Goal: Transaction & Acquisition: Book appointment/travel/reservation

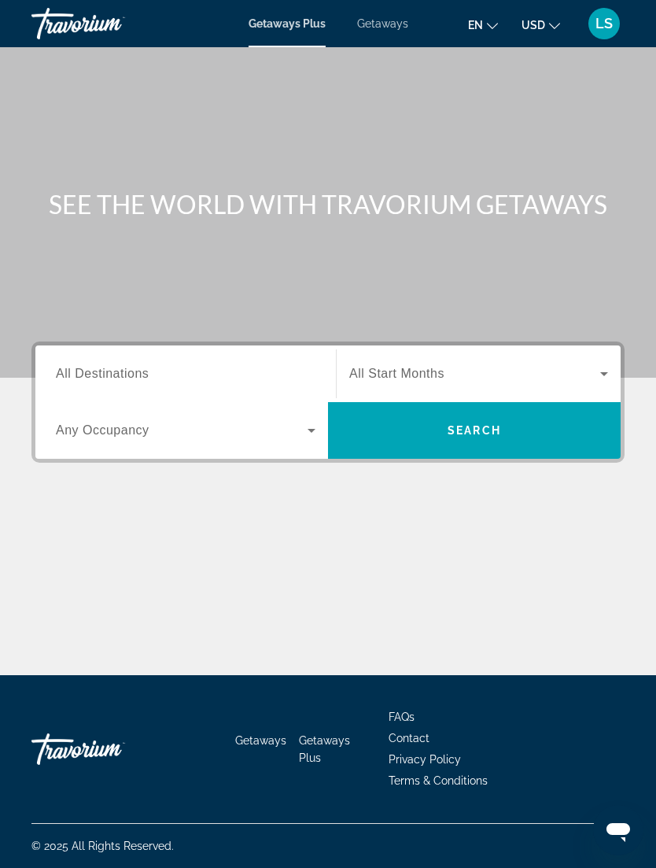
click at [296, 430] on span "Search widget" at bounding box center [182, 430] width 252 height 19
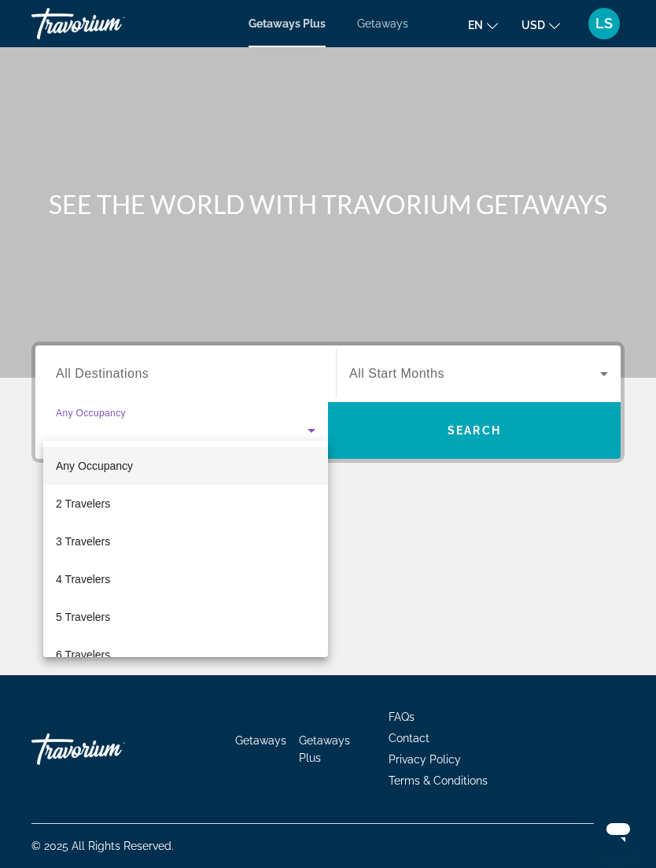
scroll to position [50, 0]
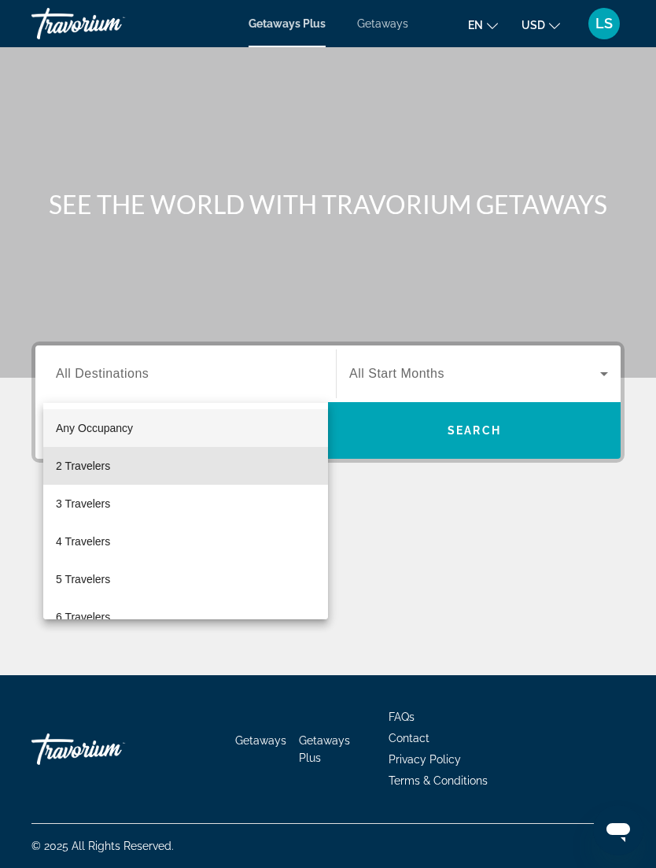
click at [220, 471] on mat-option "2 Travelers" at bounding box center [185, 466] width 285 height 38
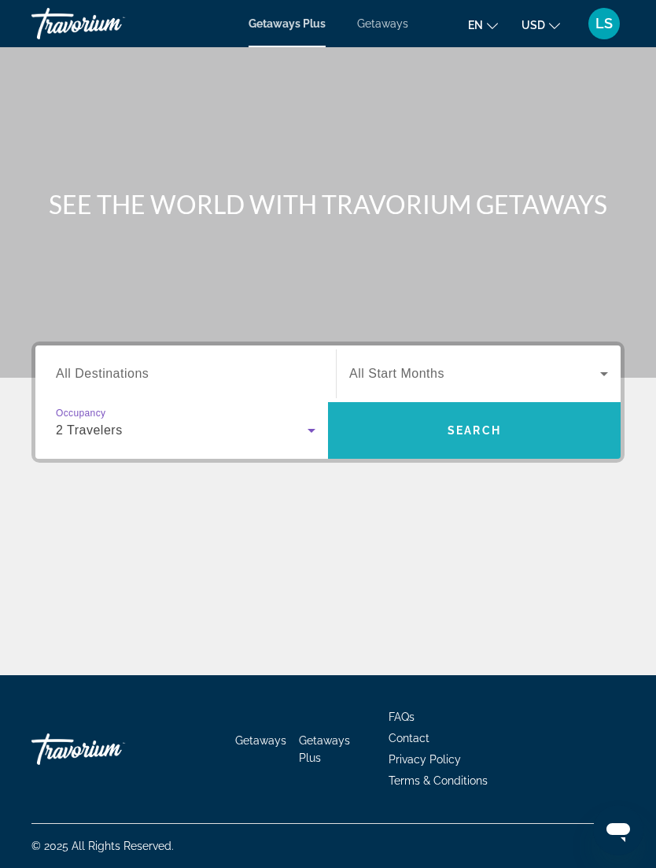
click at [504, 412] on span "Search widget" at bounding box center [474, 431] width 293 height 38
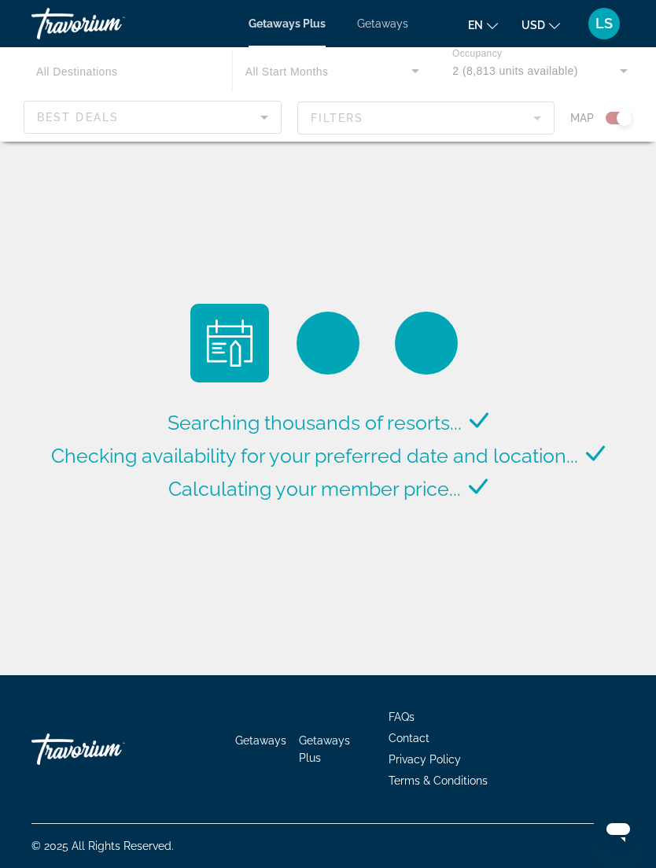
scroll to position [50, 0]
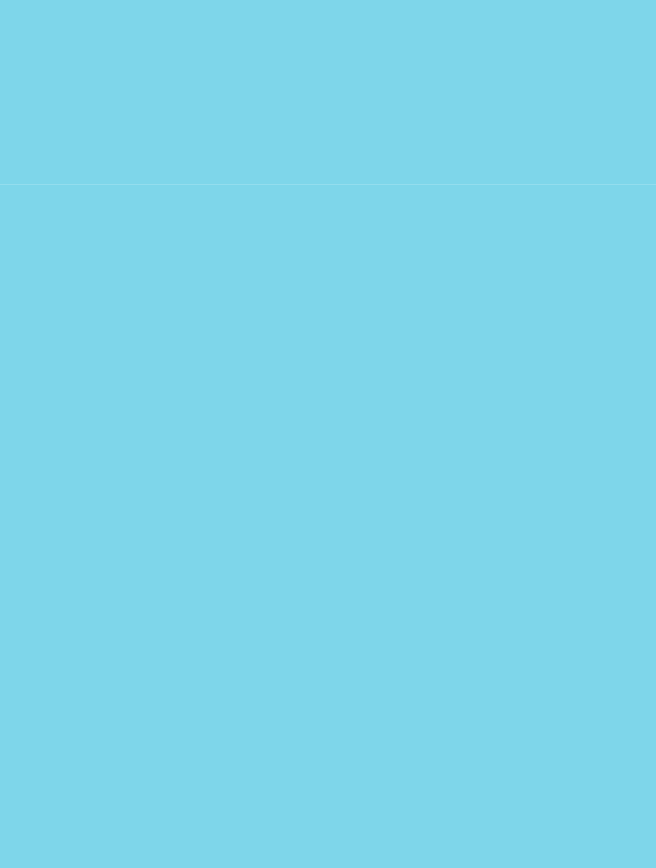
click at [113, 129] on div "To activate drag with keyboard, press Alt + Enter. Once in keyboard drag state,…" at bounding box center [327, 264] width 593 height 315
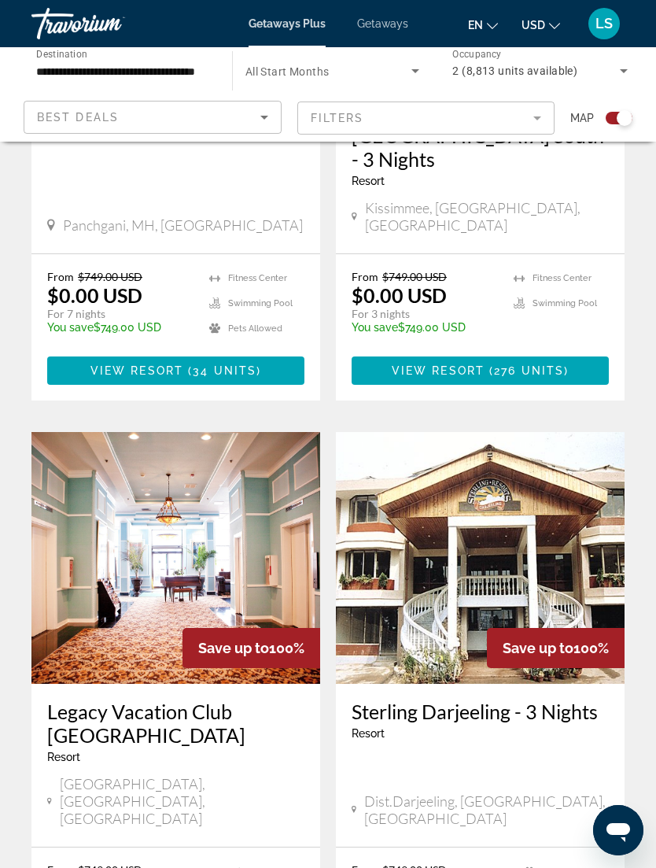
scroll to position [715, 0]
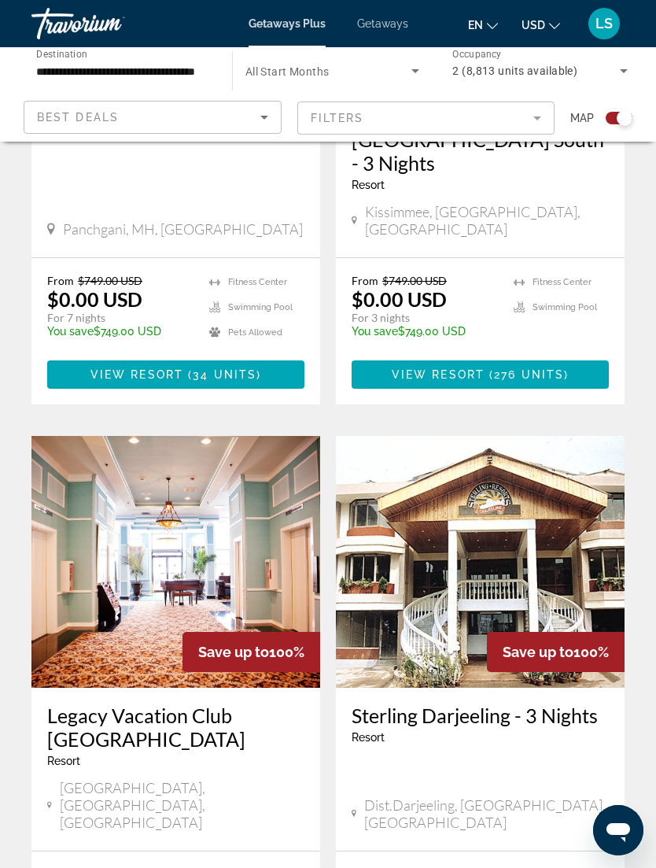
click at [581, 104] on div "Map" at bounding box center [602, 118] width 62 height 35
click at [595, 104] on div "Map" at bounding box center [602, 118] width 62 height 35
click at [586, 115] on span "Map" at bounding box center [583, 118] width 24 height 22
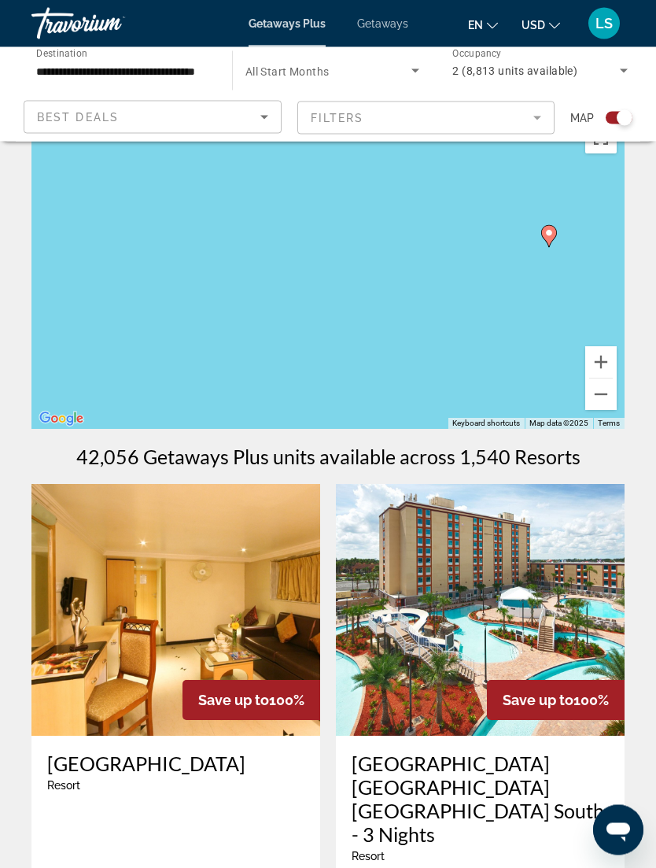
scroll to position [0, 0]
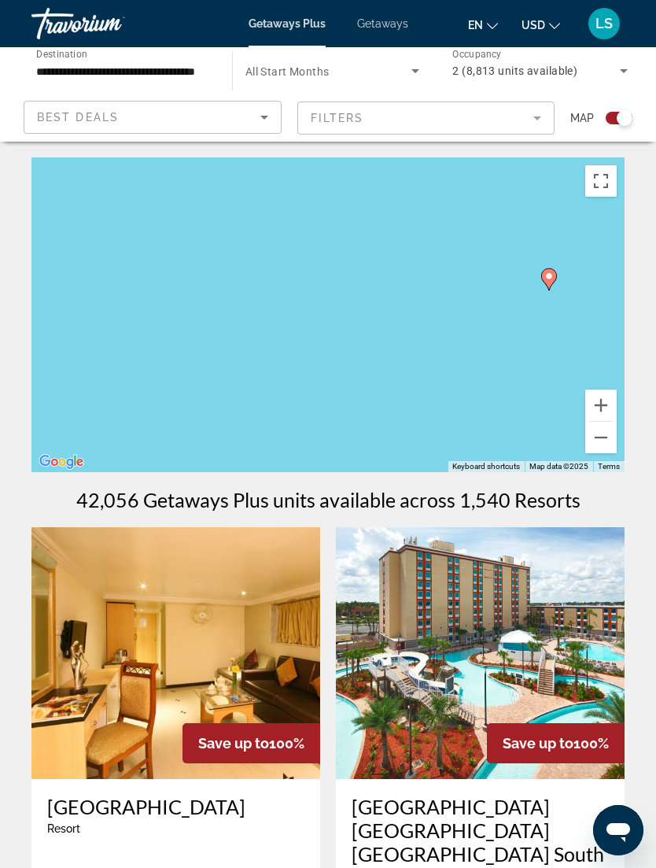
click at [609, 437] on button "Zoom out" at bounding box center [601, 437] width 31 height 31
click at [604, 439] on button "Zoom out" at bounding box center [601, 437] width 31 height 31
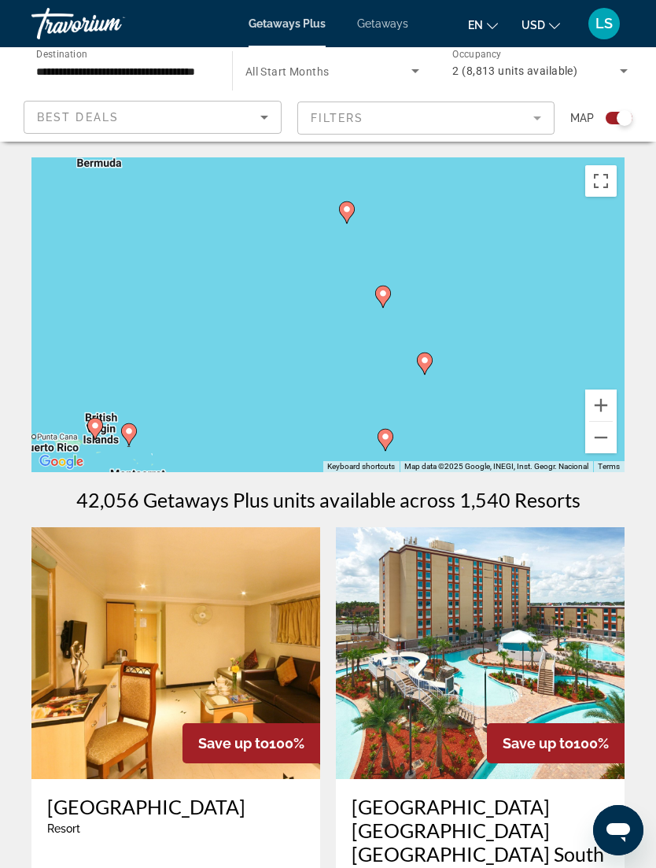
click at [612, 442] on button "Zoom out" at bounding box center [601, 437] width 31 height 31
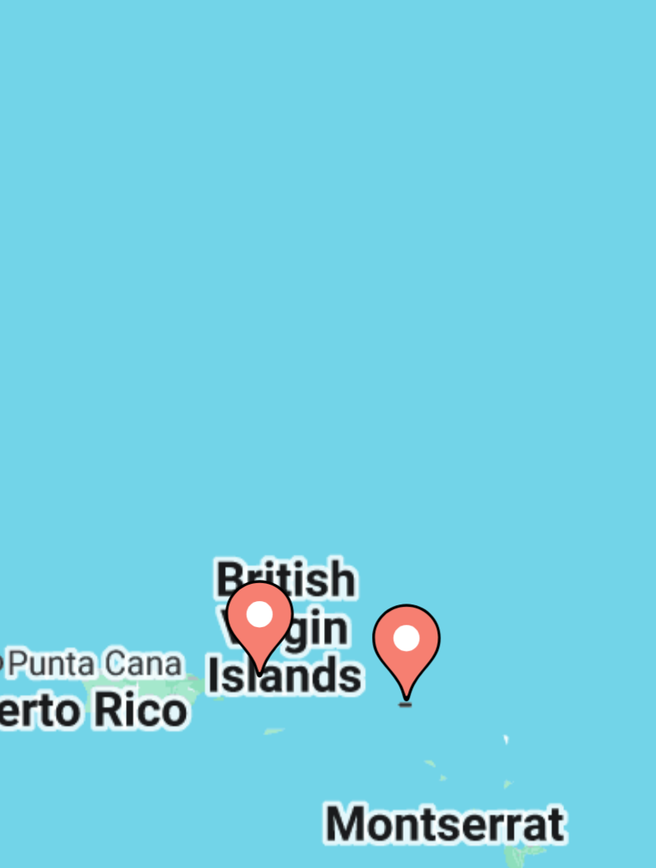
type input "**********"
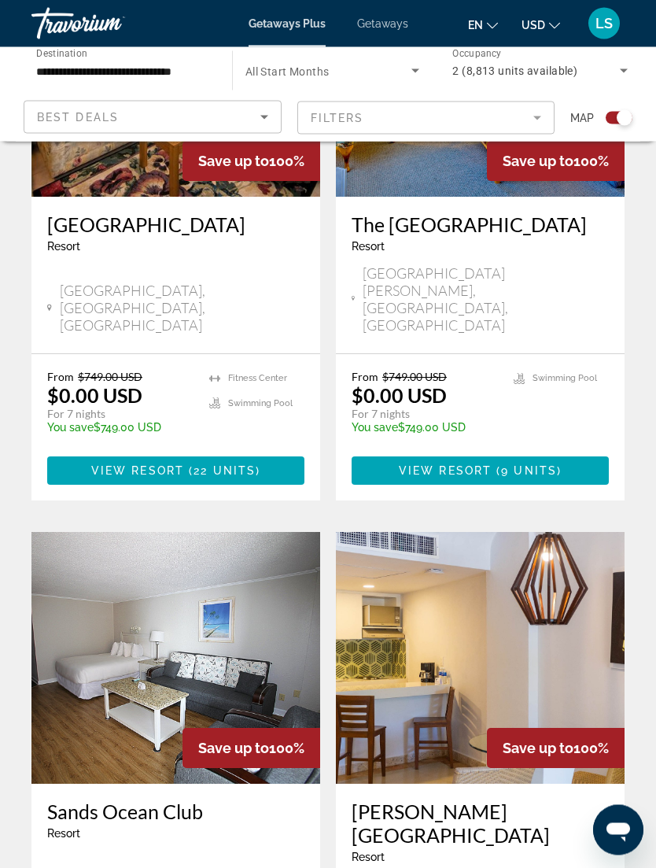
scroll to position [2370, 0]
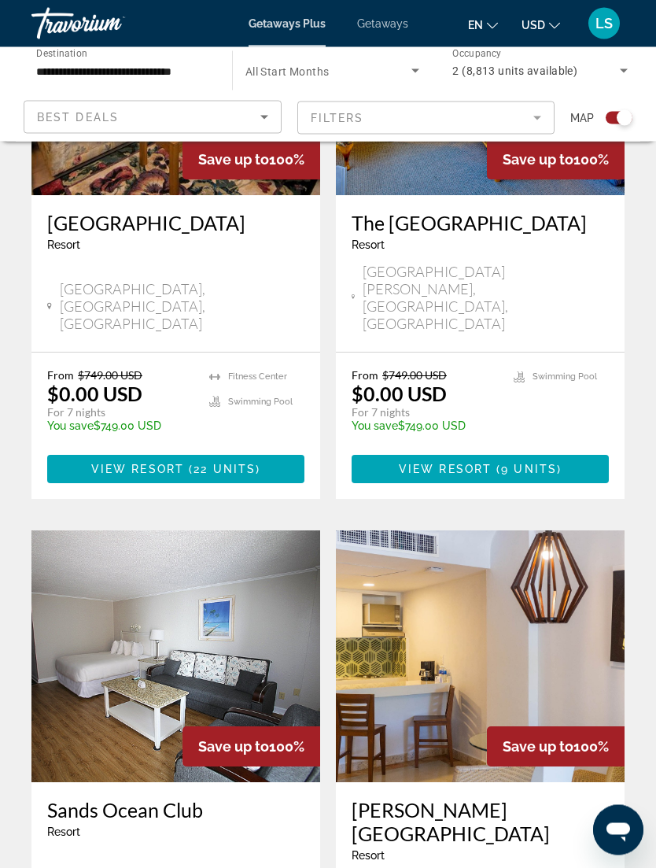
click at [534, 531] on img "Main content" at bounding box center [480, 657] width 289 height 252
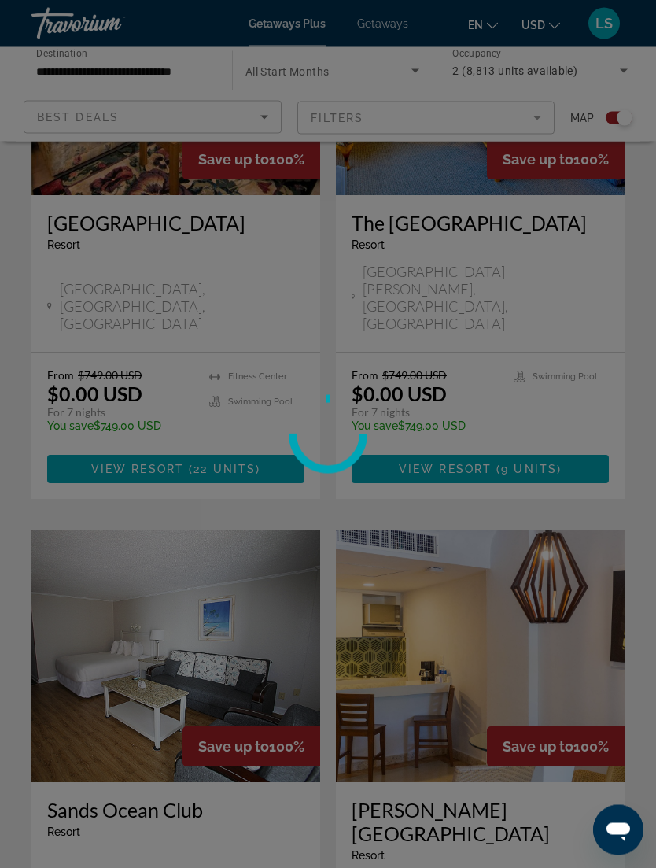
scroll to position [2371, 0]
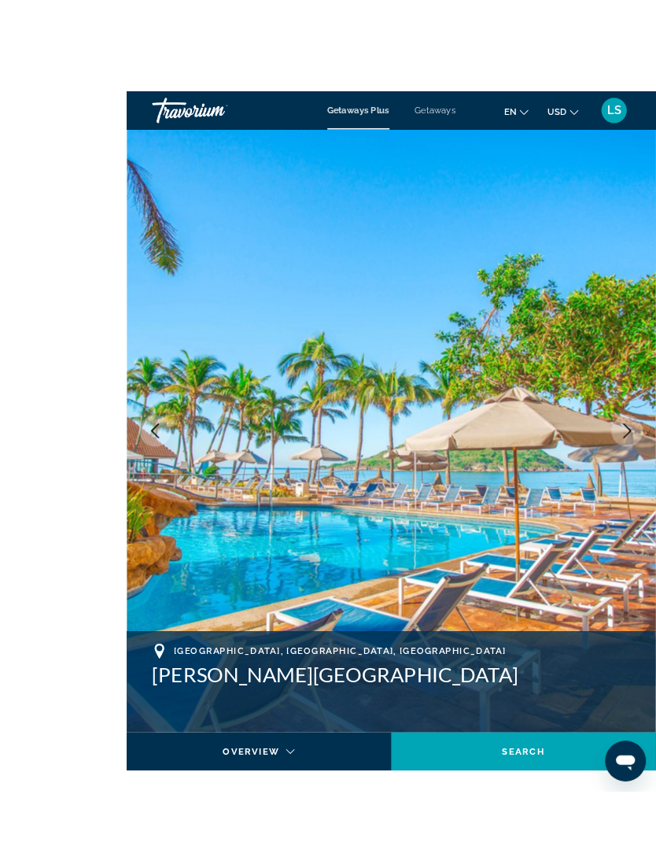
scroll to position [37, 0]
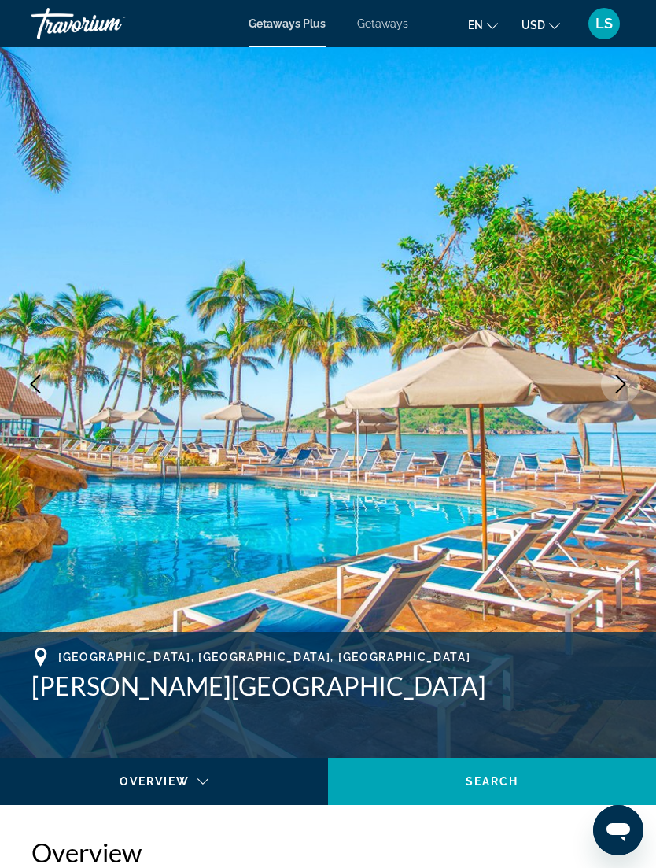
click at [582, 574] on img "Main content" at bounding box center [328, 384] width 656 height 748
click at [556, 575] on img "Main content" at bounding box center [328, 384] width 656 height 748
click at [486, 480] on img "Main content" at bounding box center [328, 384] width 656 height 748
click at [616, 385] on icon "Next image" at bounding box center [621, 384] width 19 height 19
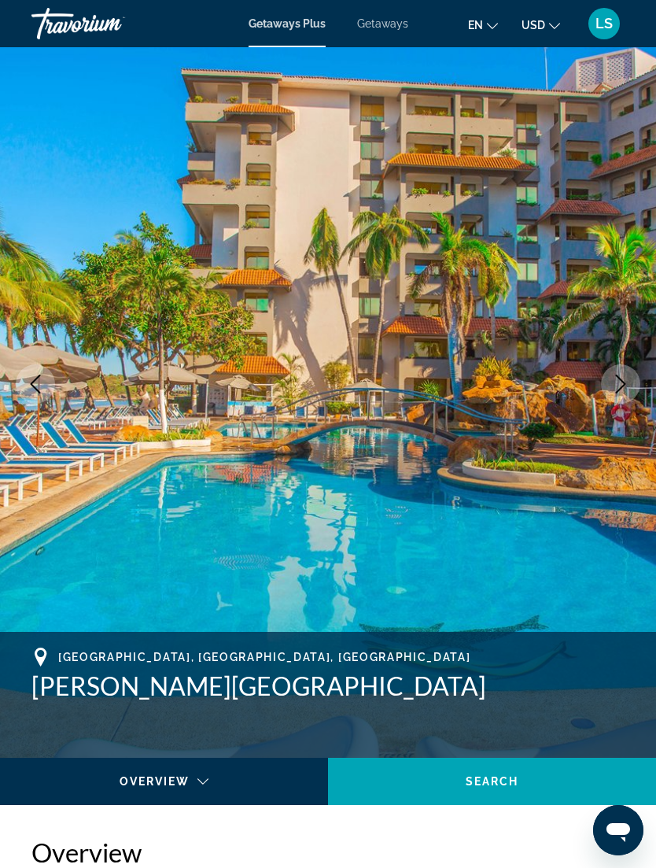
click at [631, 386] on button "Next image" at bounding box center [620, 383] width 39 height 39
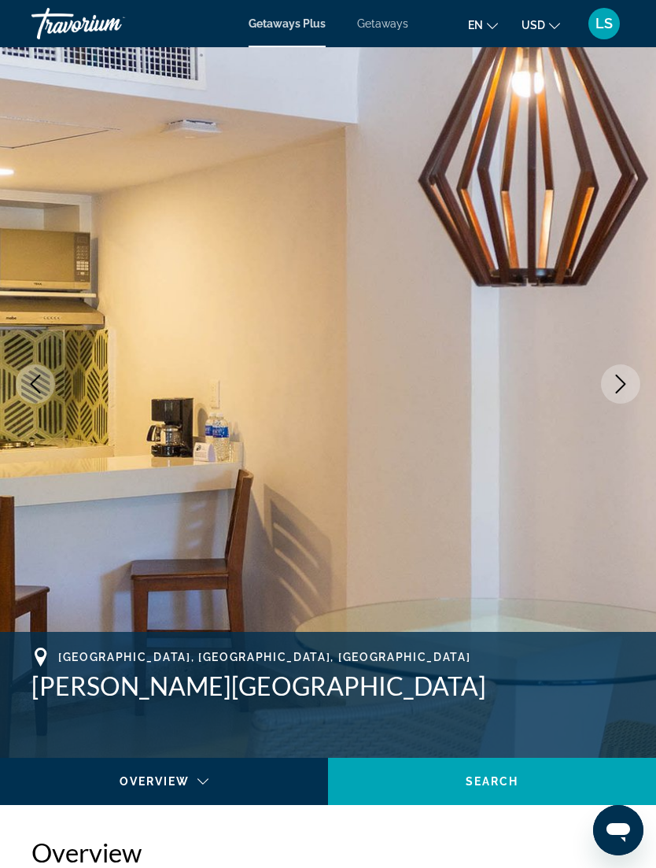
click at [631, 380] on button "Next image" at bounding box center [620, 383] width 39 height 39
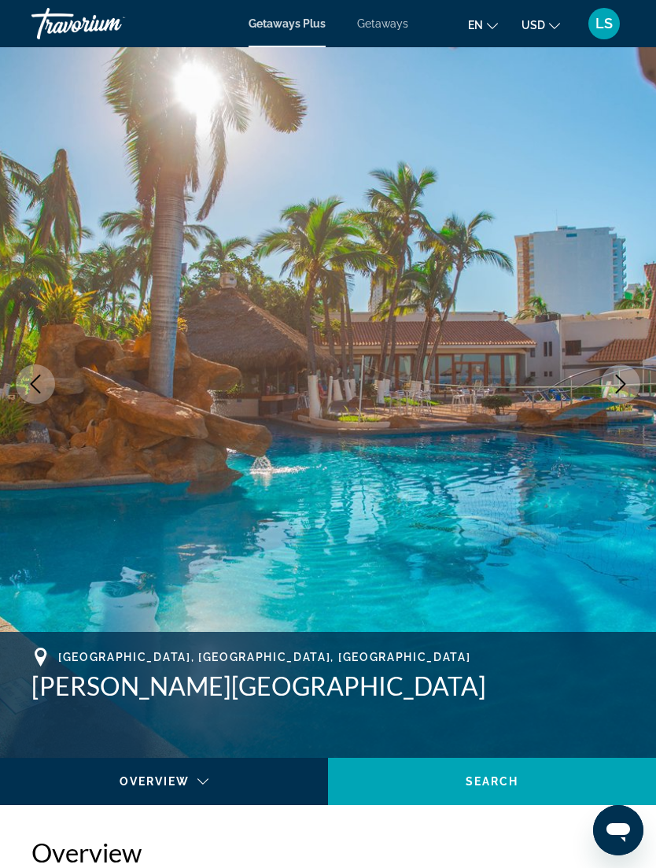
click at [630, 393] on icon "Next image" at bounding box center [621, 384] width 19 height 19
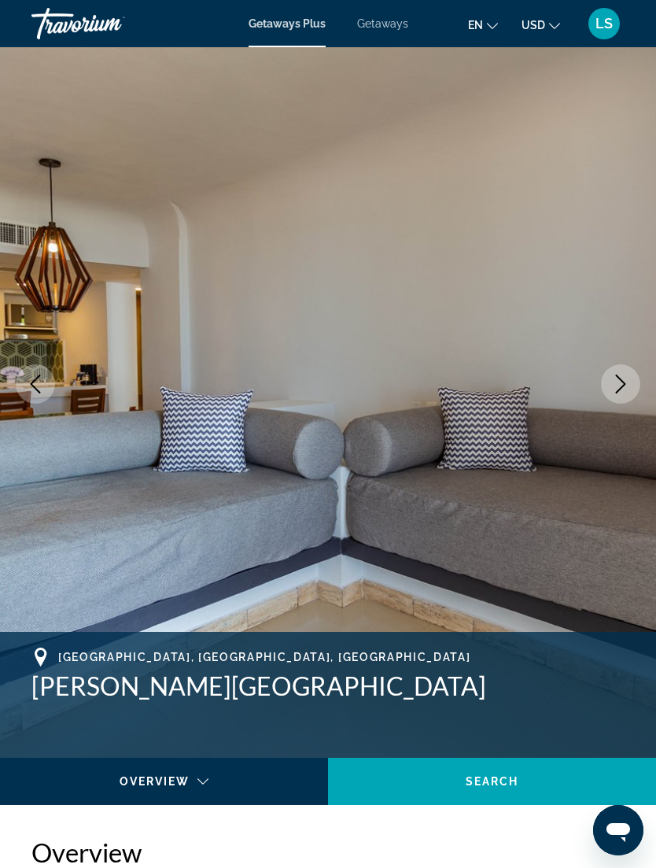
click at [637, 388] on button "Next image" at bounding box center [620, 383] width 39 height 39
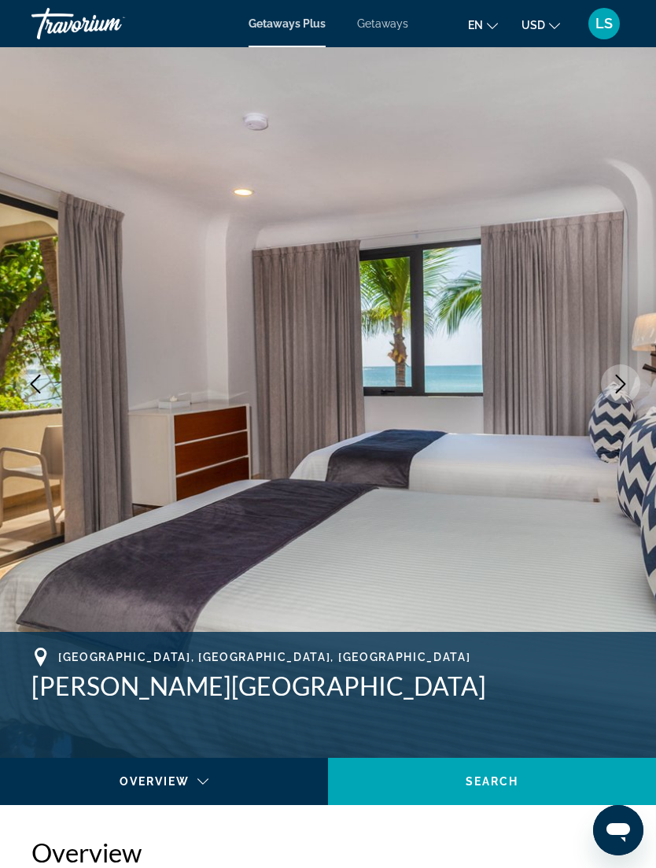
click at [634, 385] on button "Next image" at bounding box center [620, 383] width 39 height 39
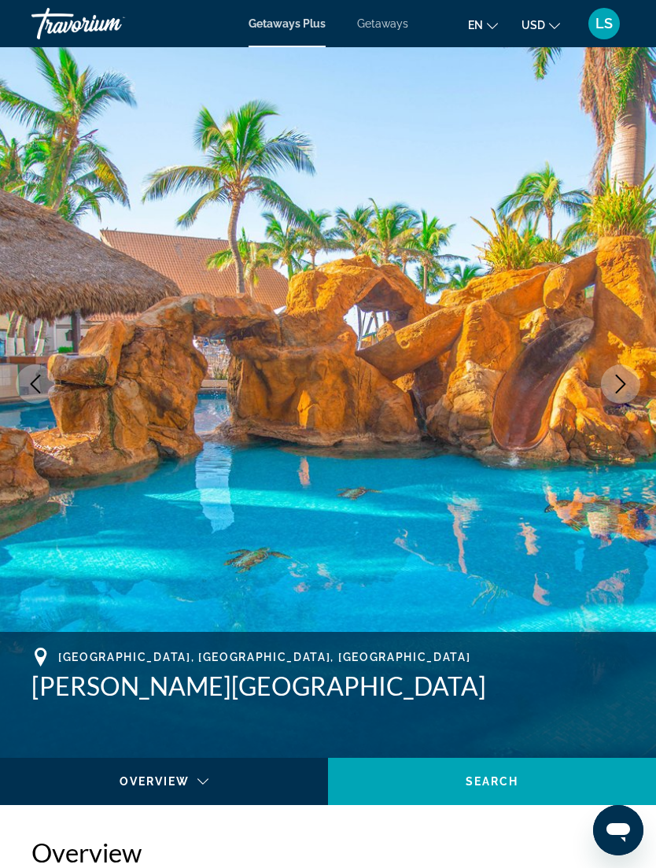
click at [640, 384] on button "Next image" at bounding box center [620, 383] width 39 height 39
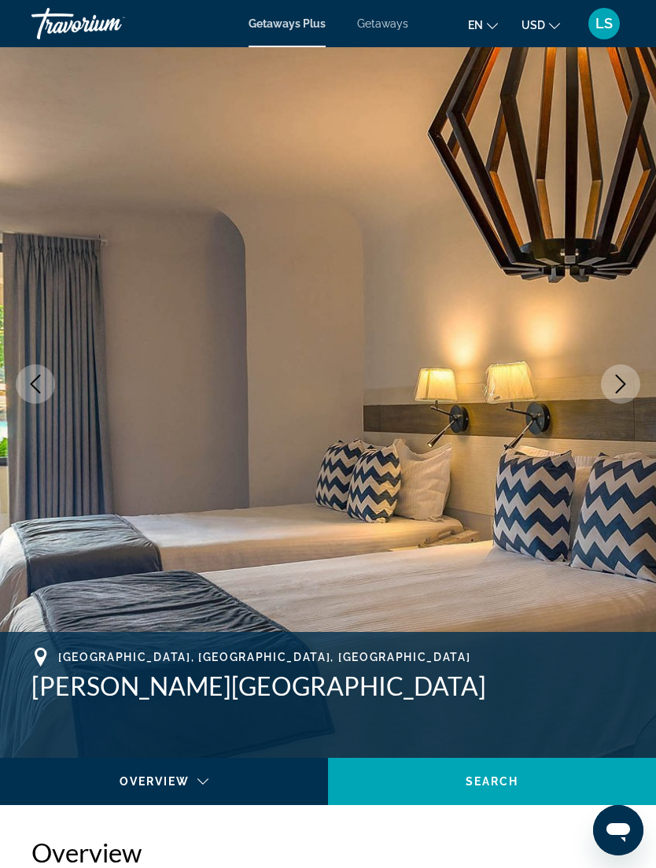
click at [35, 385] on icon "Previous image" at bounding box center [35, 384] width 19 height 19
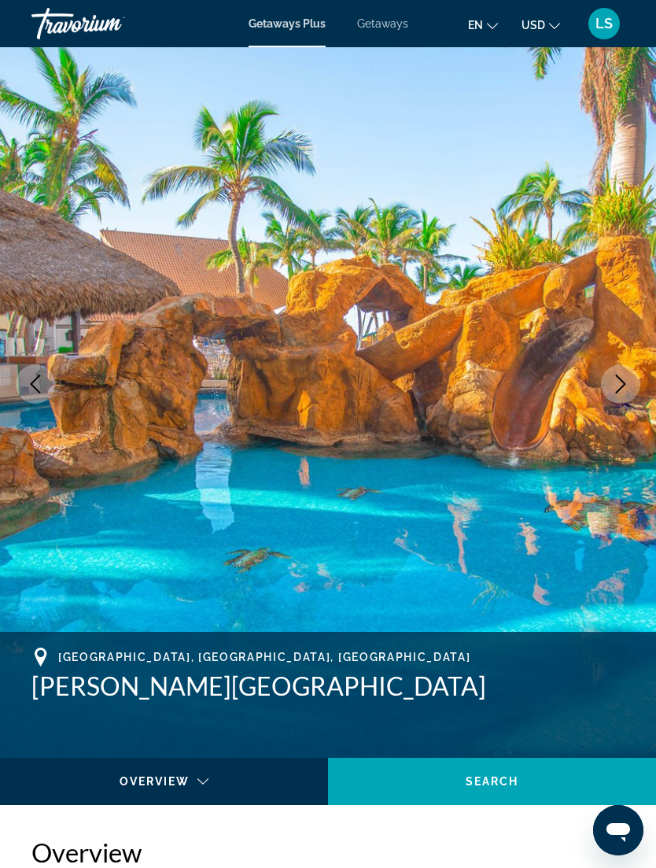
click at [629, 382] on icon "Next image" at bounding box center [621, 384] width 19 height 19
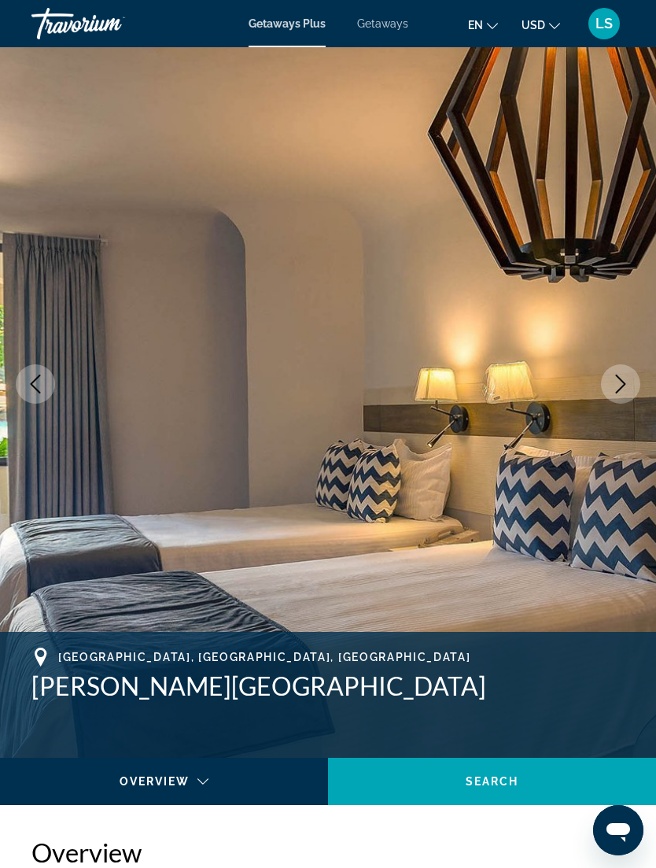
click at [613, 390] on icon "Next image" at bounding box center [621, 384] width 19 height 19
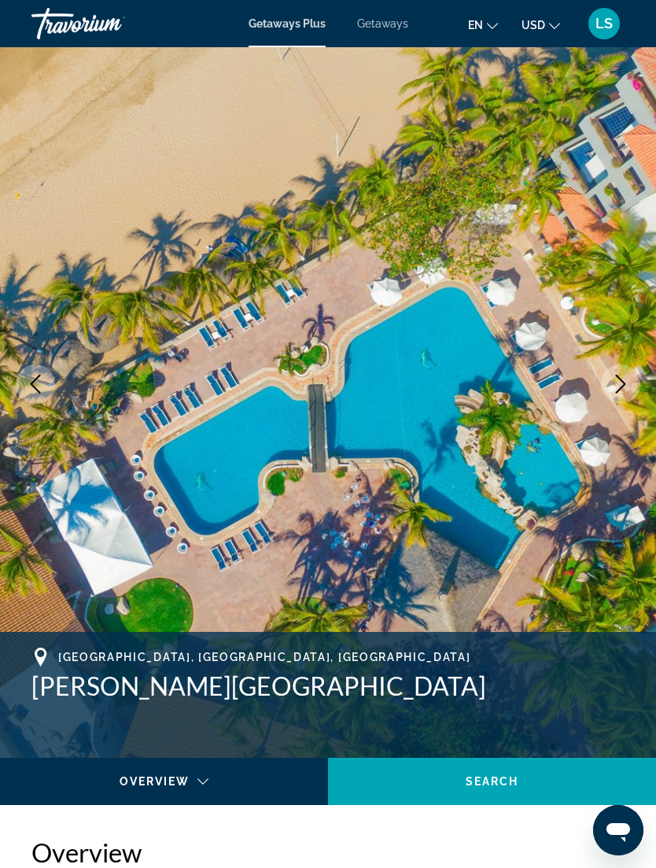
click at [616, 395] on button "Next image" at bounding box center [620, 383] width 39 height 39
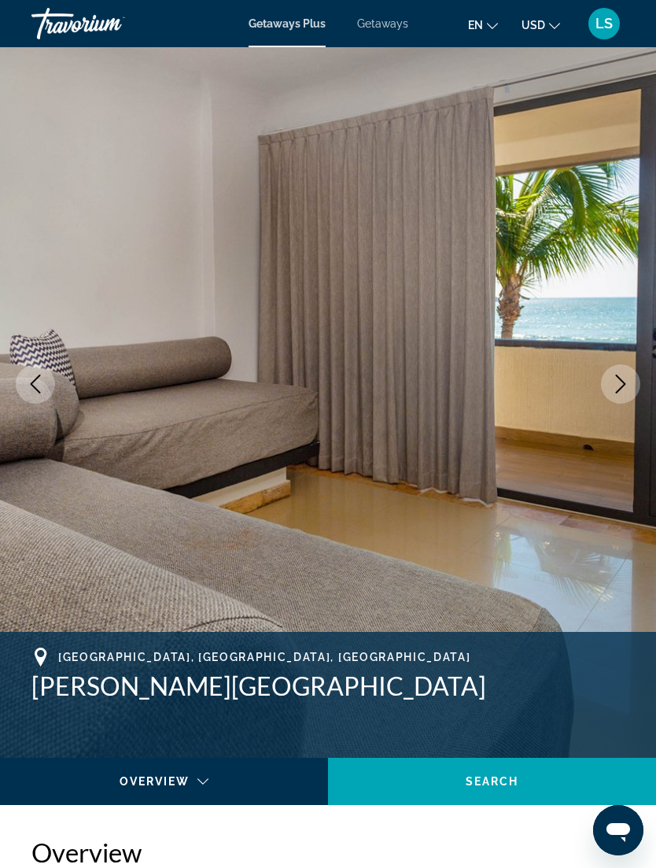
click at [624, 394] on button "Next image" at bounding box center [620, 383] width 39 height 39
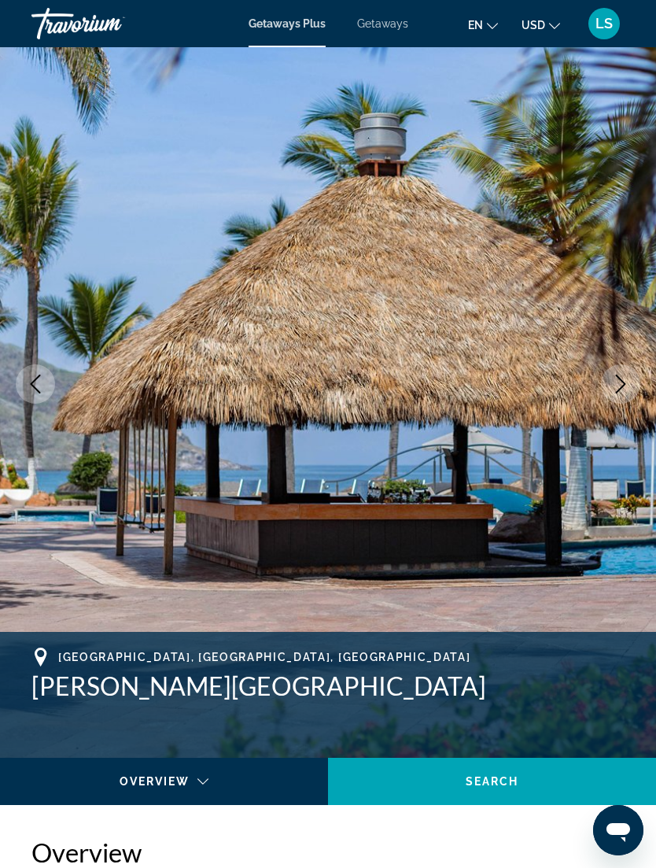
click at [623, 398] on button "Next image" at bounding box center [620, 383] width 39 height 39
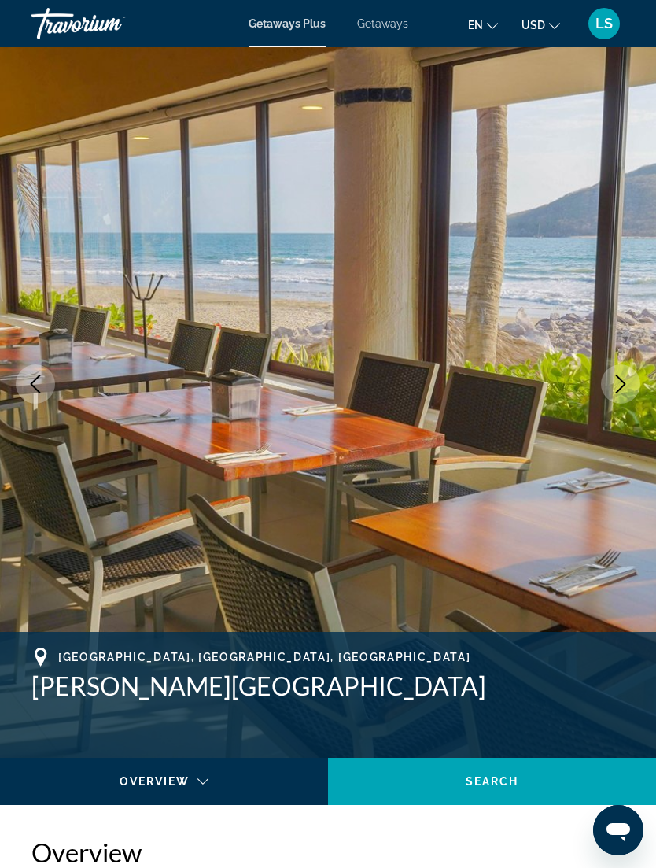
click at [622, 397] on button "Next image" at bounding box center [620, 383] width 39 height 39
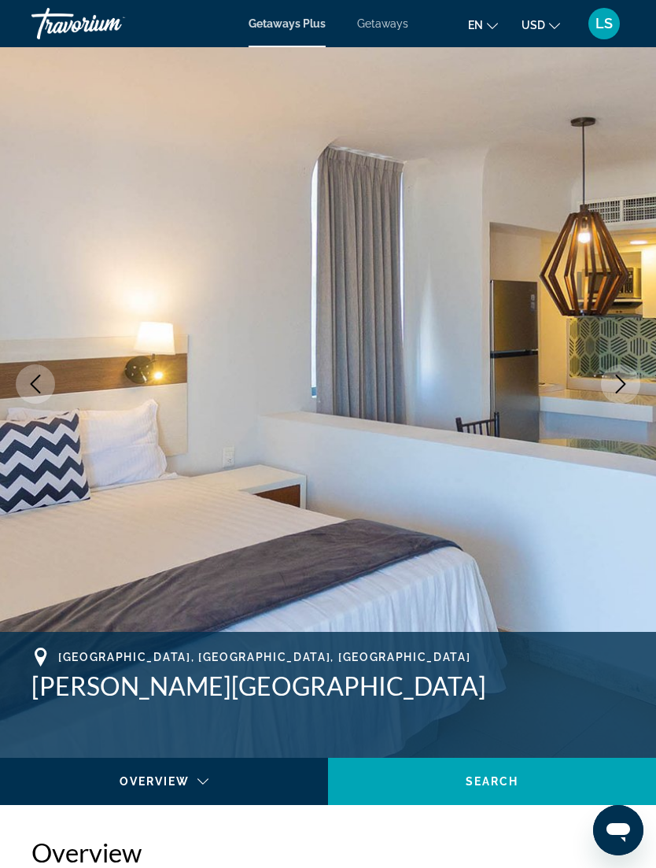
click at [626, 396] on button "Next image" at bounding box center [620, 383] width 39 height 39
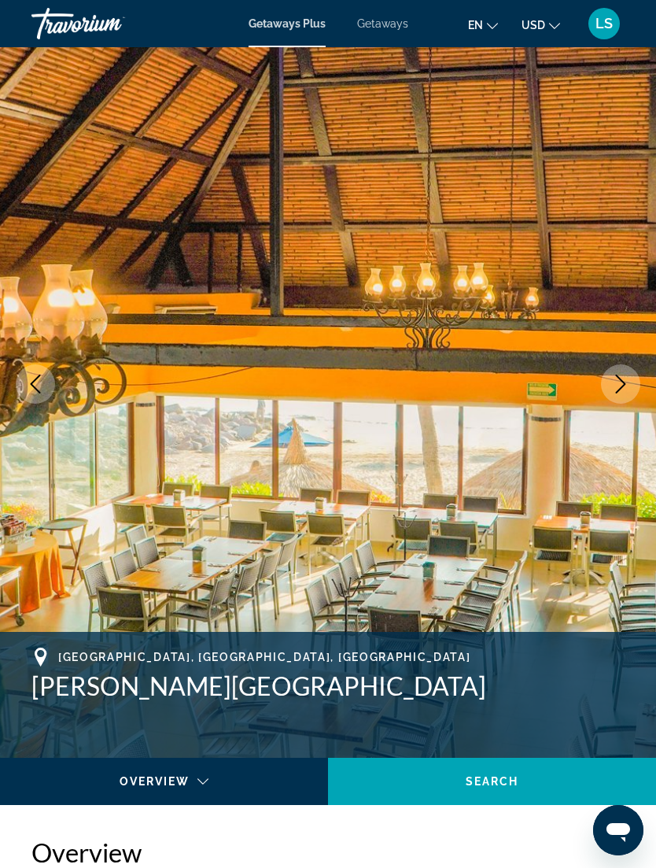
click at [634, 394] on button "Next image" at bounding box center [620, 383] width 39 height 39
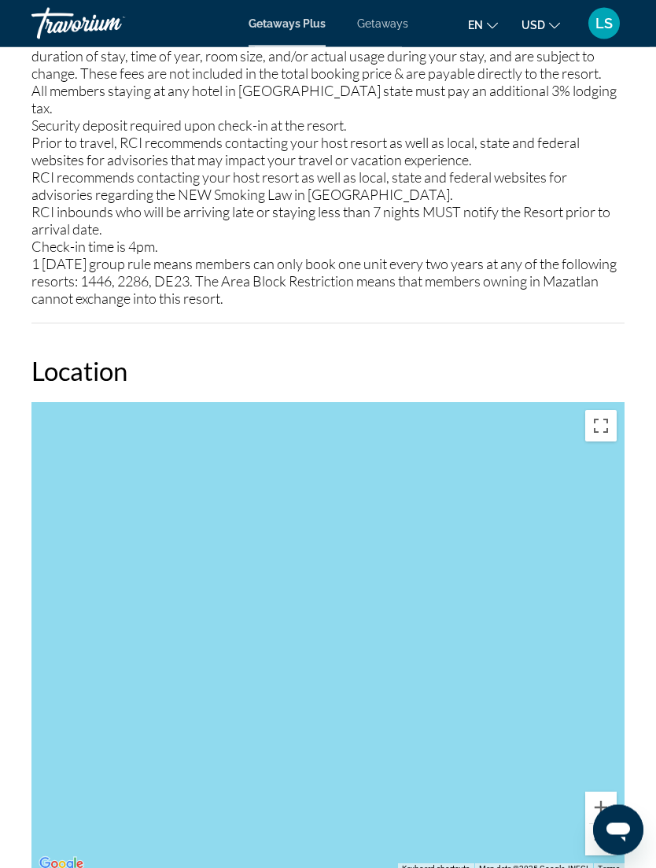
scroll to position [2305, 0]
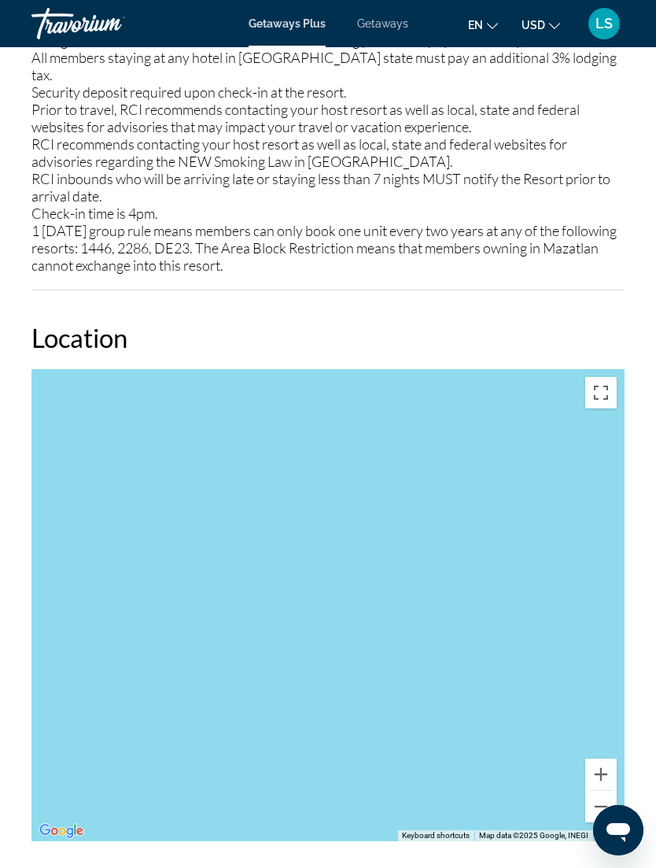
click at [606, 791] on button "Zoom out" at bounding box center [601, 806] width 31 height 31
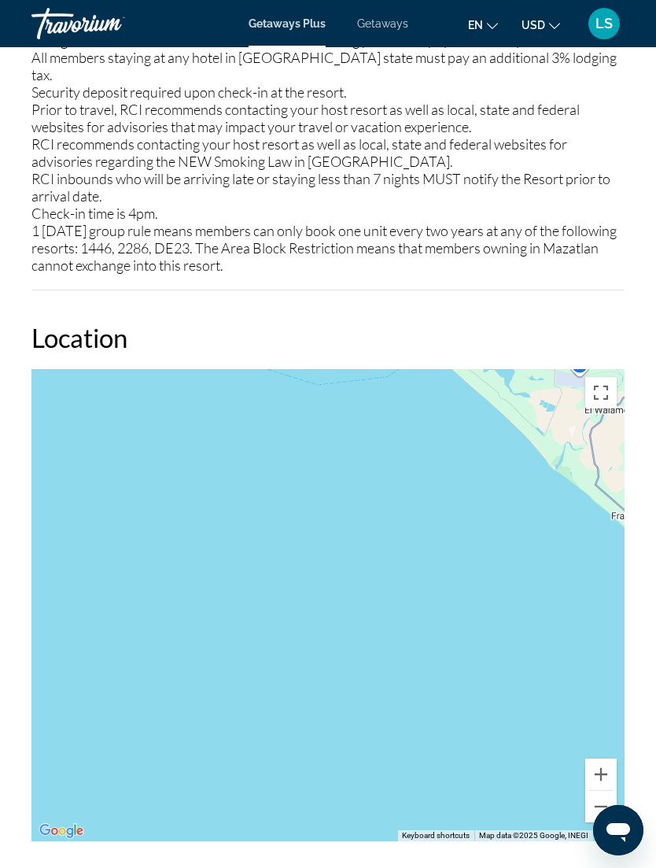
click at [604, 793] on button "Zoom out" at bounding box center [601, 806] width 31 height 31
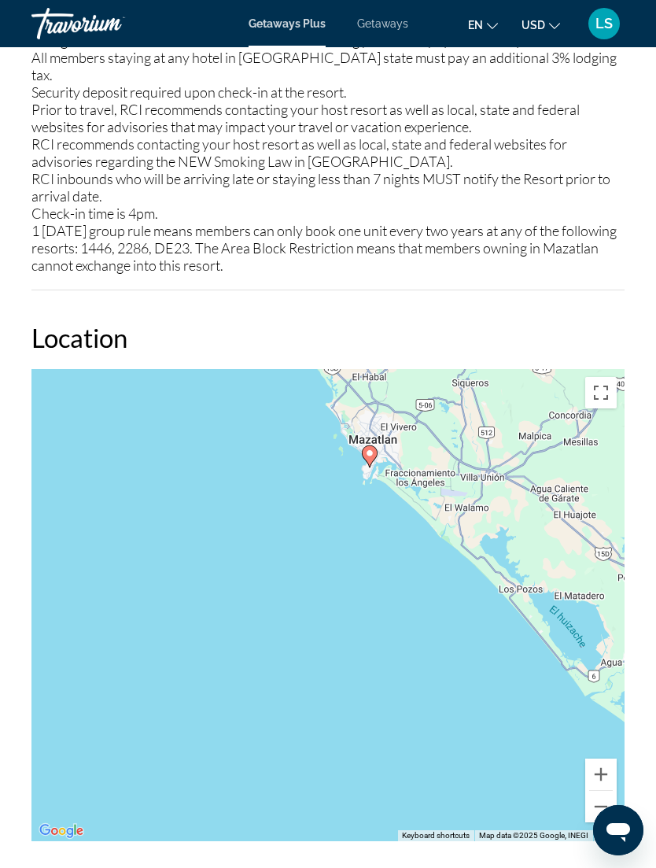
click at [612, 791] on button "Zoom out" at bounding box center [601, 806] width 31 height 31
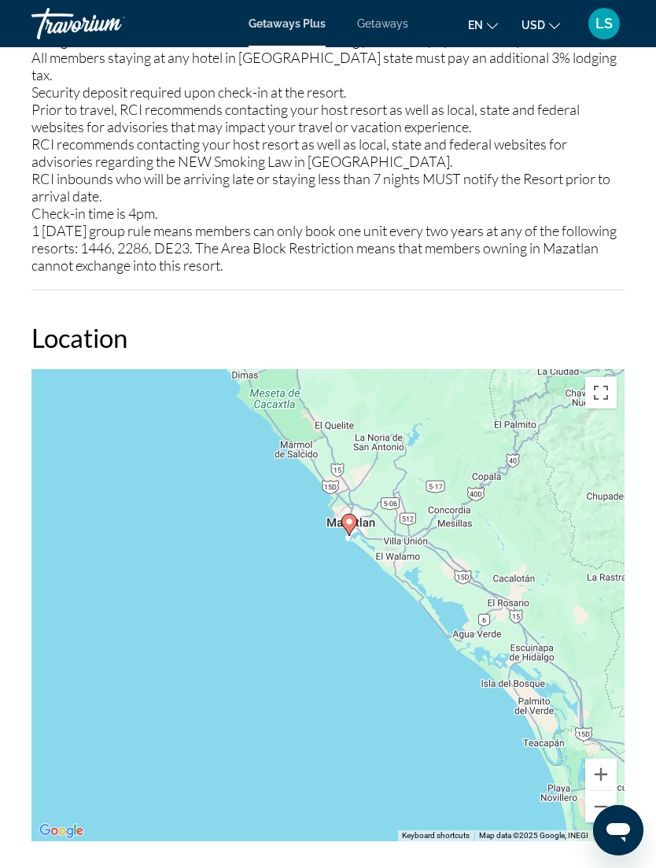
click at [610, 793] on button "Zoom out" at bounding box center [601, 806] width 31 height 31
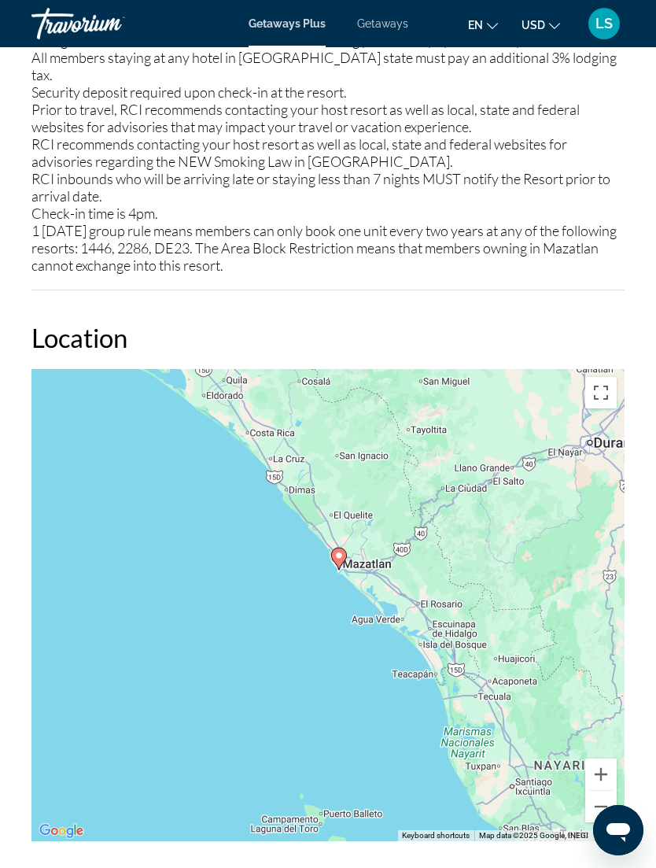
click at [602, 791] on button "Zoom out" at bounding box center [601, 806] width 31 height 31
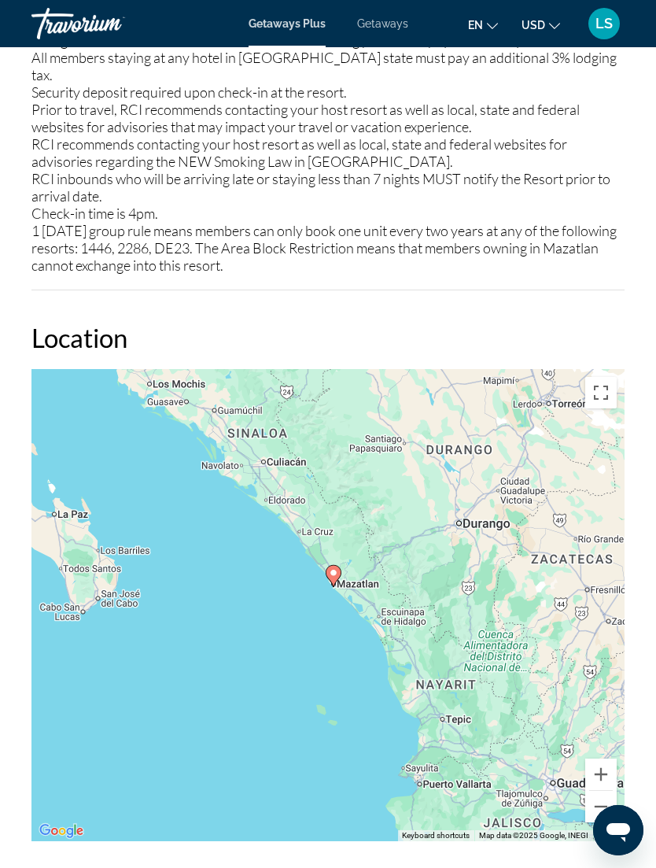
click at [601, 791] on button "Zoom out" at bounding box center [601, 806] width 31 height 31
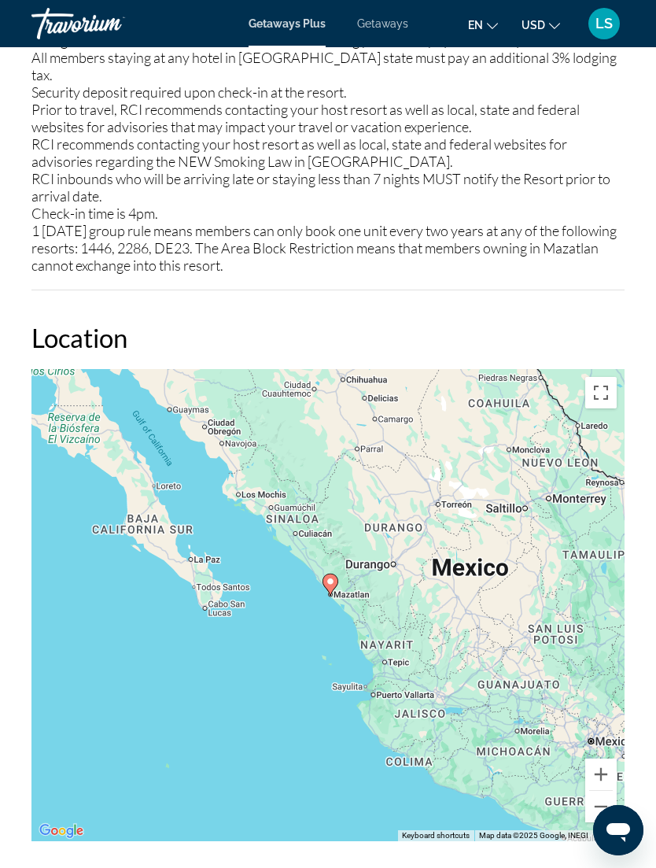
click at [610, 791] on button "Zoom out" at bounding box center [601, 806] width 31 height 31
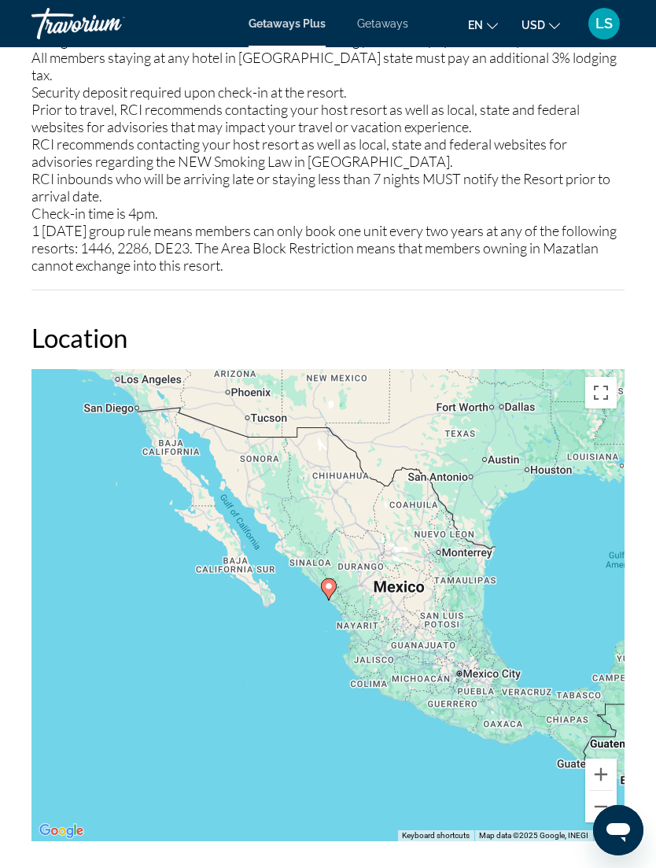
click at [610, 797] on button "Zoom out" at bounding box center [601, 806] width 31 height 31
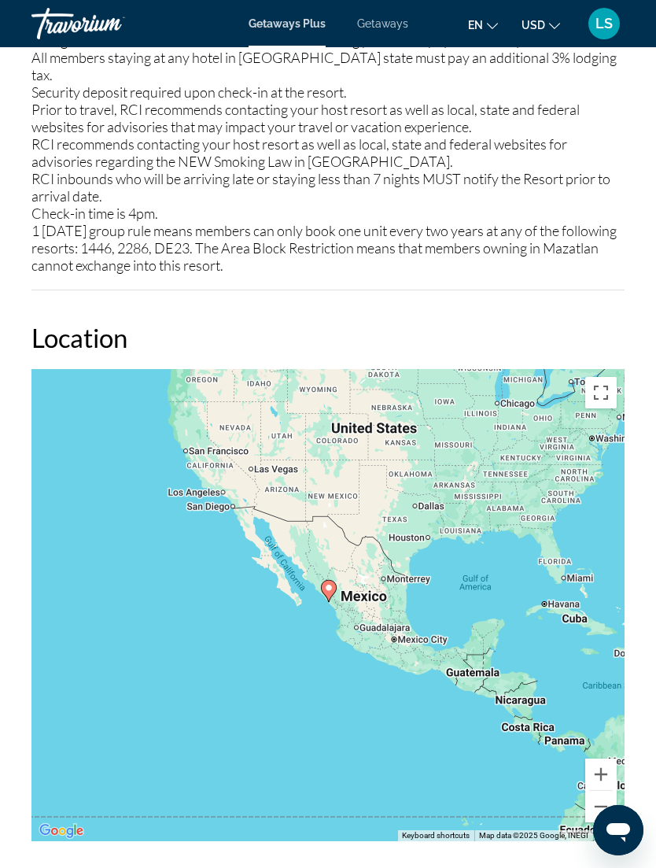
click at [610, 791] on button "Zoom out" at bounding box center [601, 806] width 31 height 31
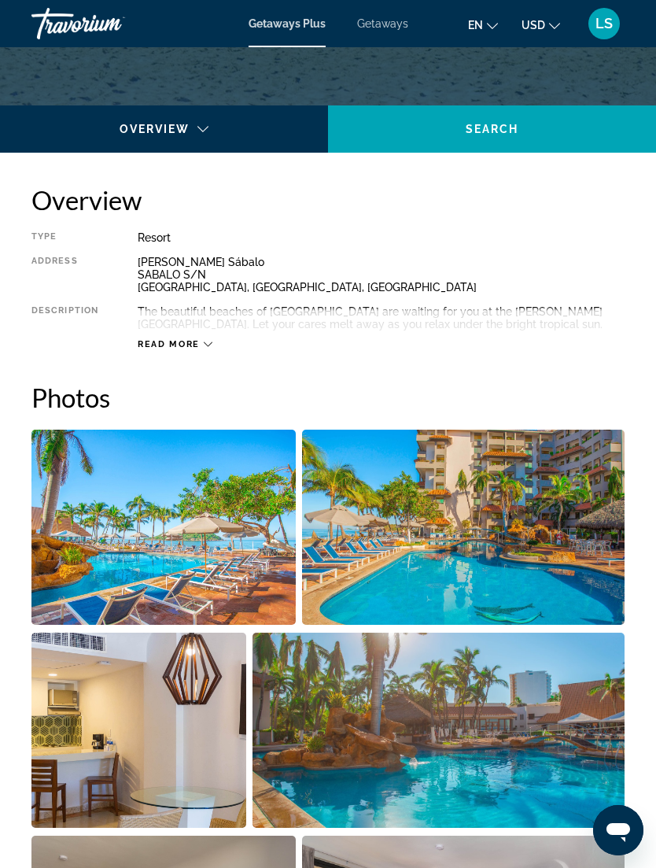
scroll to position [50, 0]
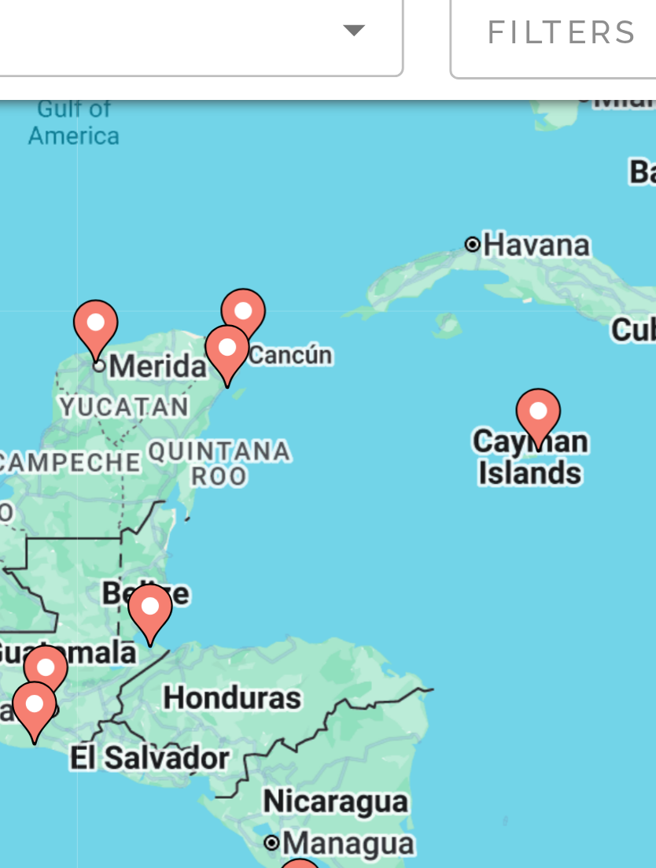
type input "**********"
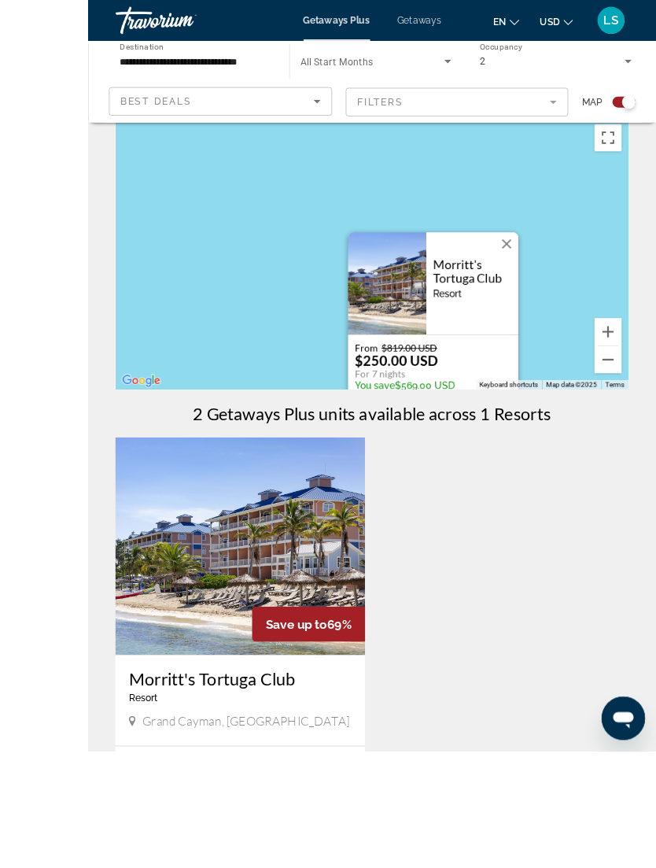
scroll to position [83, 0]
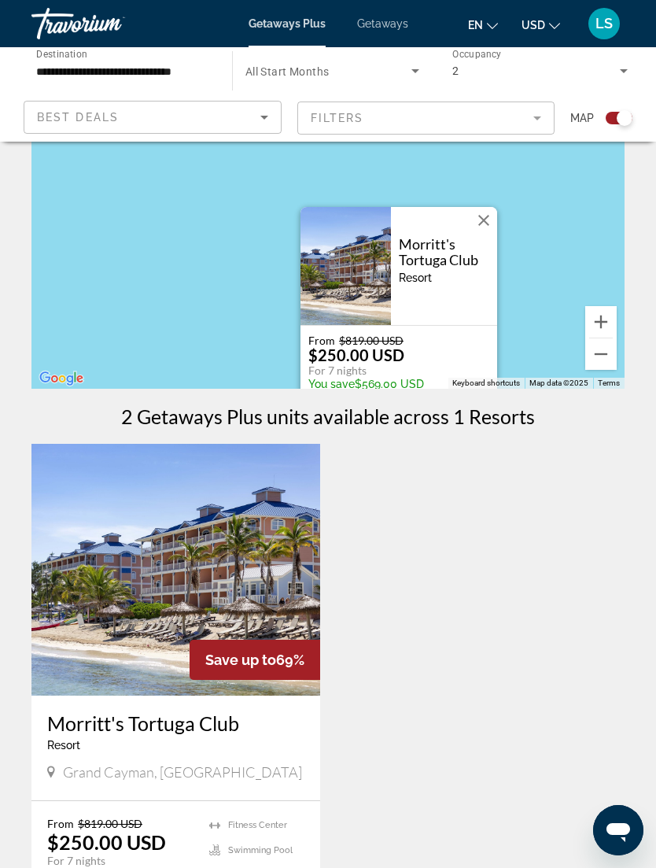
click at [599, 361] on button "Zoom out" at bounding box center [601, 353] width 31 height 31
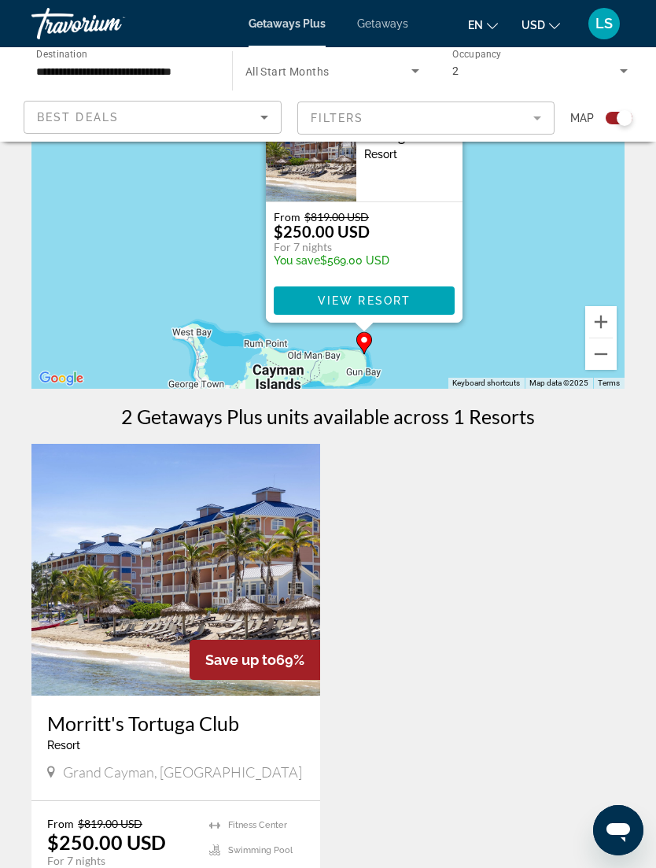
click at [597, 363] on button "Zoom out" at bounding box center [601, 353] width 31 height 31
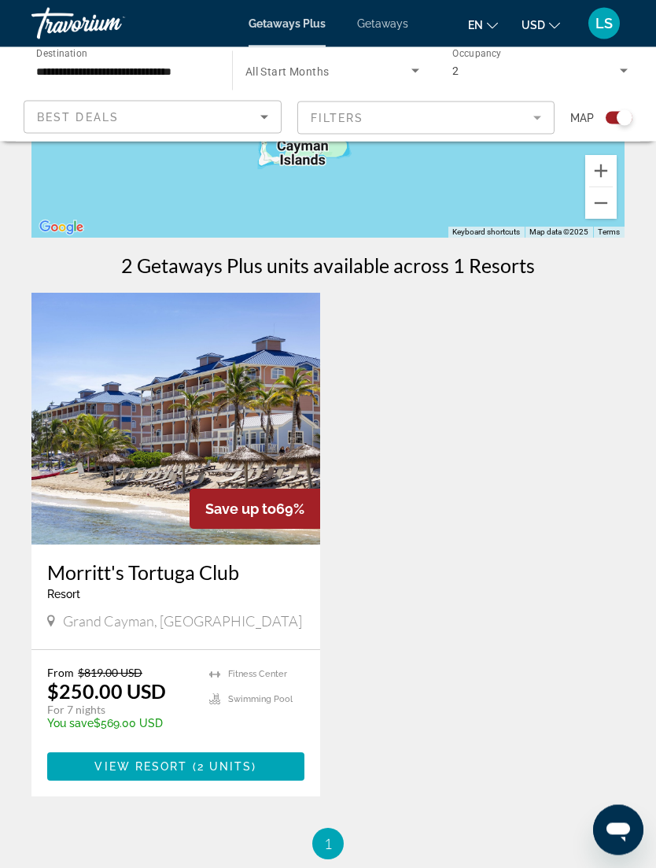
scroll to position [235, 0]
click at [201, 769] on span "2 units" at bounding box center [225, 766] width 55 height 13
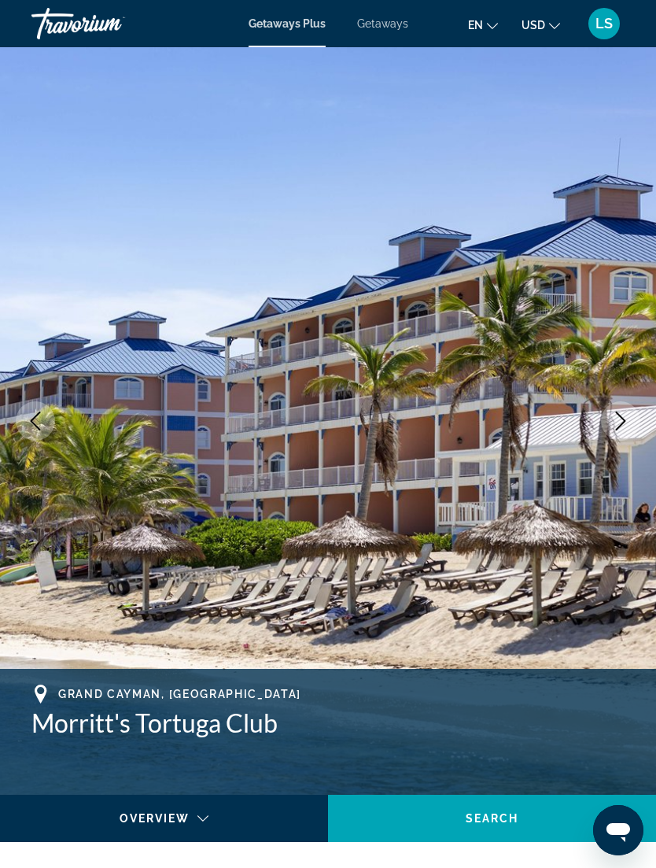
click at [628, 423] on icon "Next image" at bounding box center [621, 421] width 19 height 19
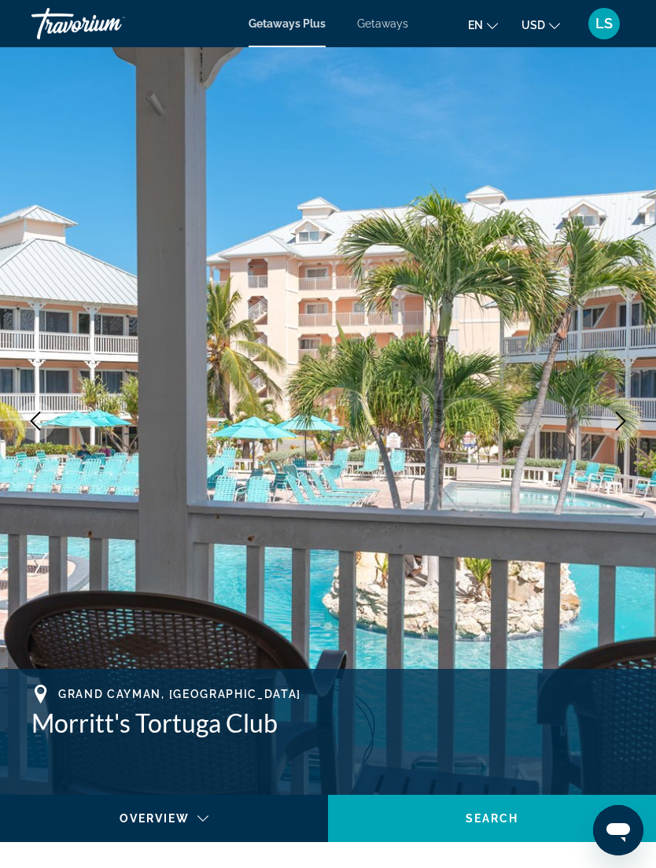
click at [619, 423] on icon "Next image" at bounding box center [621, 421] width 19 height 19
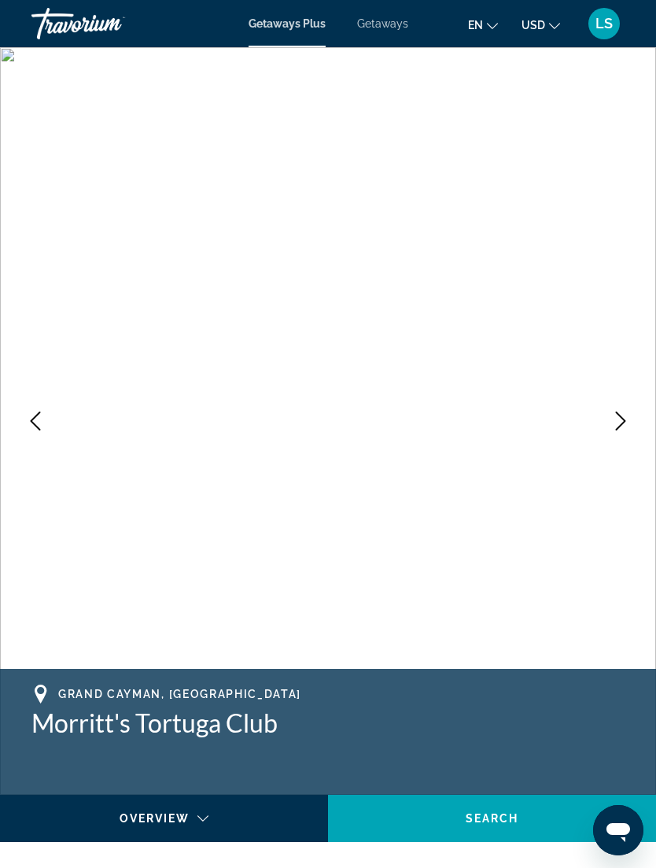
click at [621, 418] on icon "Next image" at bounding box center [621, 421] width 19 height 19
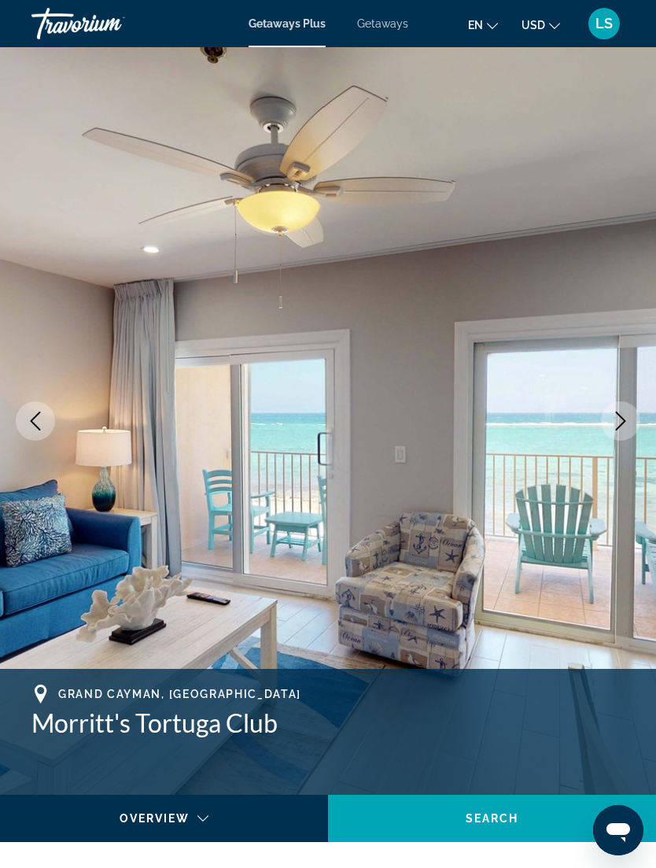
click at [621, 431] on button "Next image" at bounding box center [620, 420] width 39 height 39
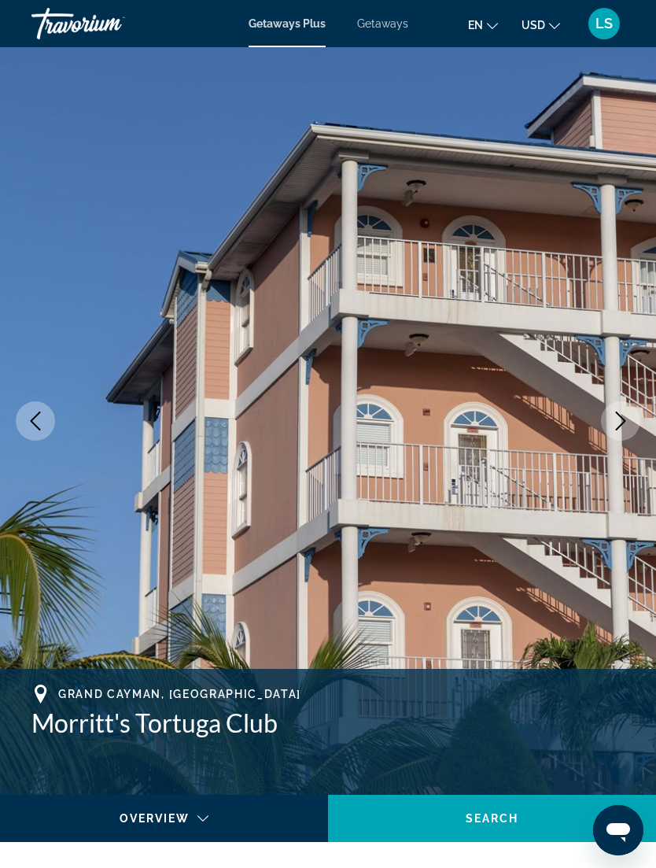
click at [624, 431] on button "Next image" at bounding box center [620, 420] width 39 height 39
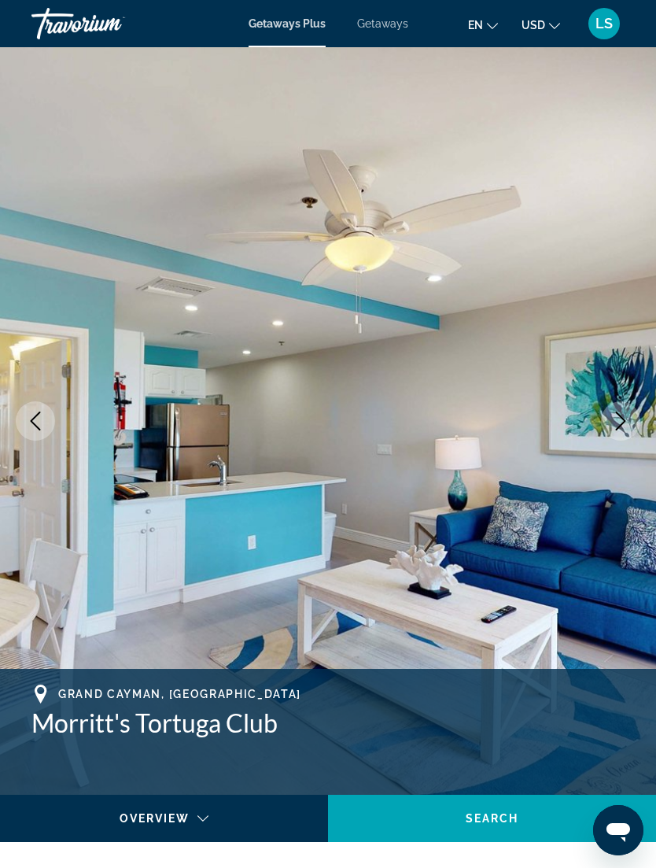
click at [623, 433] on button "Next image" at bounding box center [620, 420] width 39 height 39
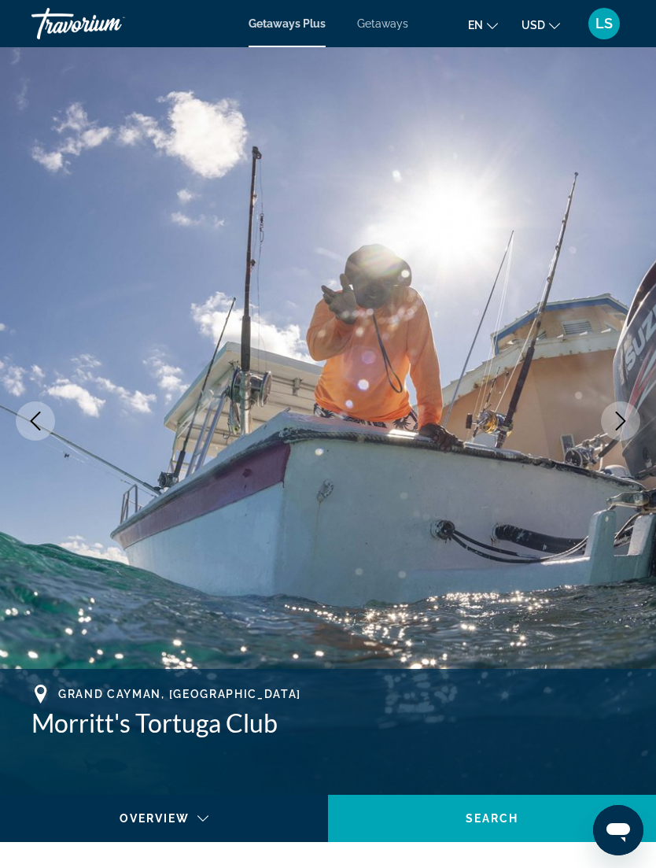
click at [623, 434] on button "Next image" at bounding box center [620, 420] width 39 height 39
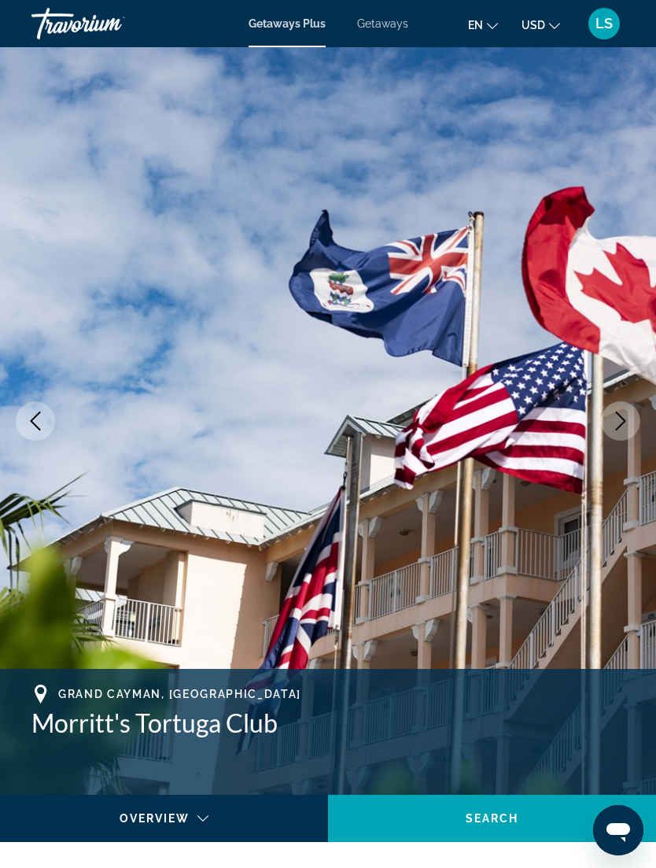
click at [625, 435] on button "Next image" at bounding box center [620, 420] width 39 height 39
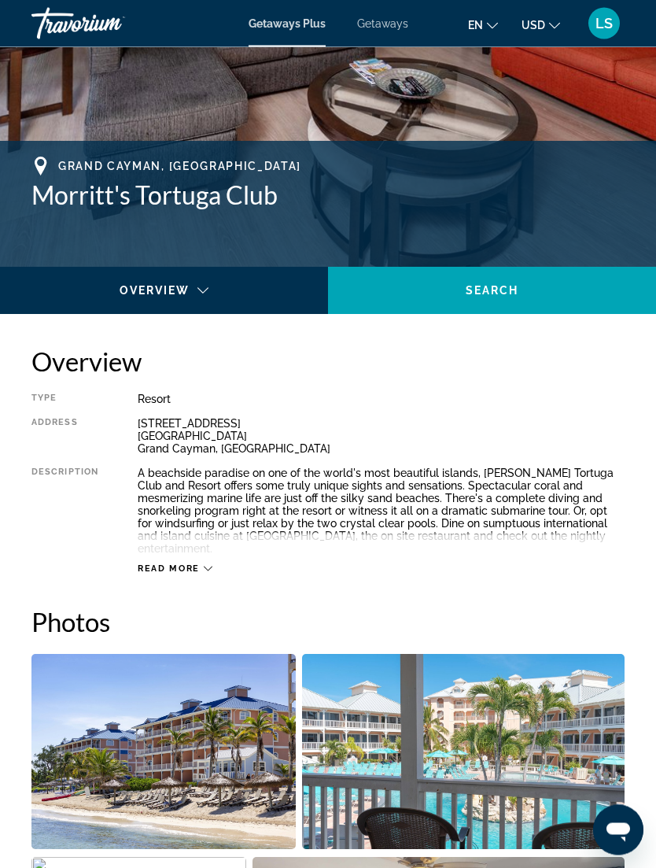
scroll to position [528, 0]
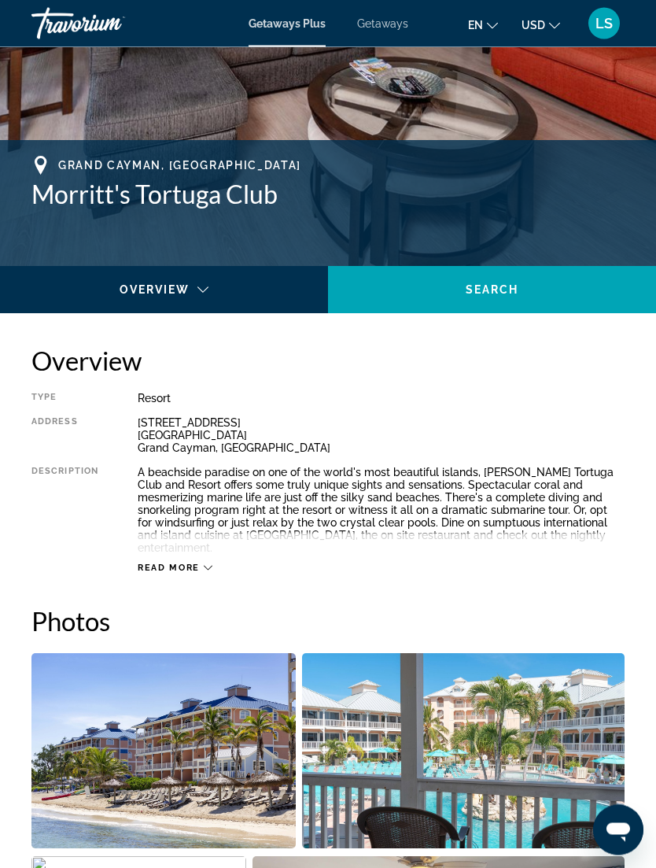
click at [204, 564] on icon "Main content" at bounding box center [208, 568] width 9 height 9
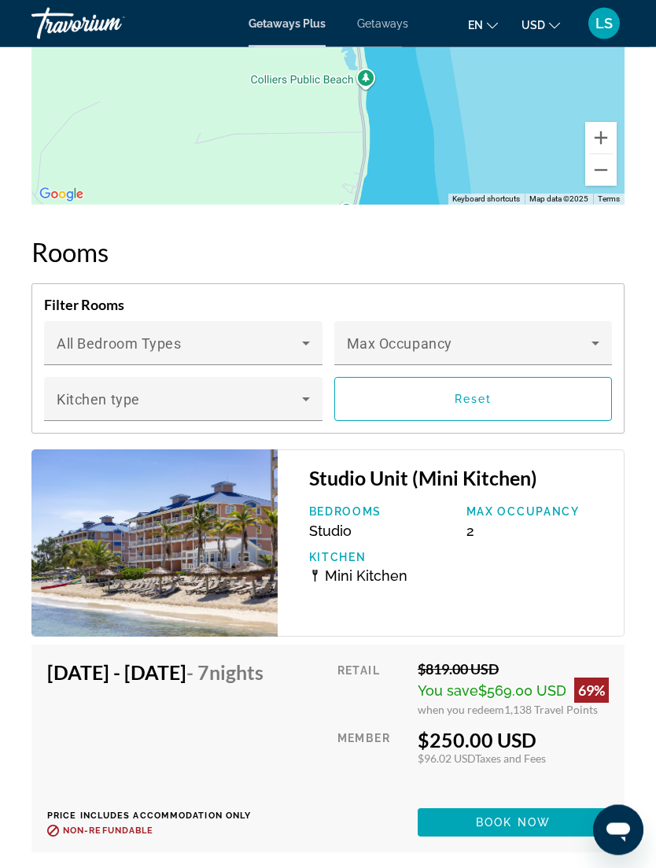
scroll to position [3106, 0]
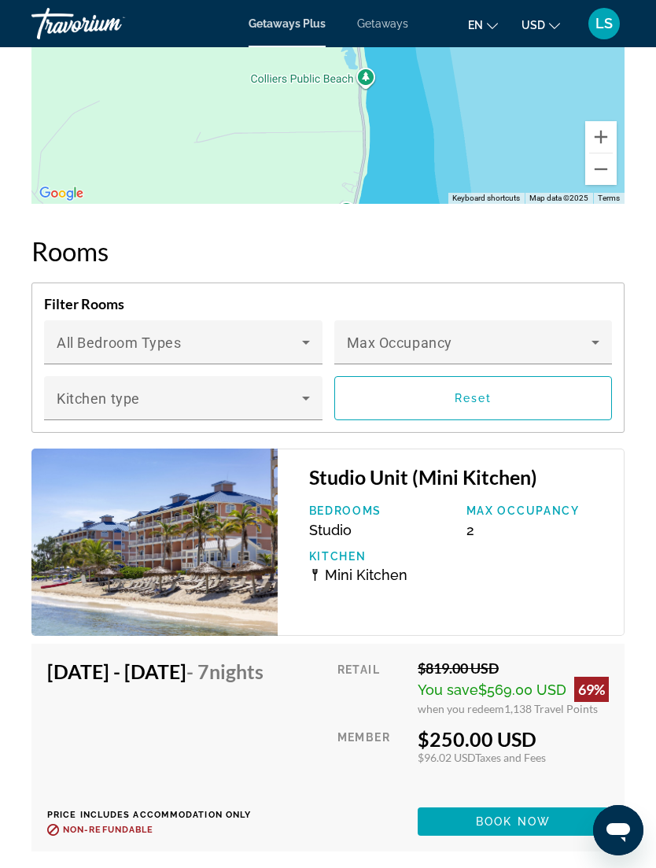
click at [551, 828] on span "Book now" at bounding box center [513, 821] width 75 height 13
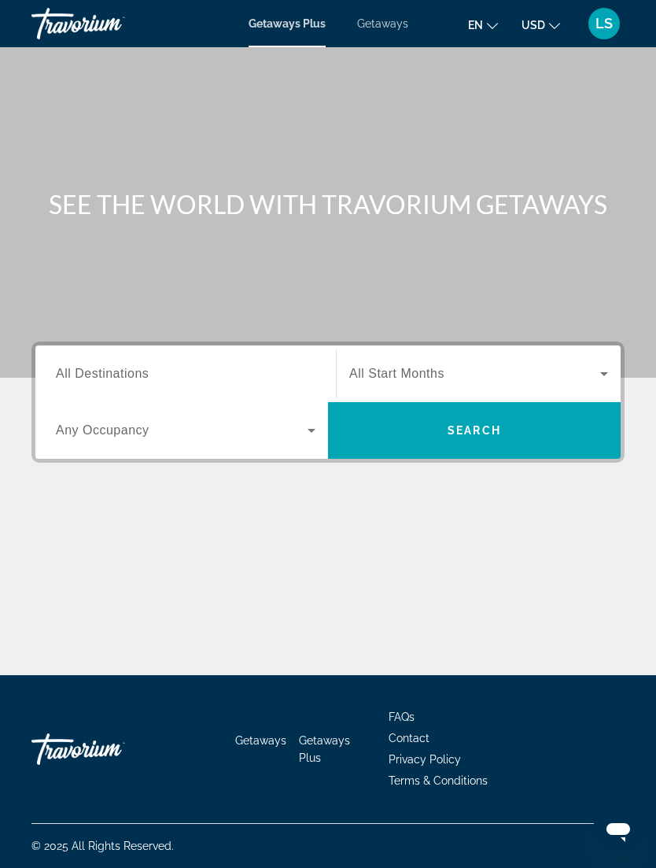
click at [284, 369] on input "Destination All Destinations" at bounding box center [186, 374] width 260 height 19
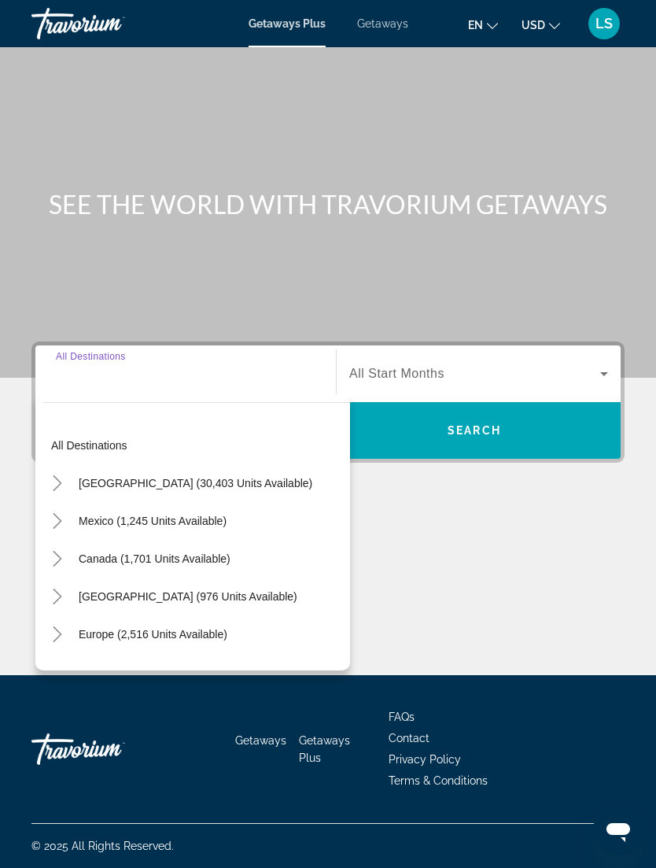
scroll to position [50, 0]
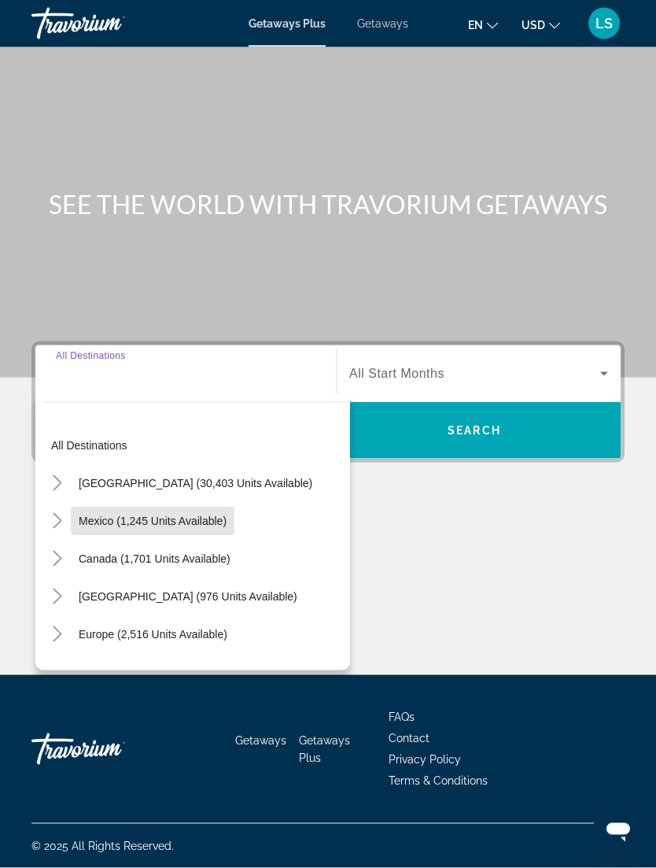
click at [190, 515] on span "Mexico (1,245 units available)" at bounding box center [153, 521] width 148 height 13
type input "**********"
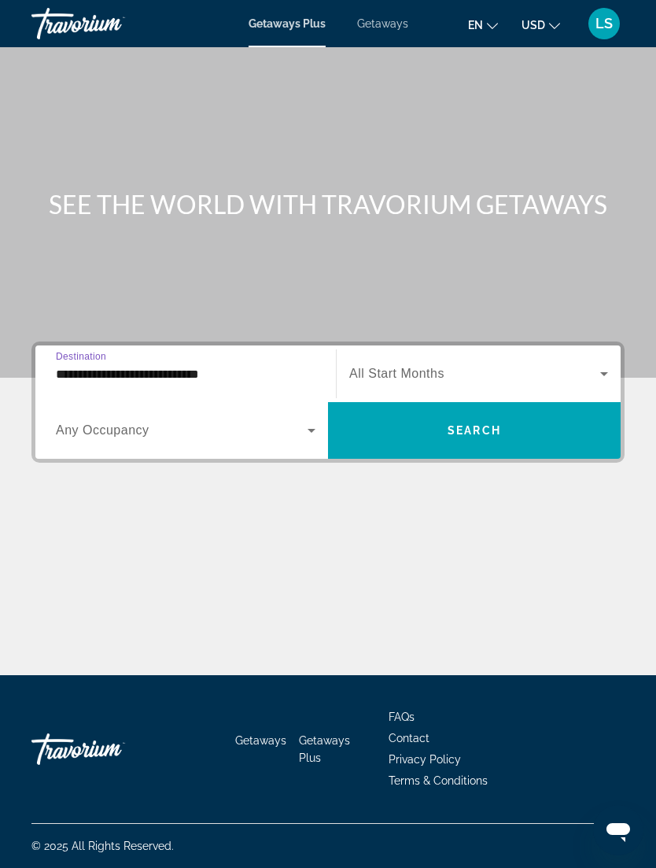
click at [309, 421] on icon "Search widget" at bounding box center [311, 430] width 19 height 19
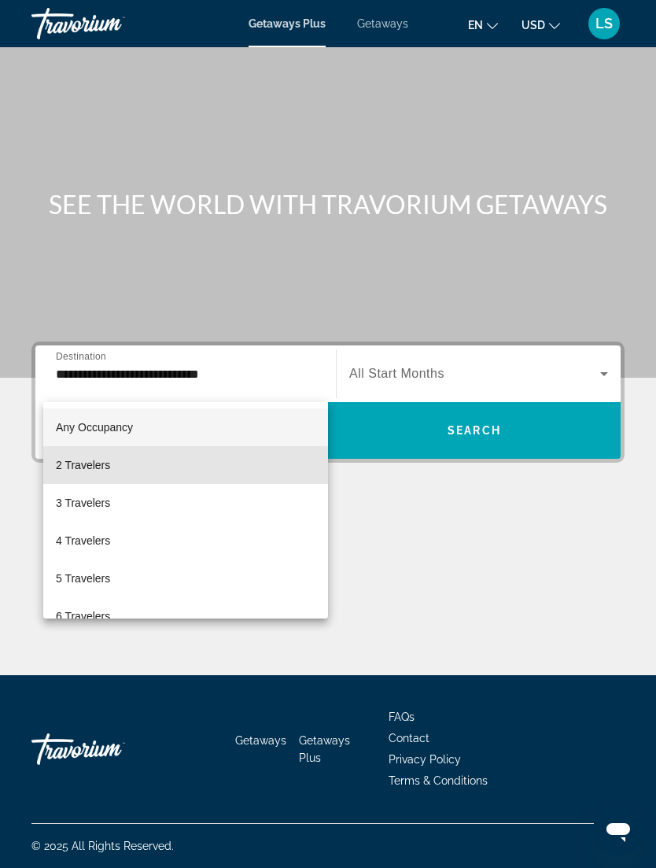
click at [145, 467] on mat-option "2 Travelers" at bounding box center [185, 465] width 285 height 38
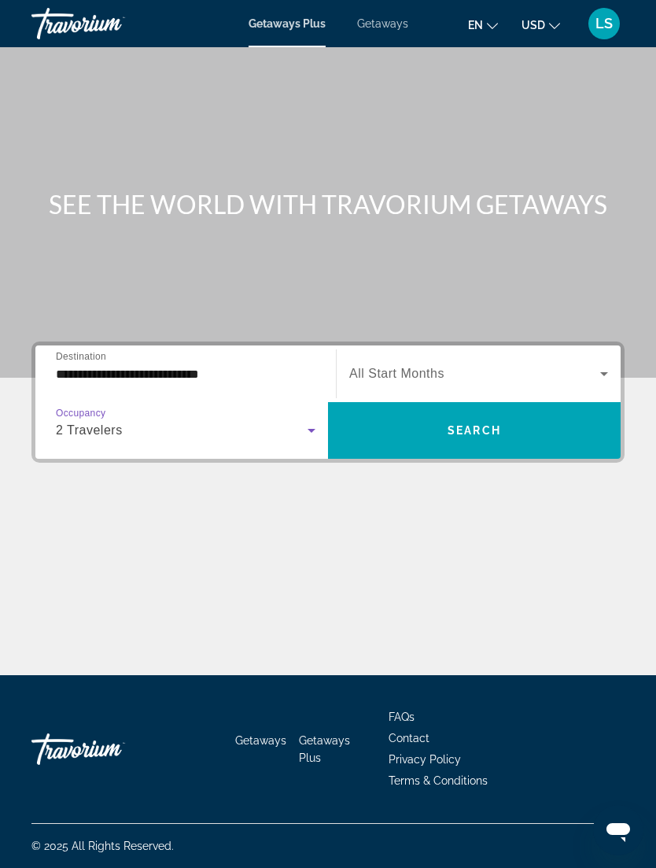
click at [599, 364] on icon "Search widget" at bounding box center [604, 373] width 19 height 19
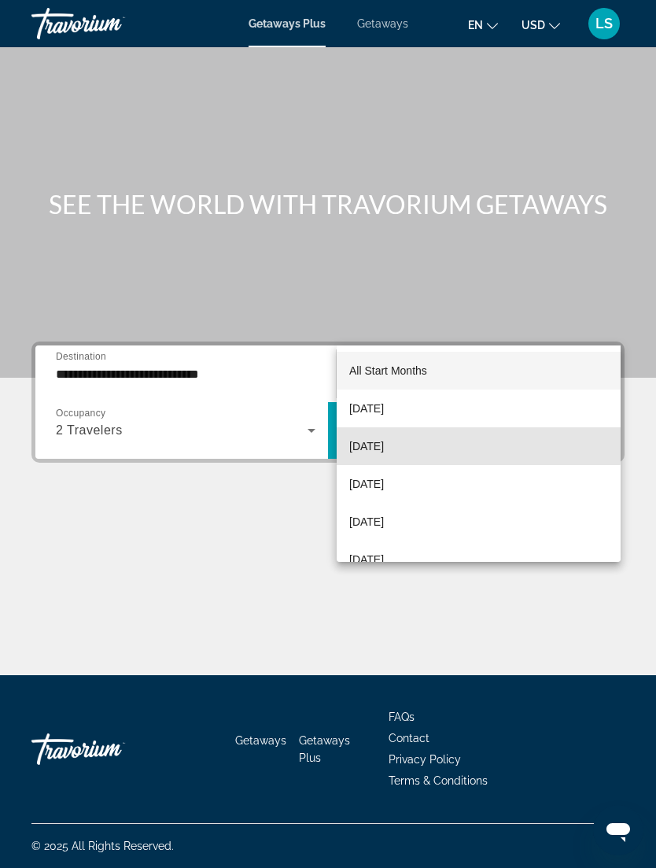
click at [384, 444] on span "[DATE]" at bounding box center [366, 446] width 35 height 19
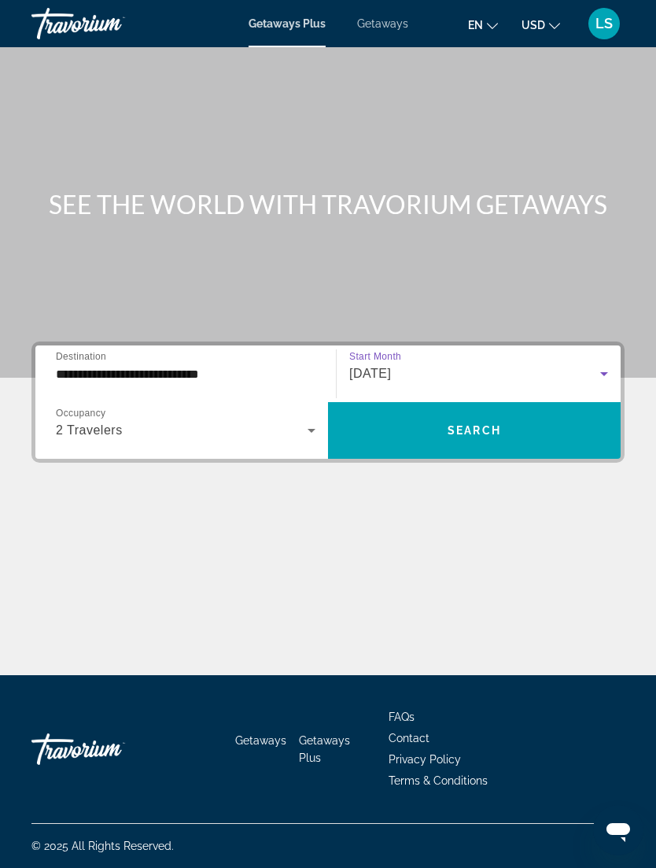
click at [381, 27] on span "Getaways" at bounding box center [382, 23] width 51 height 13
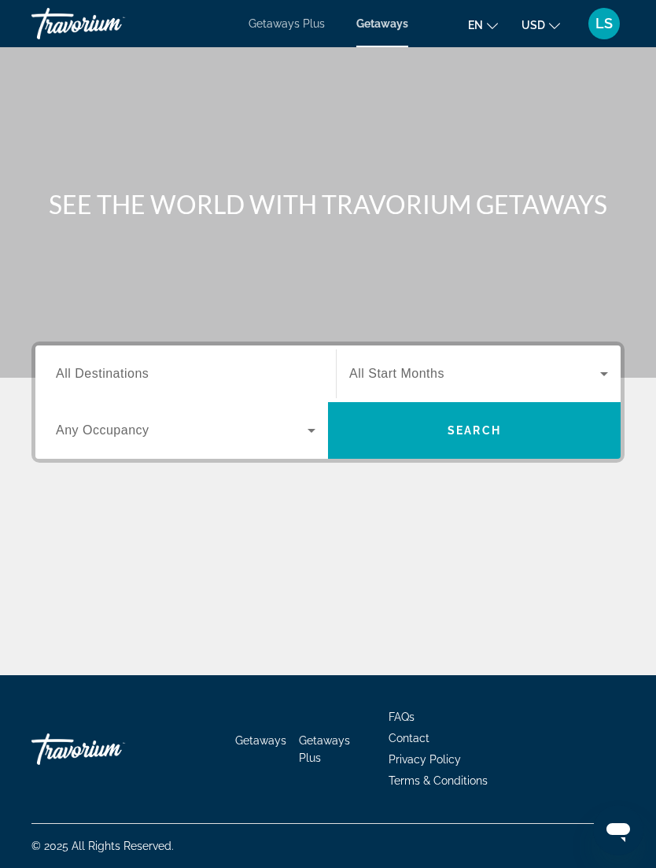
click at [306, 435] on icon "Search widget" at bounding box center [311, 430] width 19 height 19
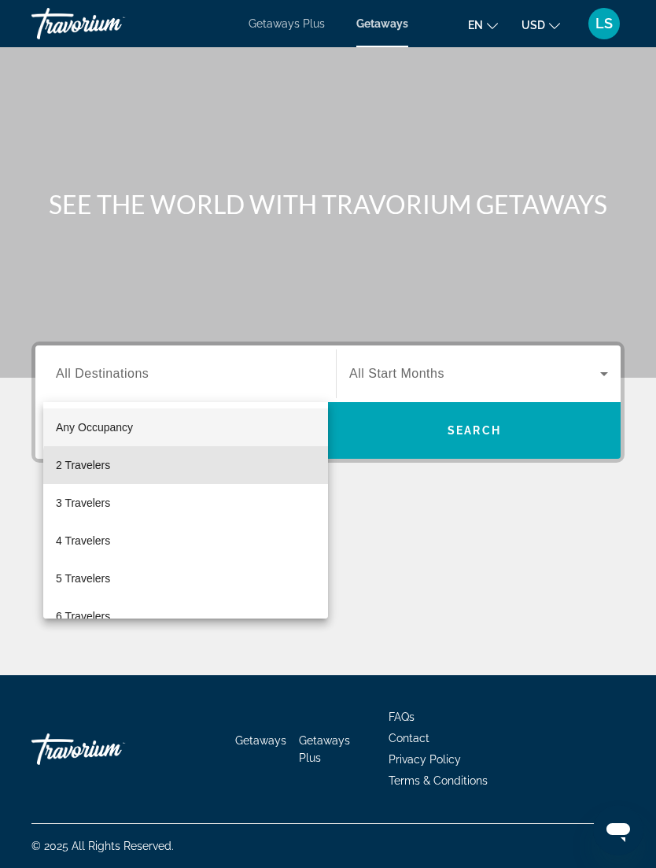
click at [220, 468] on mat-option "2 Travelers" at bounding box center [185, 465] width 285 height 38
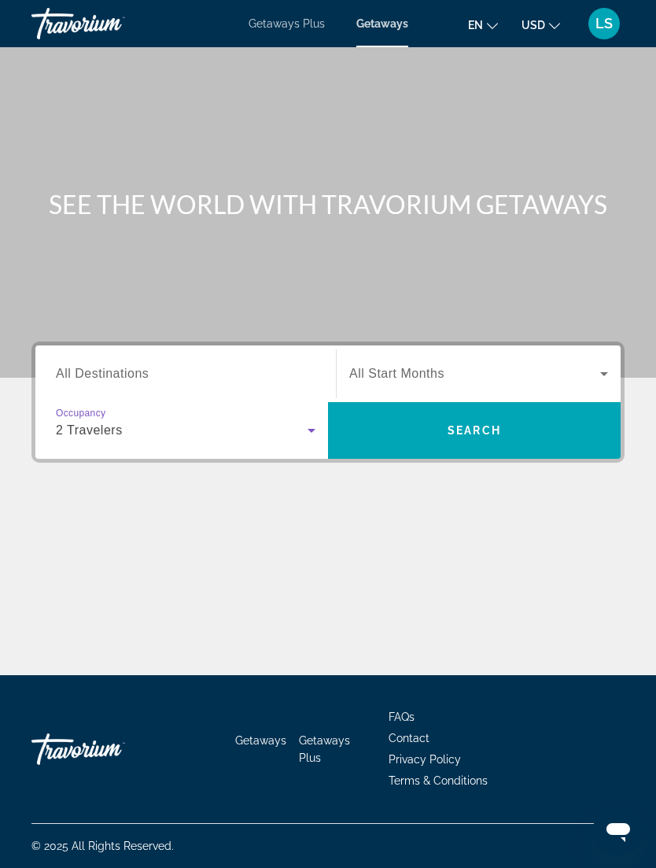
click at [576, 412] on span "Search widget" at bounding box center [474, 431] width 293 height 38
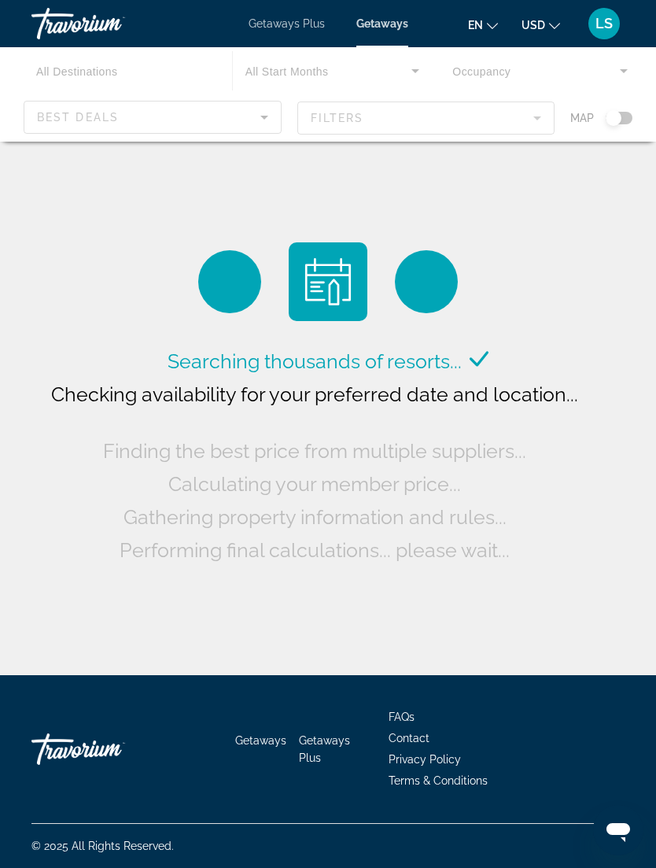
click at [361, 123] on div "Main content" at bounding box center [328, 94] width 656 height 94
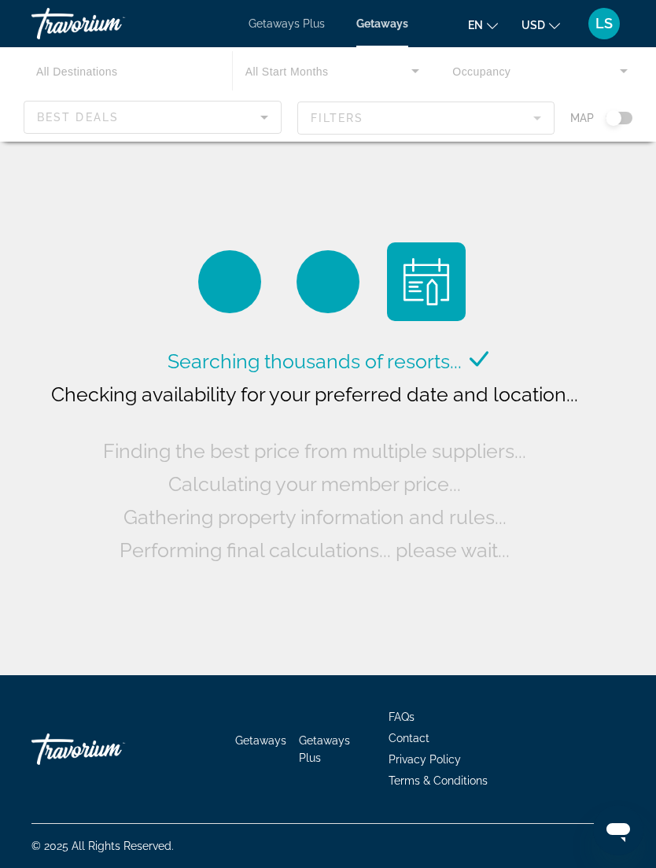
click at [417, 116] on div "Main content" at bounding box center [328, 94] width 656 height 94
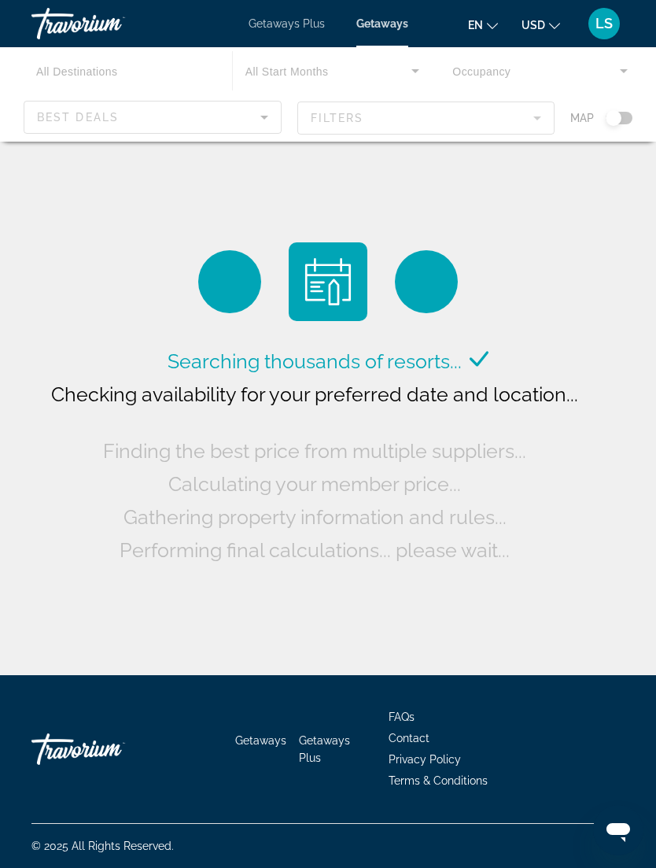
click at [327, 129] on div "Main content" at bounding box center [328, 94] width 656 height 94
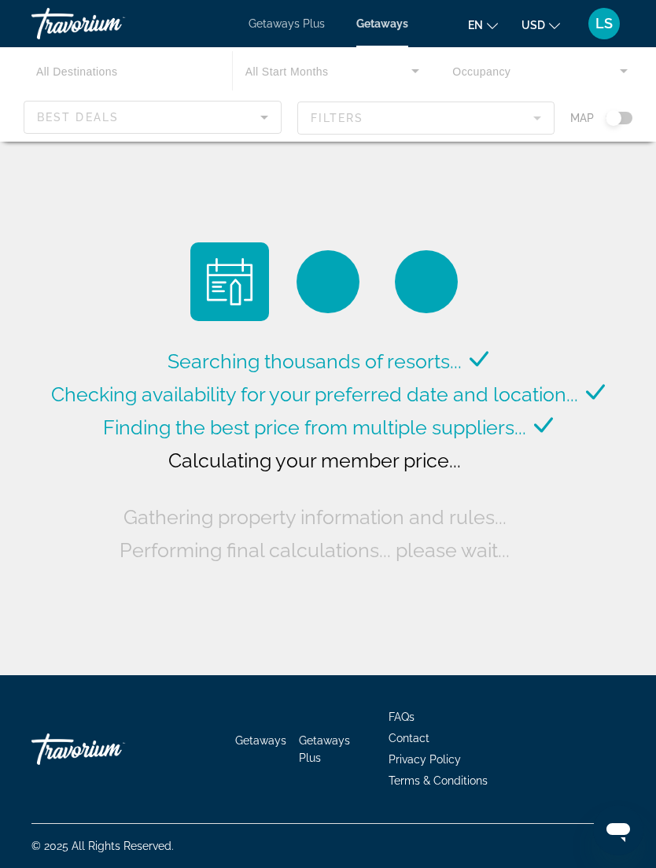
click at [379, 68] on div "Main content" at bounding box center [328, 94] width 656 height 94
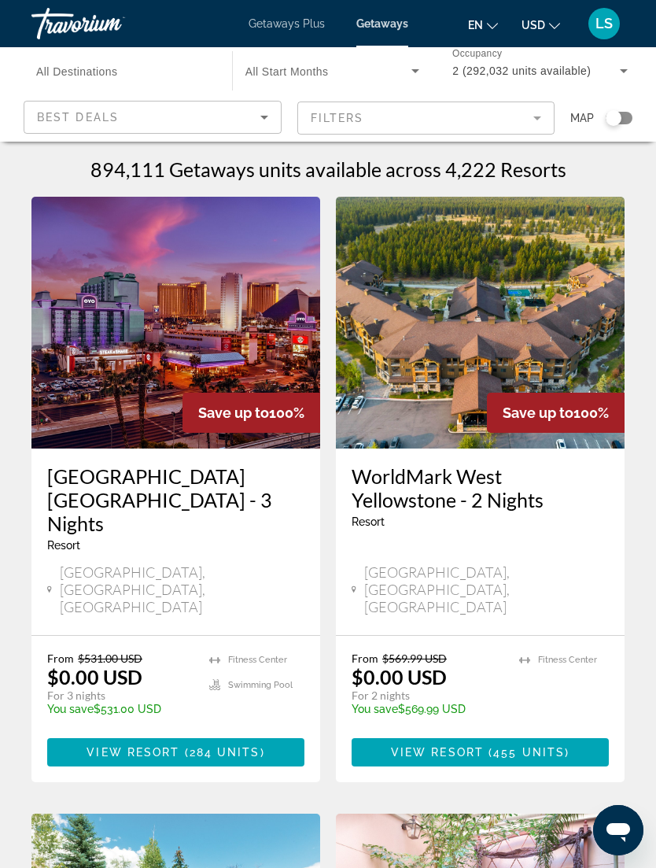
click at [414, 124] on mat-form-field "Filters" at bounding box center [427, 118] width 258 height 33
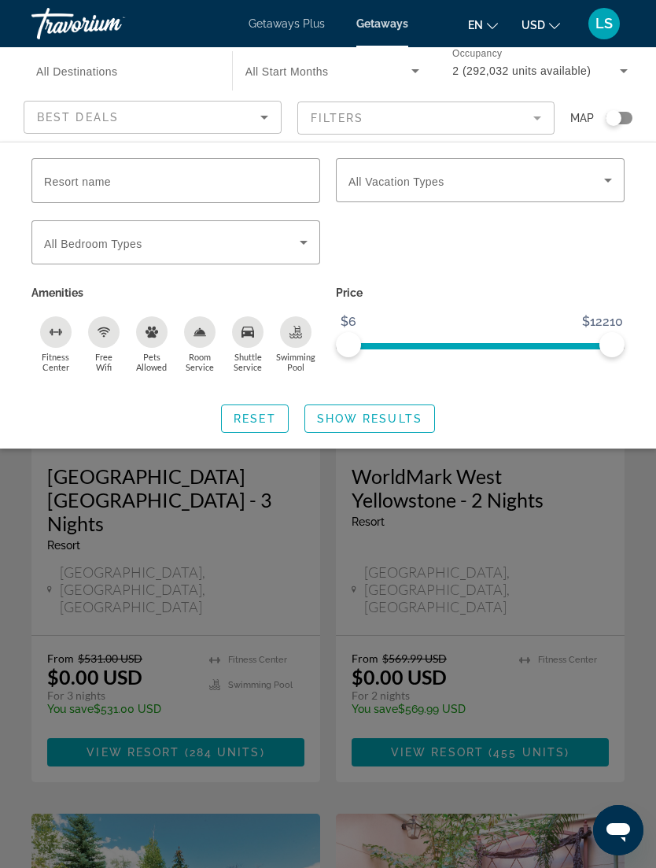
click at [608, 231] on div "Search widget" at bounding box center [480, 250] width 305 height 61
click at [593, 233] on div "Search widget" at bounding box center [480, 250] width 305 height 61
click at [618, 169] on div "Vacation Types All Vacation Types" at bounding box center [480, 180] width 289 height 44
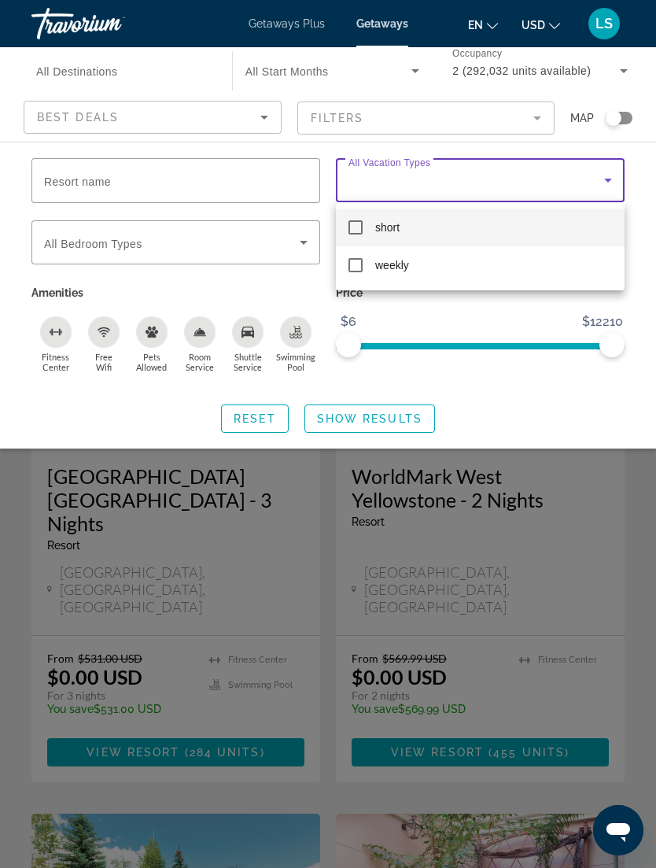
click at [611, 179] on div at bounding box center [328, 434] width 656 height 868
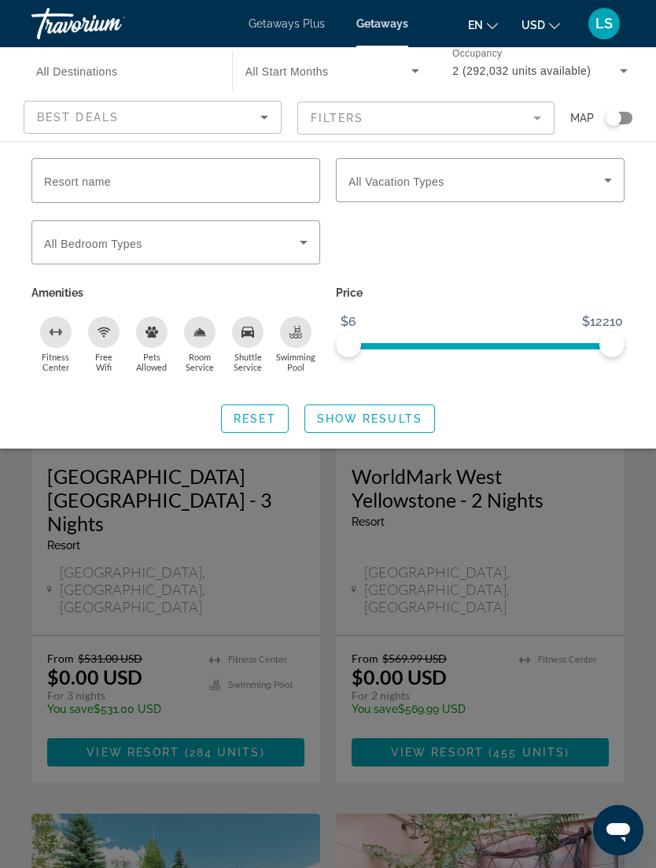
click at [616, 170] on div "Vacation Types All Vacation Types" at bounding box center [480, 180] width 289 height 44
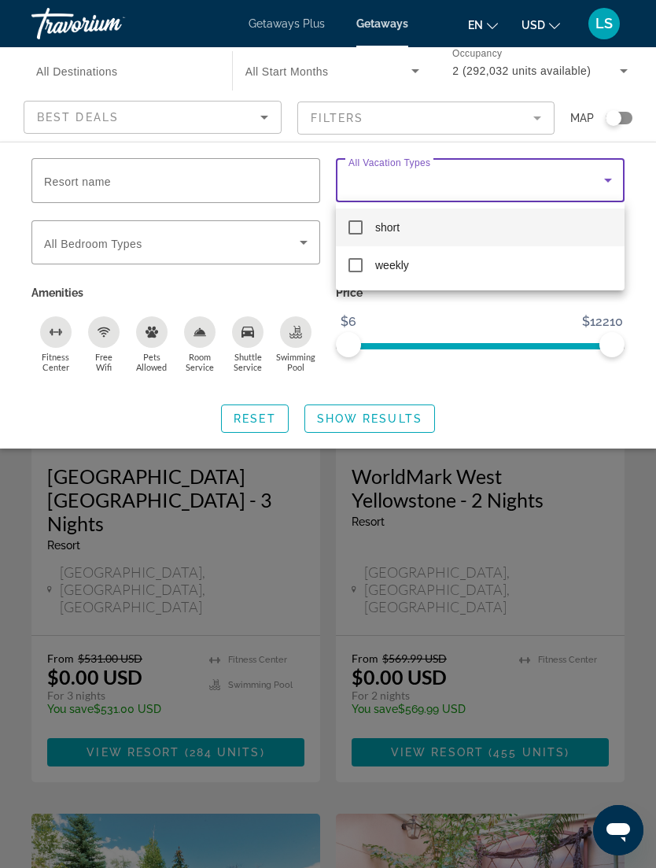
click at [261, 167] on div at bounding box center [328, 434] width 656 height 868
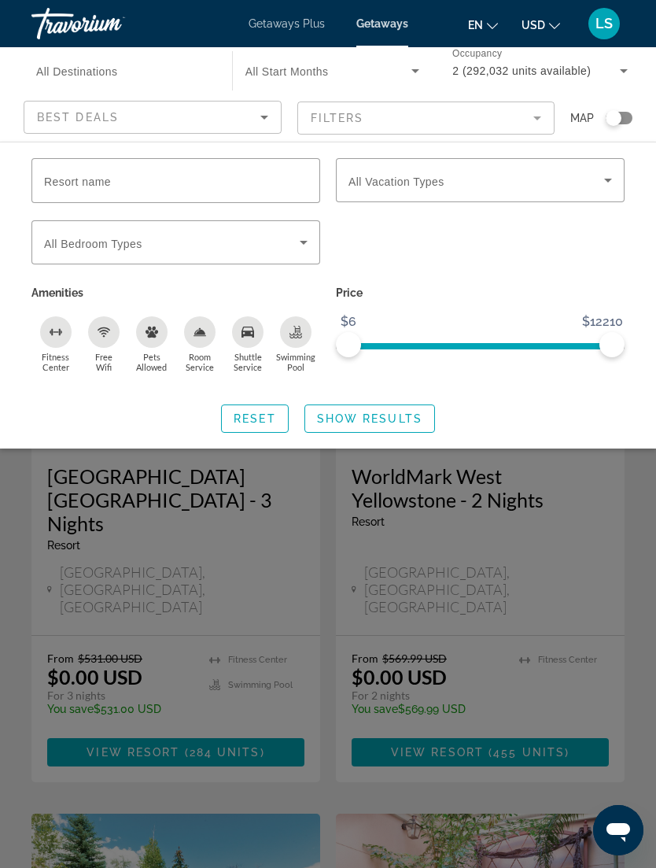
click at [261, 174] on input "Resort name" at bounding box center [176, 181] width 264 height 19
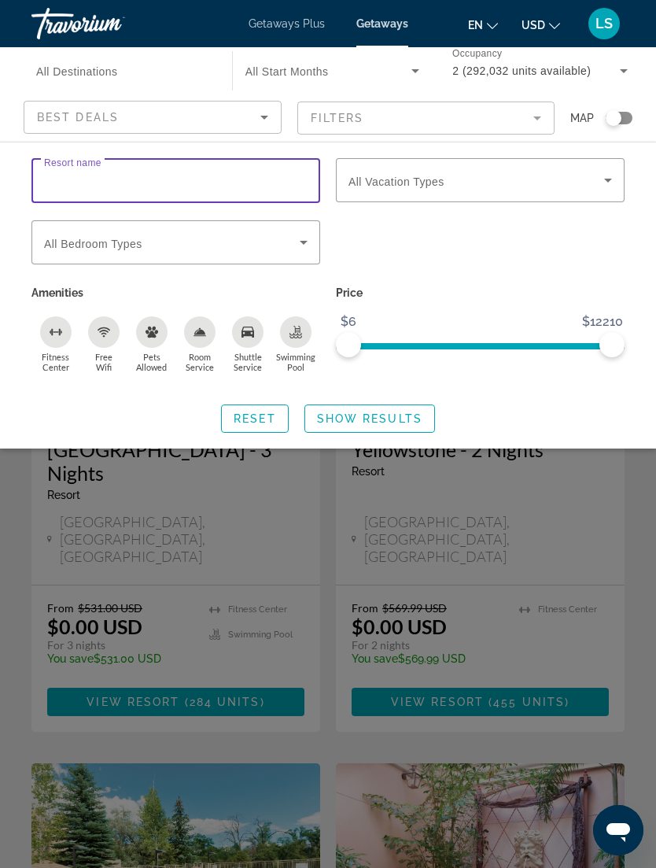
click at [262, 110] on icon "Sort by" at bounding box center [264, 117] width 19 height 19
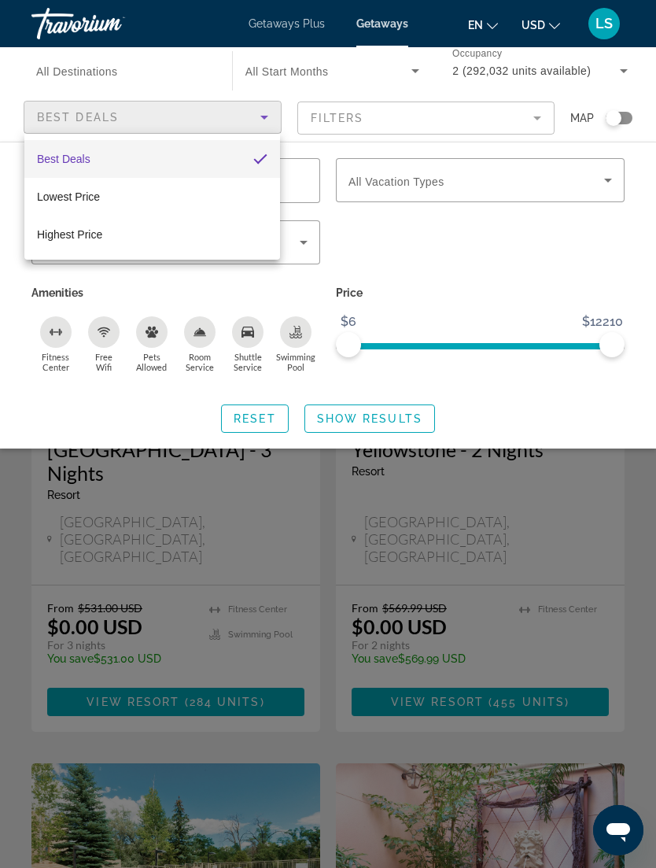
click at [191, 76] on div at bounding box center [328, 434] width 656 height 868
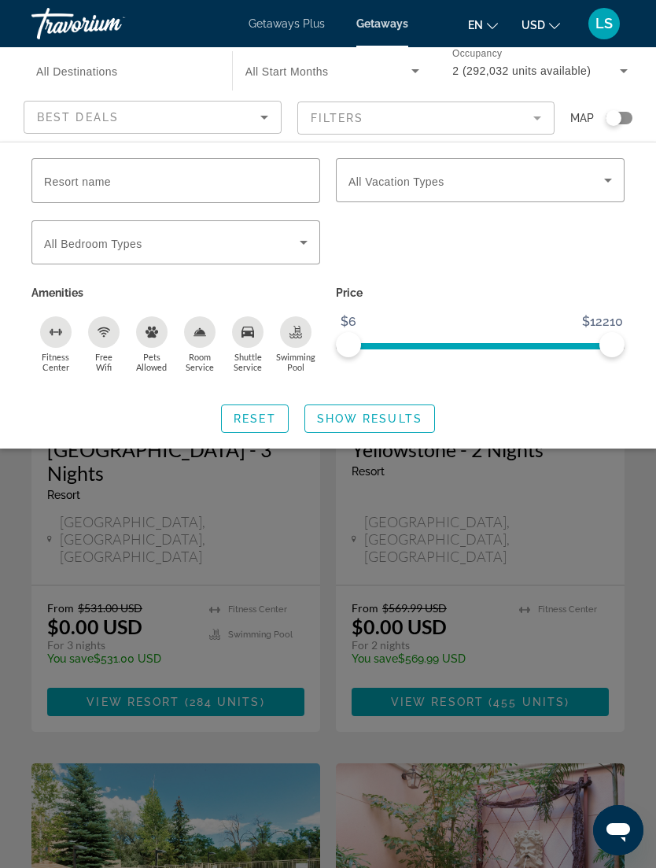
click at [414, 72] on icon "Search widget" at bounding box center [415, 70] width 19 height 19
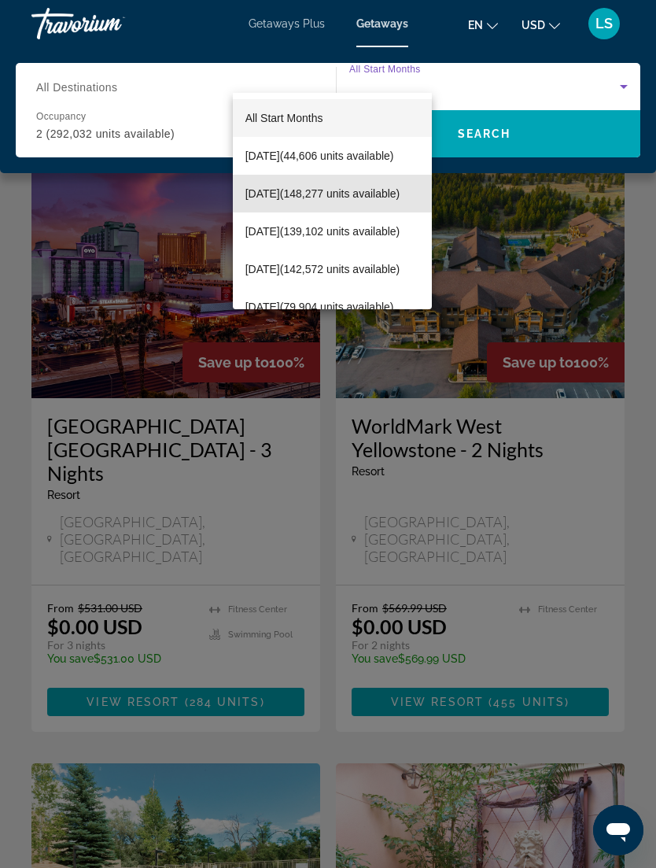
click at [301, 188] on span "[DATE] (148,277 units available)" at bounding box center [323, 193] width 155 height 19
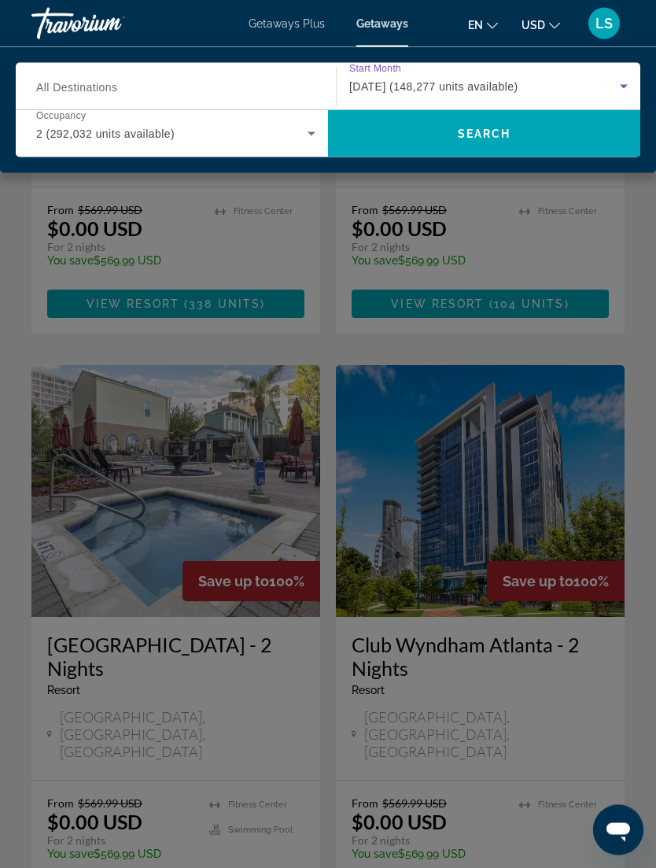
scroll to position [2889, 0]
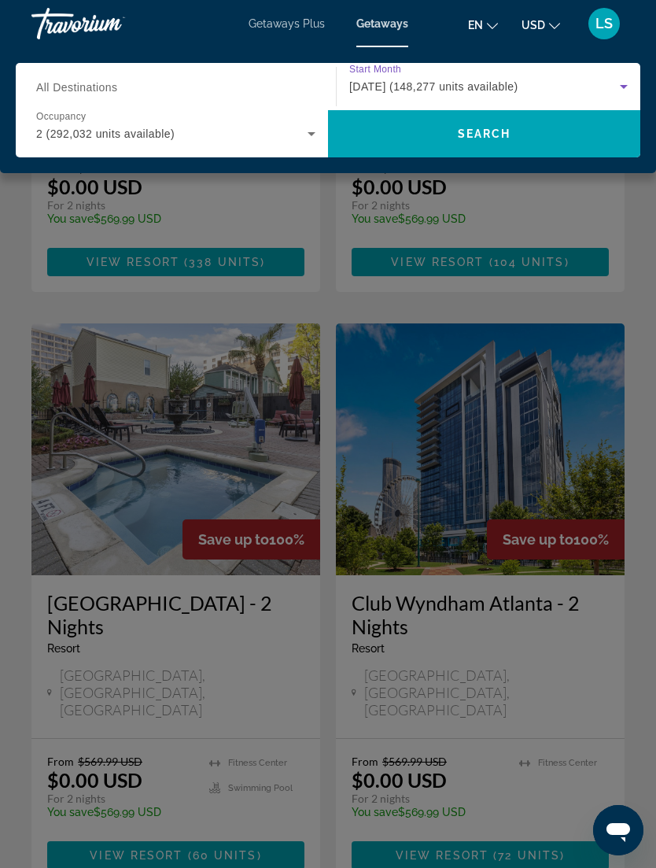
click at [216, 673] on div "Main content" at bounding box center [328, 434] width 656 height 868
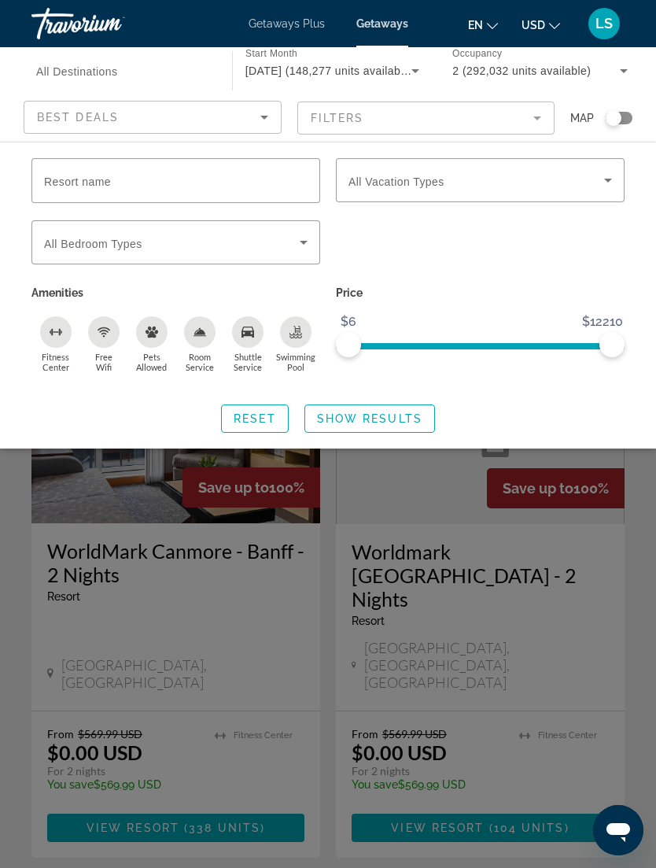
scroll to position [2321, 0]
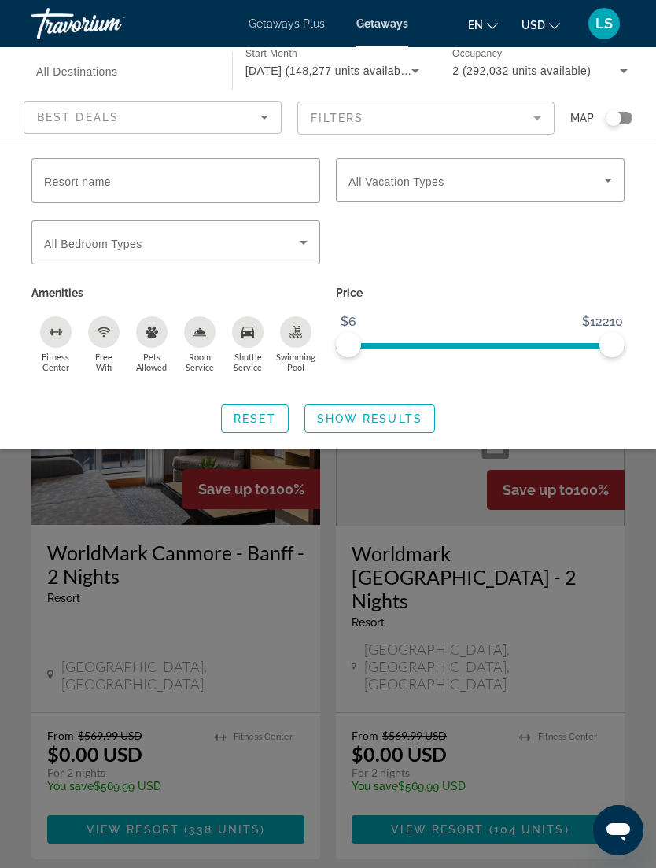
click at [251, 117] on div "Best Deals" at bounding box center [149, 117] width 224 height 19
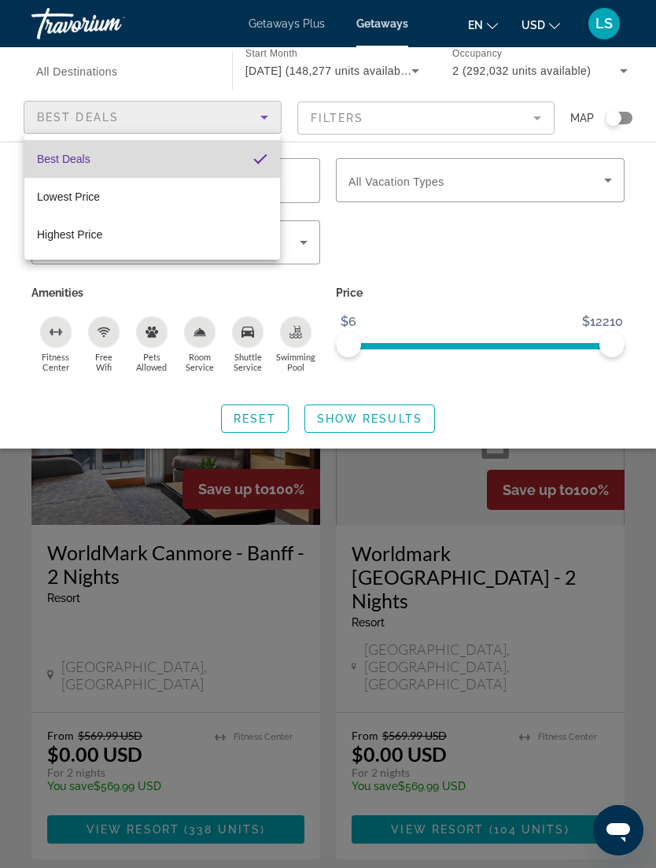
click at [211, 171] on mat-option "Best Deals" at bounding box center [152, 159] width 256 height 38
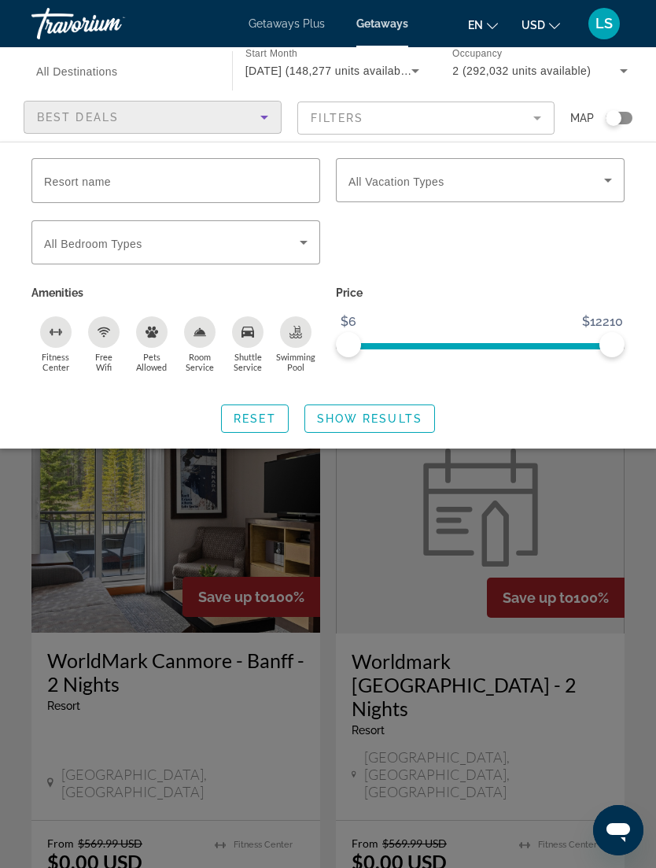
click at [384, 18] on span "Getaways" at bounding box center [383, 23] width 52 height 13
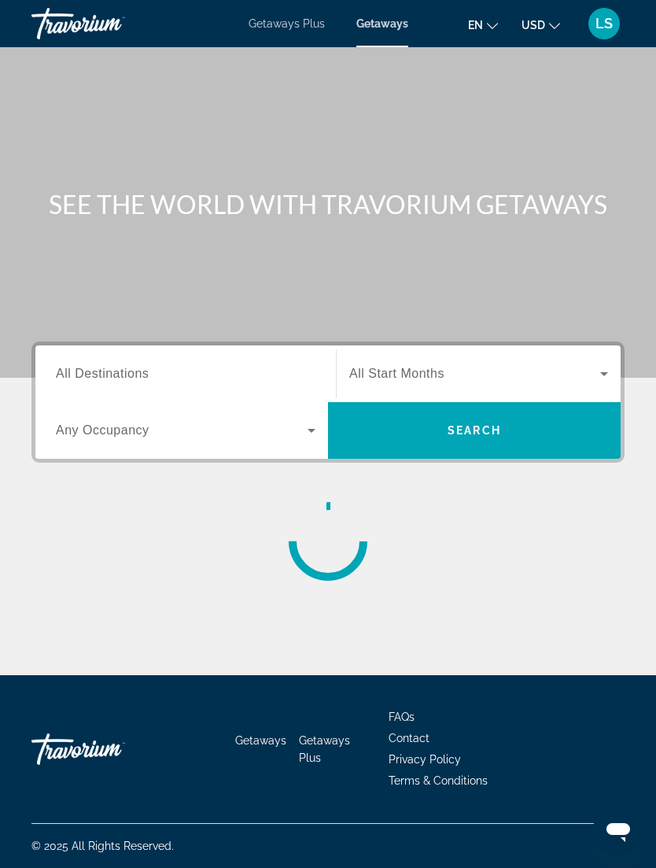
scroll to position [50, 0]
click at [313, 421] on icon "Search widget" at bounding box center [311, 430] width 19 height 19
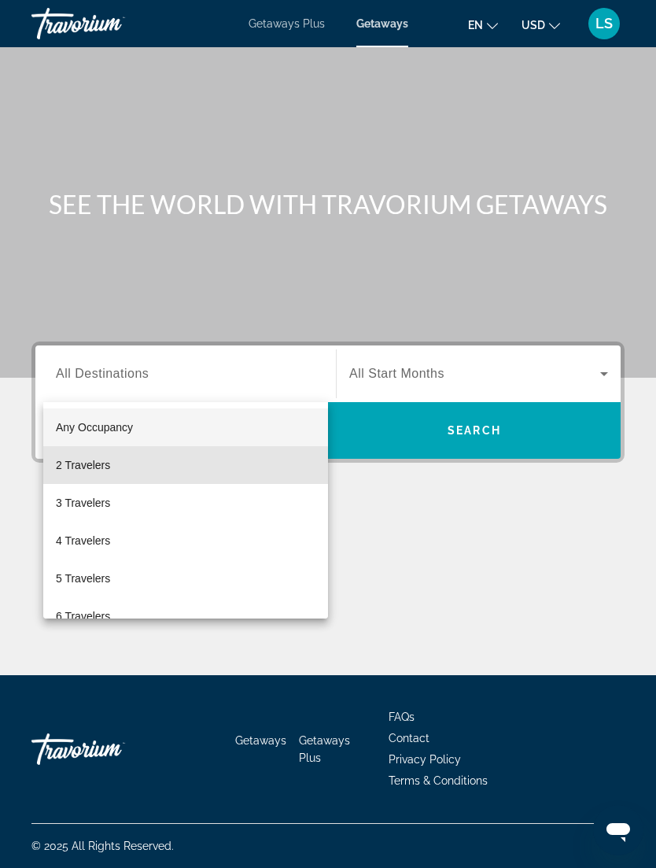
click at [171, 471] on mat-option "2 Travelers" at bounding box center [185, 465] width 285 height 38
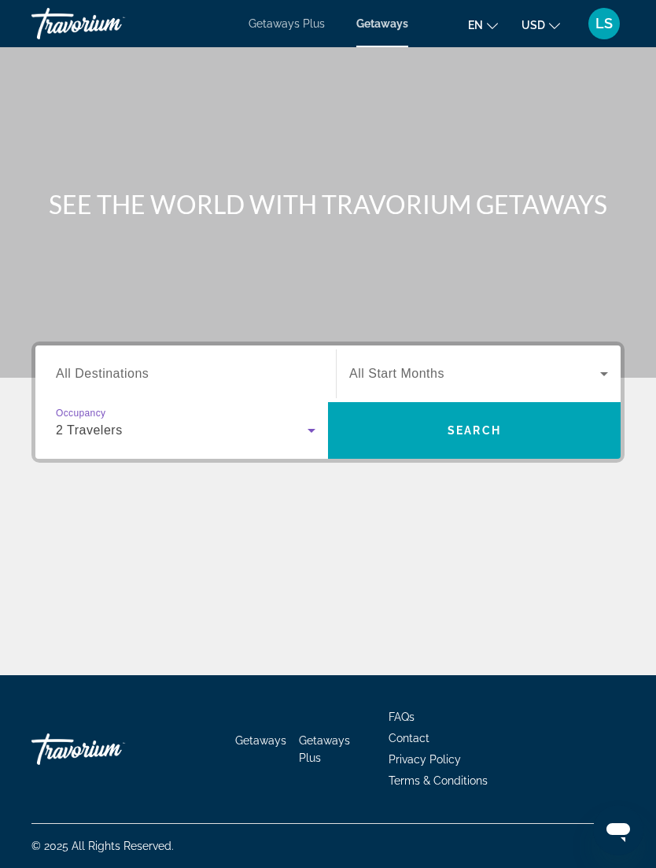
click at [193, 365] on input "Destination All Destinations" at bounding box center [186, 374] width 260 height 19
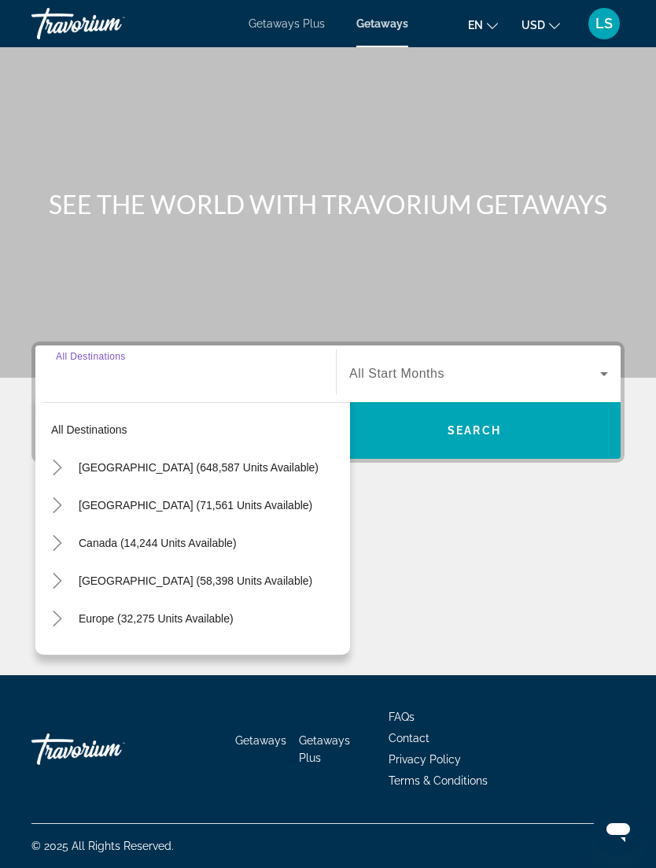
click at [135, 499] on span "[GEOGRAPHIC_DATA] (71,561 units available)" at bounding box center [196, 505] width 234 height 13
type input "**********"
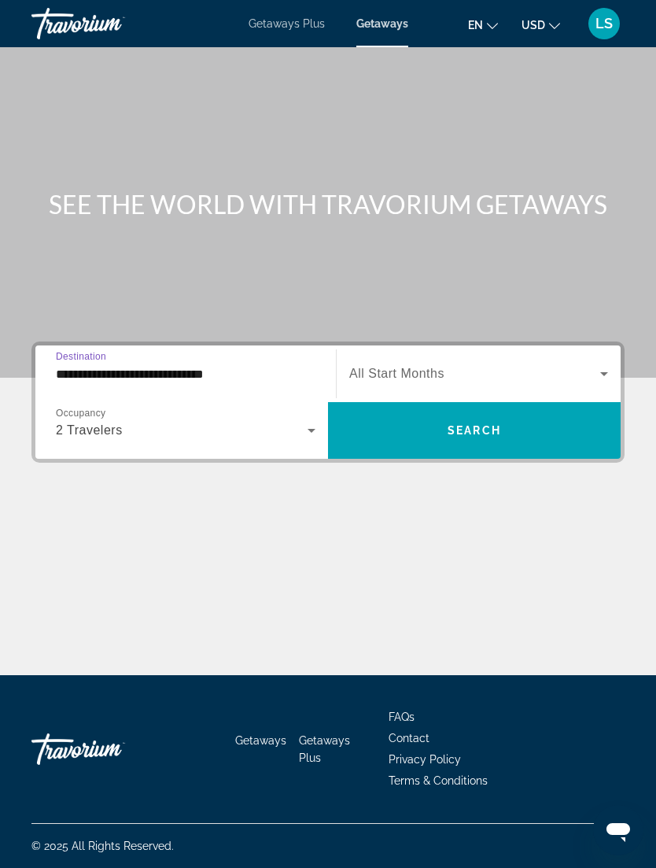
click at [586, 364] on span "Search widget" at bounding box center [474, 373] width 251 height 19
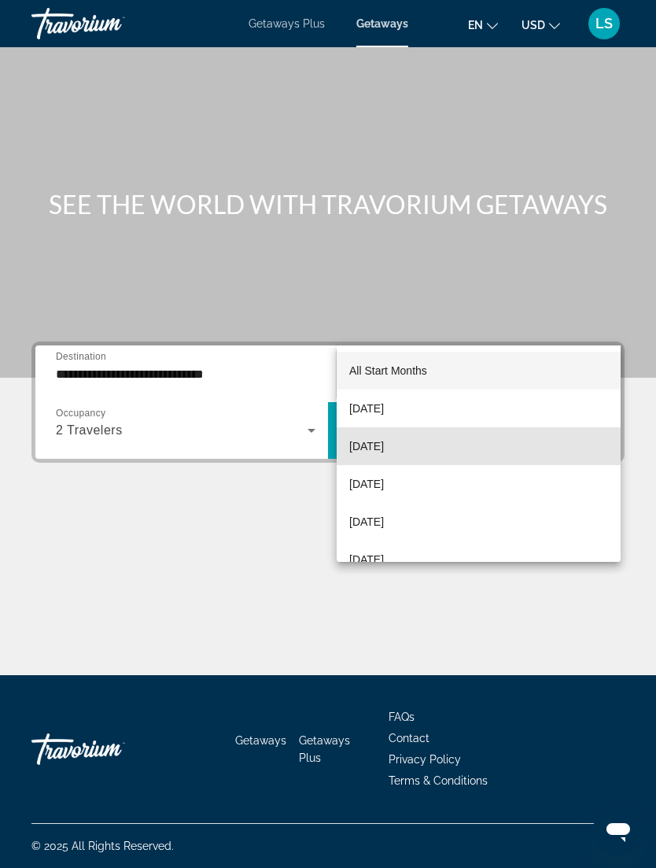
click at [437, 460] on mat-option "[DATE]" at bounding box center [479, 446] width 284 height 38
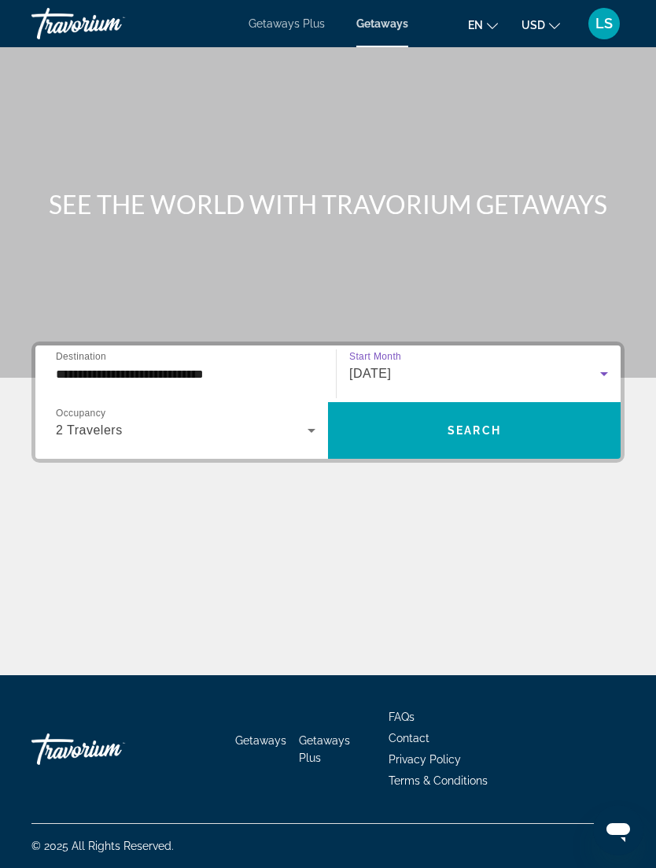
click at [569, 412] on span "Search widget" at bounding box center [474, 431] width 293 height 38
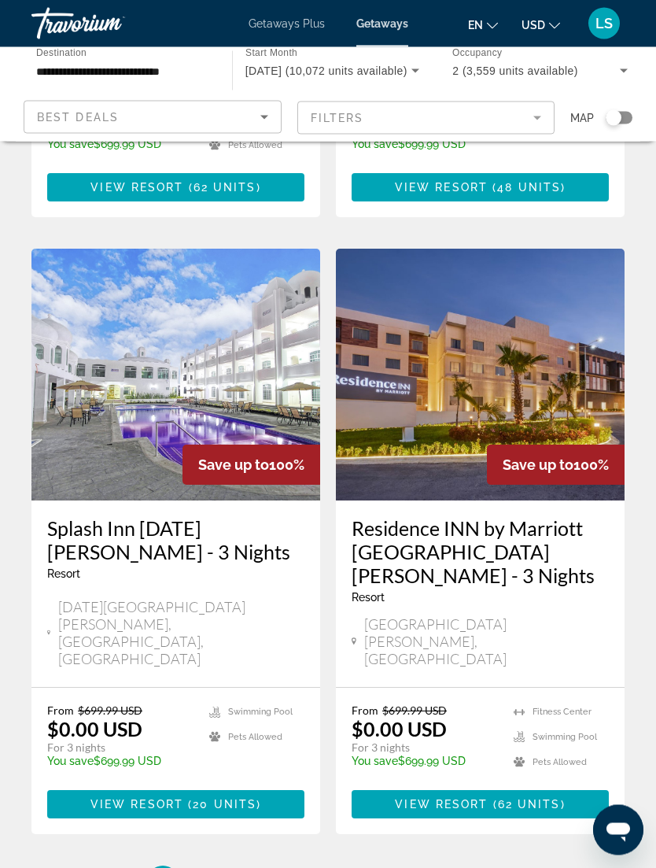
scroll to position [2829, 0]
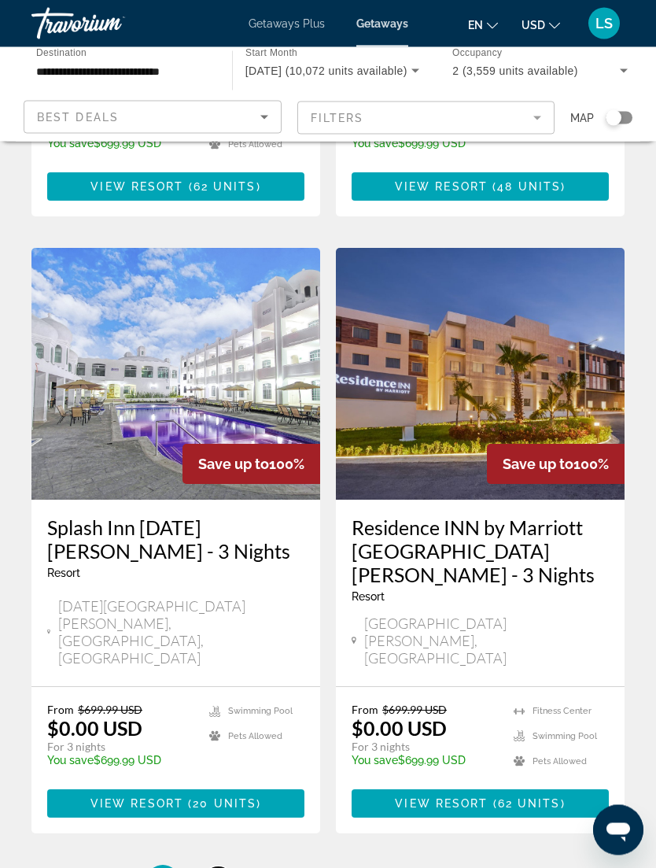
click at [220, 867] on span "2" at bounding box center [218, 881] width 8 height 17
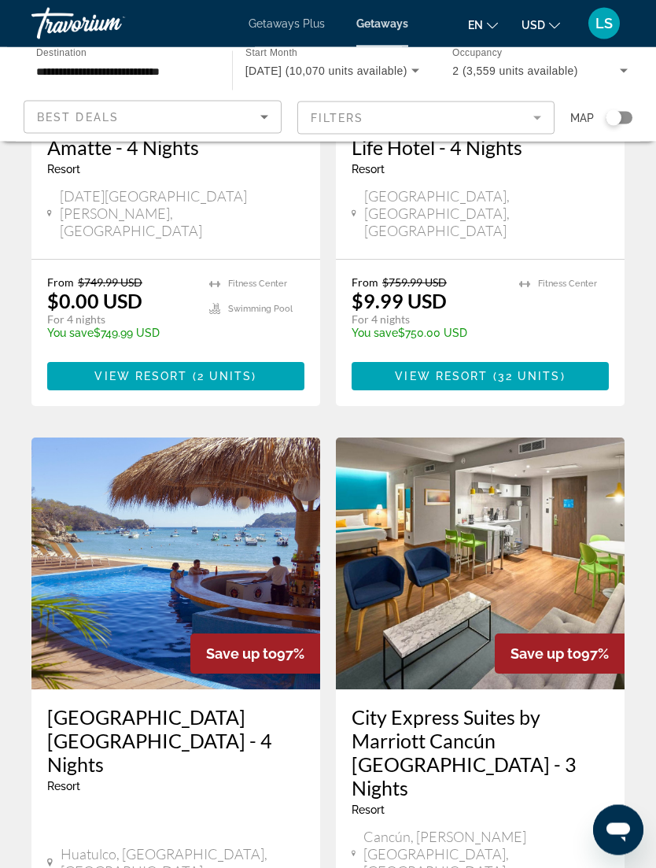
scroll to position [2751, 0]
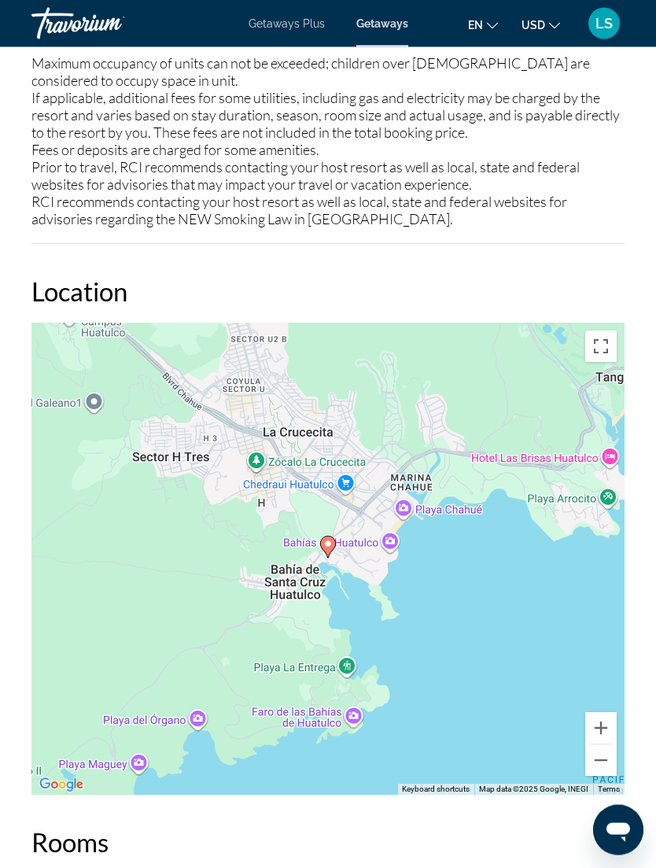
scroll to position [2279, 0]
click at [605, 763] on button "Zoom out" at bounding box center [601, 760] width 31 height 31
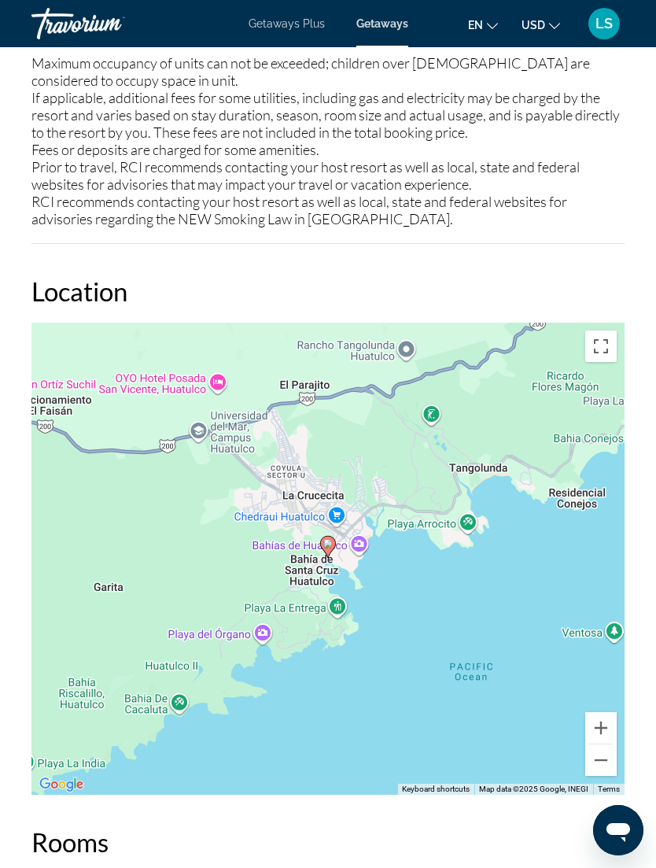
click at [606, 764] on button "Zoom out" at bounding box center [601, 760] width 31 height 31
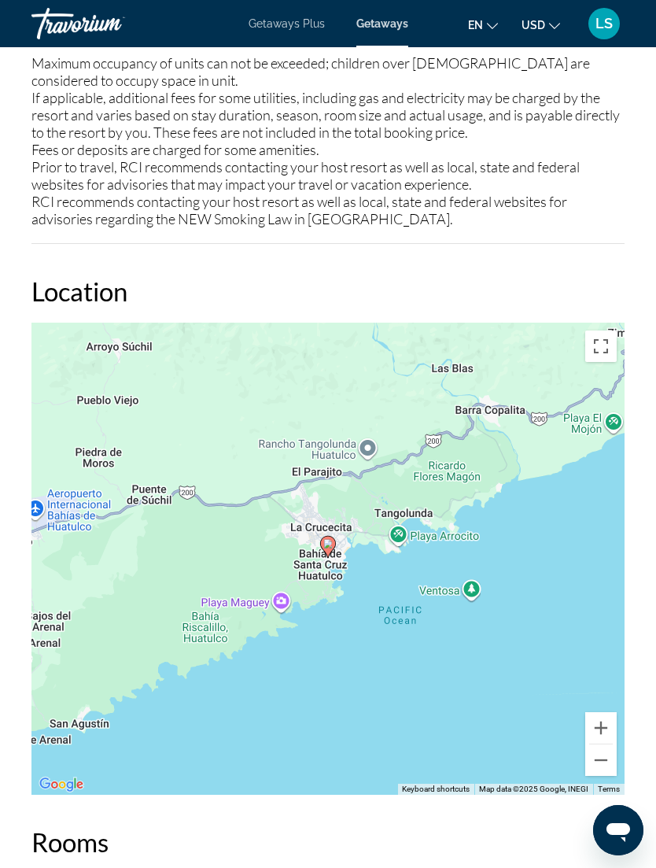
click at [601, 763] on button "Zoom out" at bounding box center [601, 760] width 31 height 31
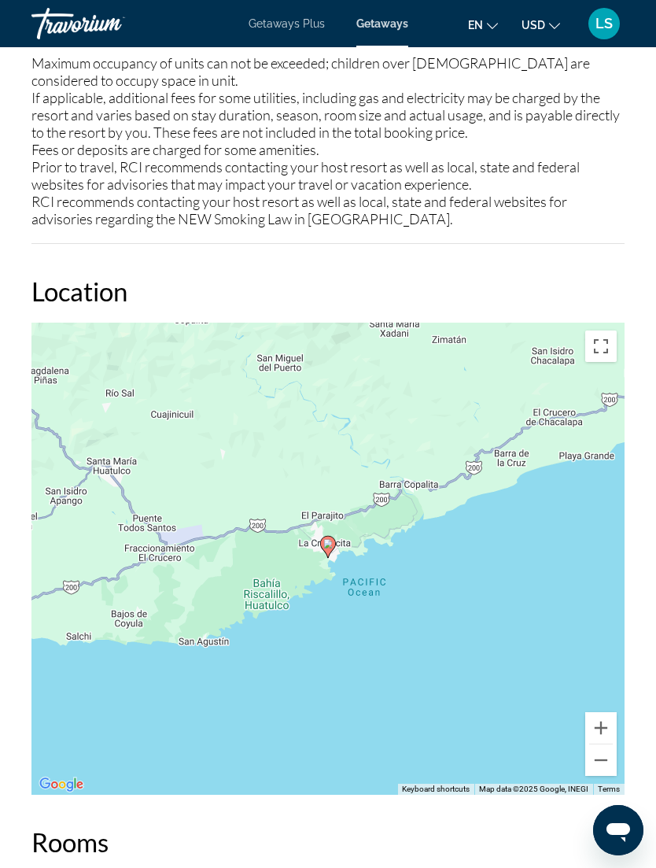
click at [606, 760] on button "Zoom out" at bounding box center [601, 760] width 31 height 31
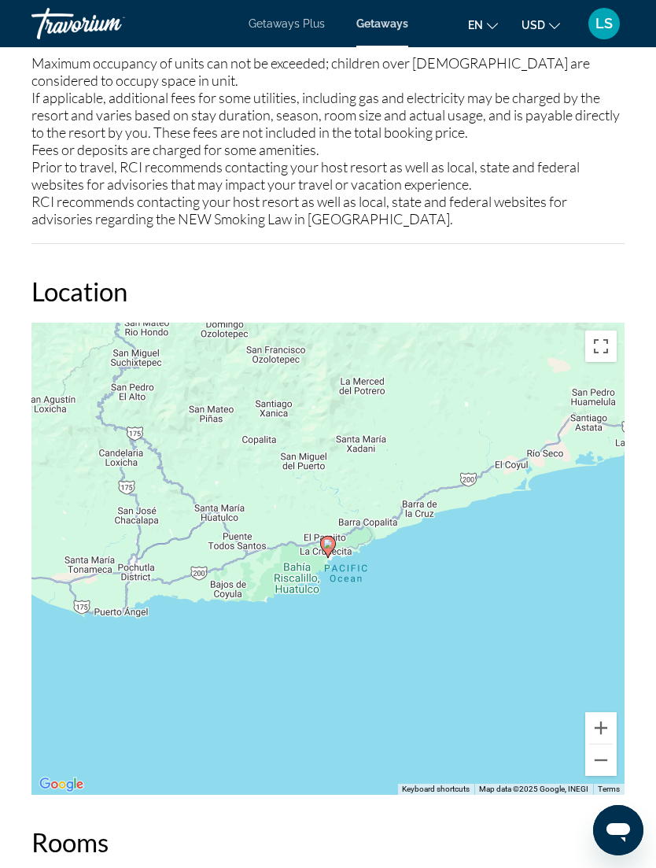
click at [602, 758] on button "Zoom out" at bounding box center [601, 760] width 31 height 31
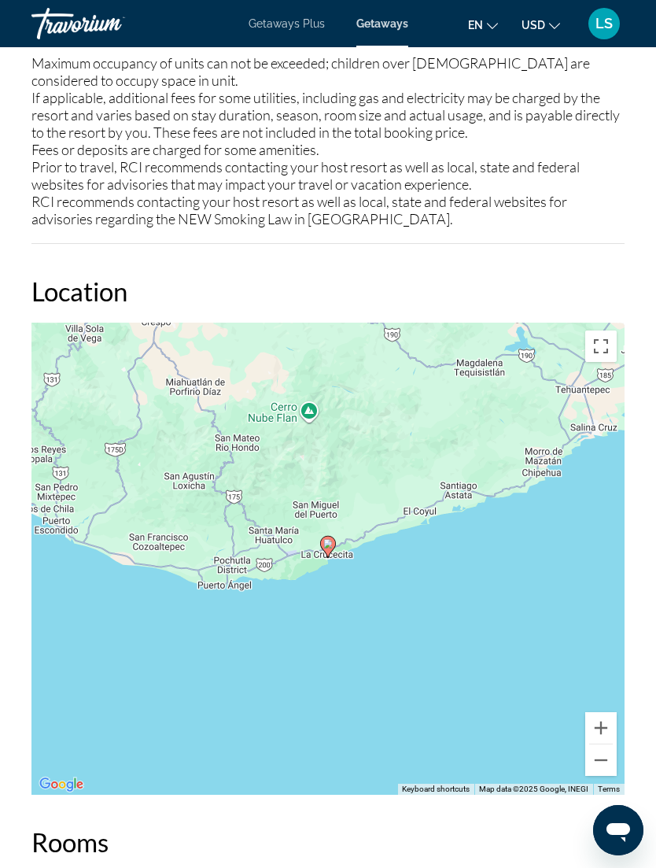
click at [615, 766] on button "Zoom out" at bounding box center [601, 760] width 31 height 31
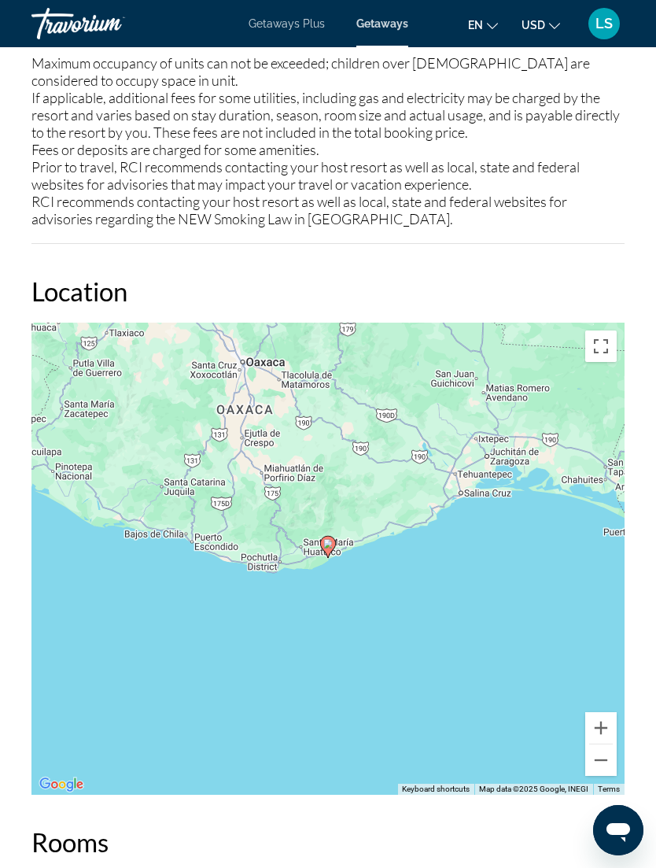
click at [609, 762] on button "Zoom out" at bounding box center [601, 760] width 31 height 31
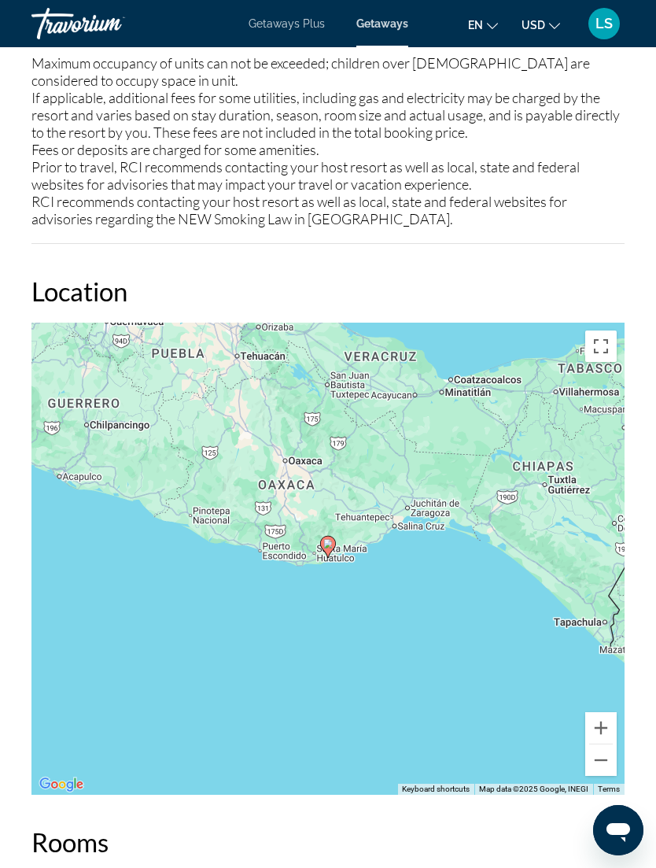
click at [607, 759] on button "Zoom out" at bounding box center [601, 760] width 31 height 31
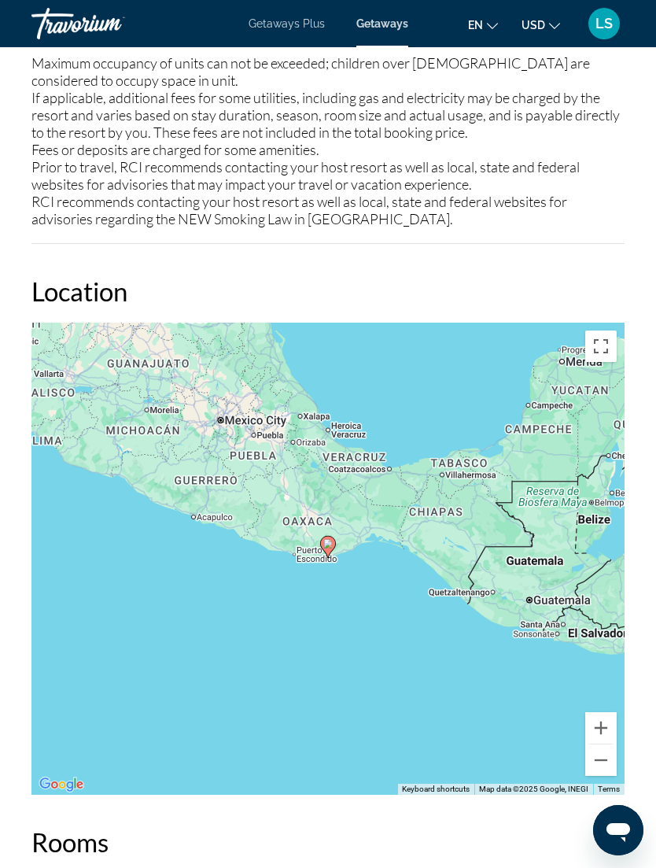
click at [610, 749] on button "Zoom out" at bounding box center [601, 760] width 31 height 31
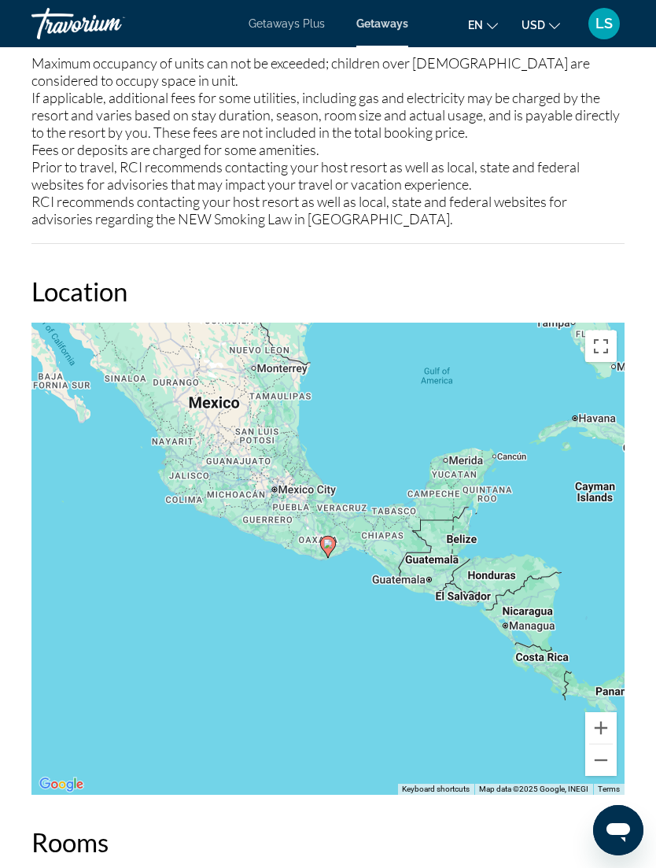
click at [599, 754] on button "Zoom out" at bounding box center [601, 760] width 31 height 31
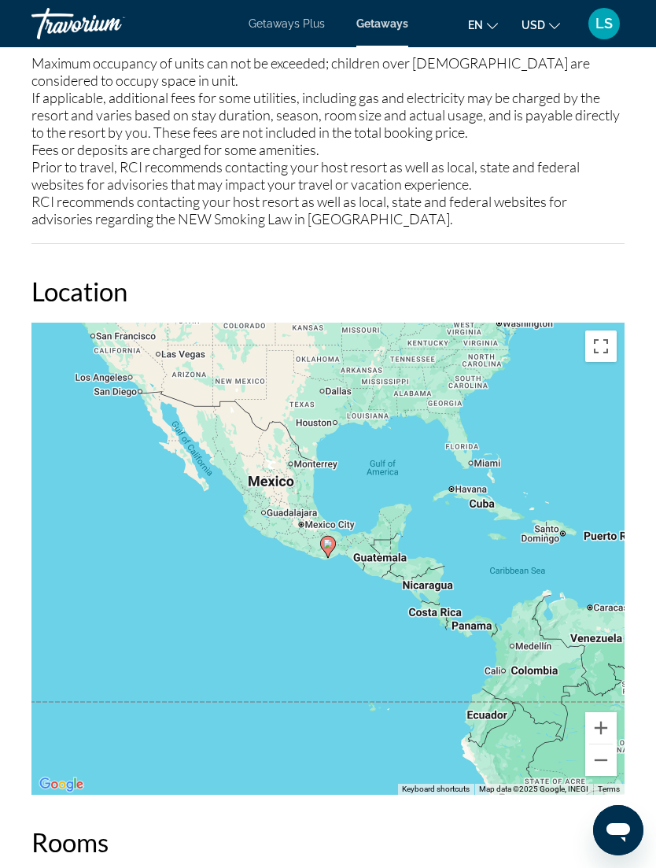
click at [607, 726] on button "Zoom in" at bounding box center [601, 727] width 31 height 31
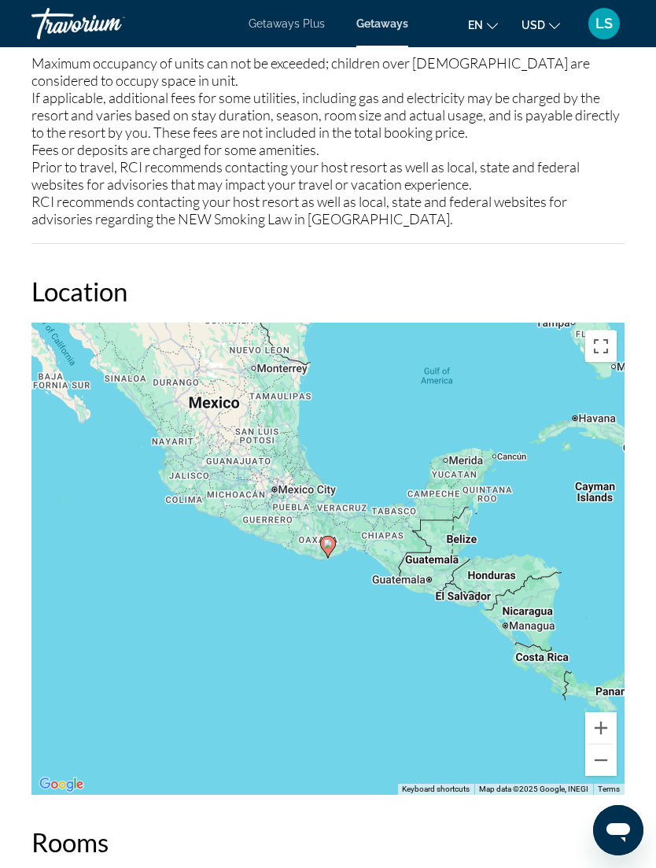
click at [609, 726] on button "Zoom in" at bounding box center [601, 727] width 31 height 31
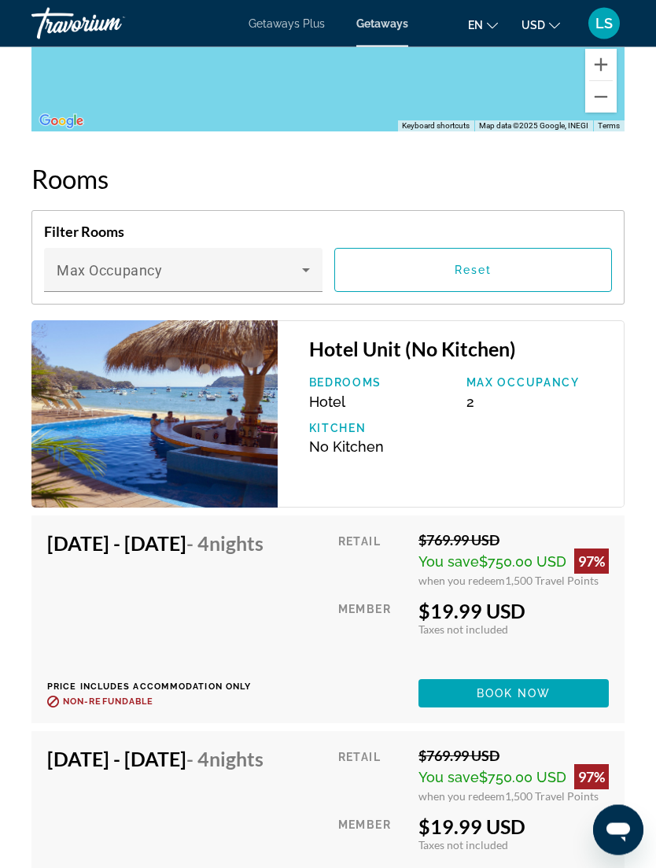
scroll to position [2942, 0]
click at [582, 709] on span "Main content" at bounding box center [514, 694] width 190 height 38
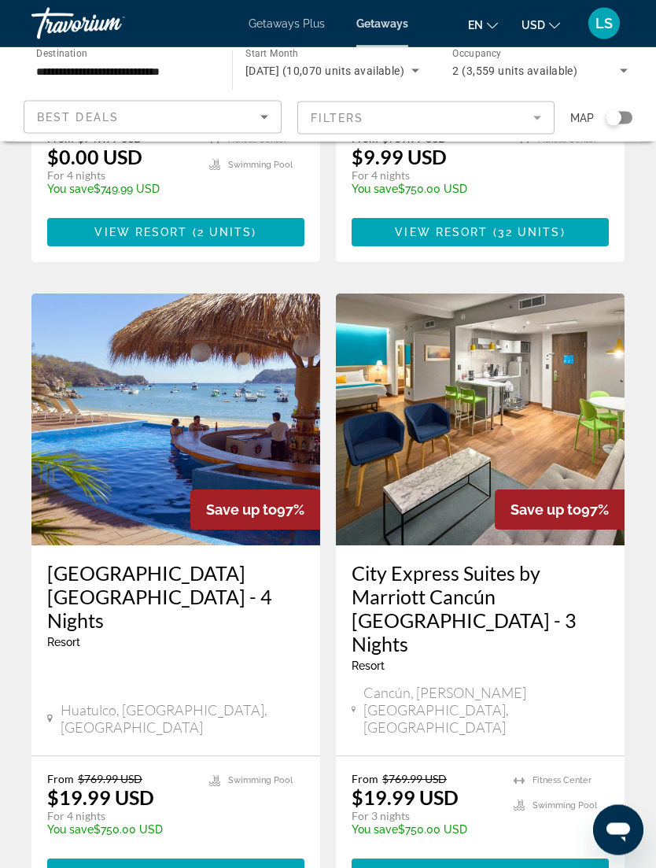
scroll to position [2905, 0]
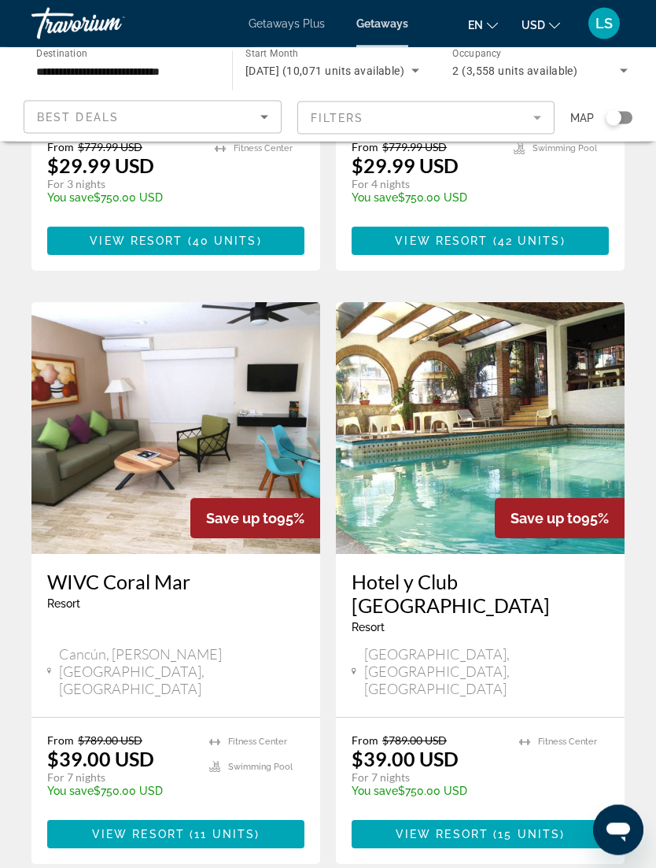
scroll to position [1726, 0]
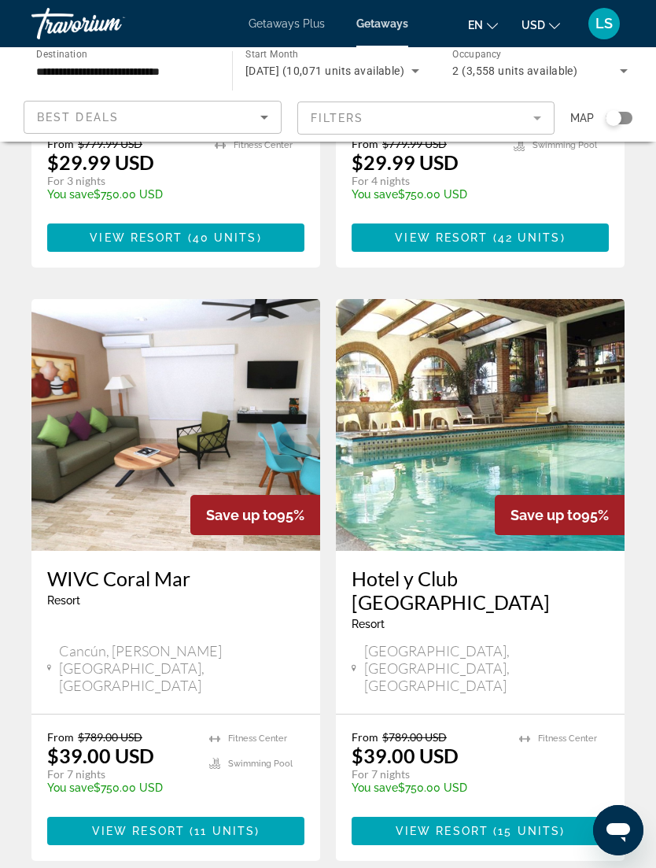
click at [558, 449] on img "Main content" at bounding box center [480, 425] width 289 height 252
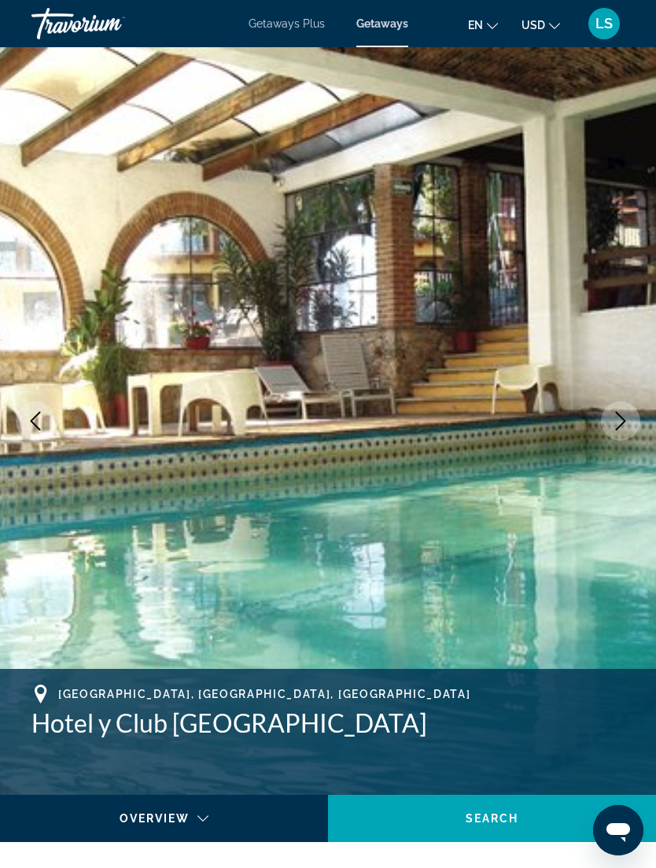
click at [614, 423] on icon "Next image" at bounding box center [621, 421] width 19 height 19
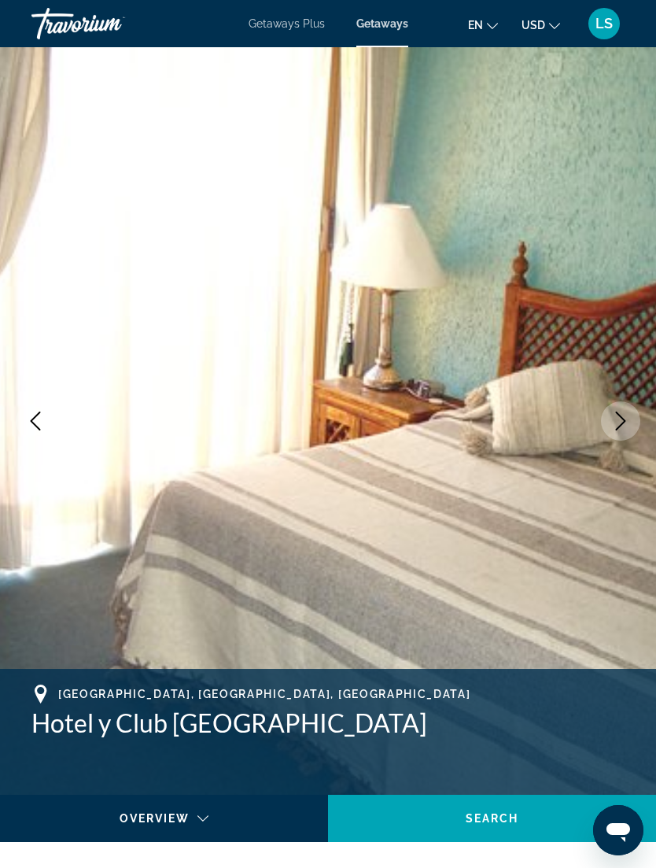
click at [623, 427] on icon "Next image" at bounding box center [621, 421] width 19 height 19
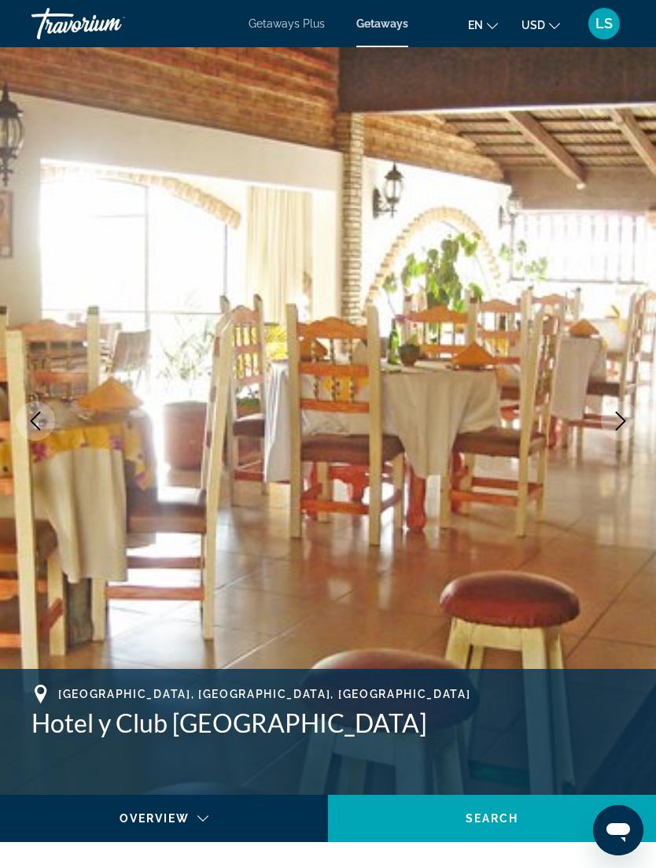
click at [629, 426] on icon "Next image" at bounding box center [621, 421] width 19 height 19
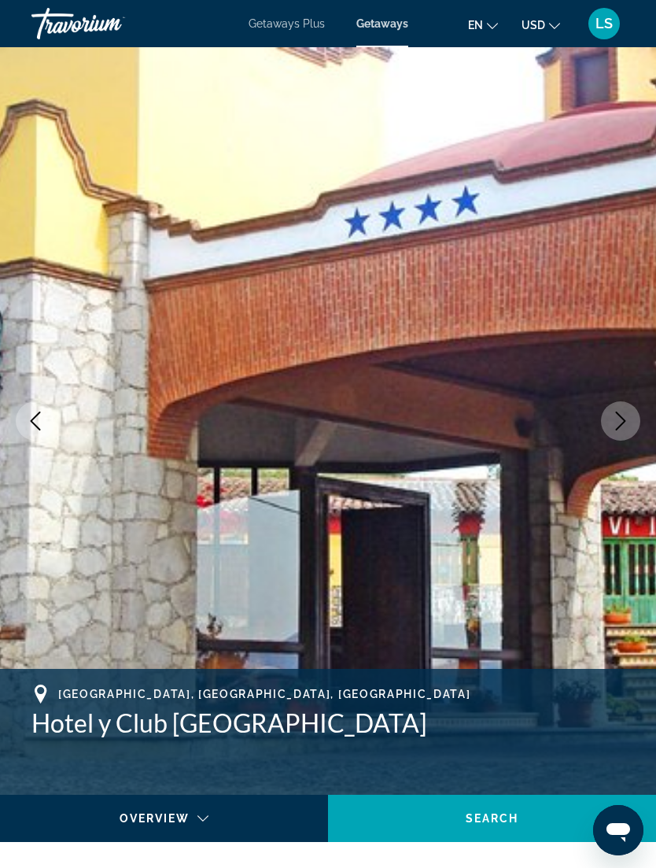
click at [631, 425] on button "Next image" at bounding box center [620, 420] width 39 height 39
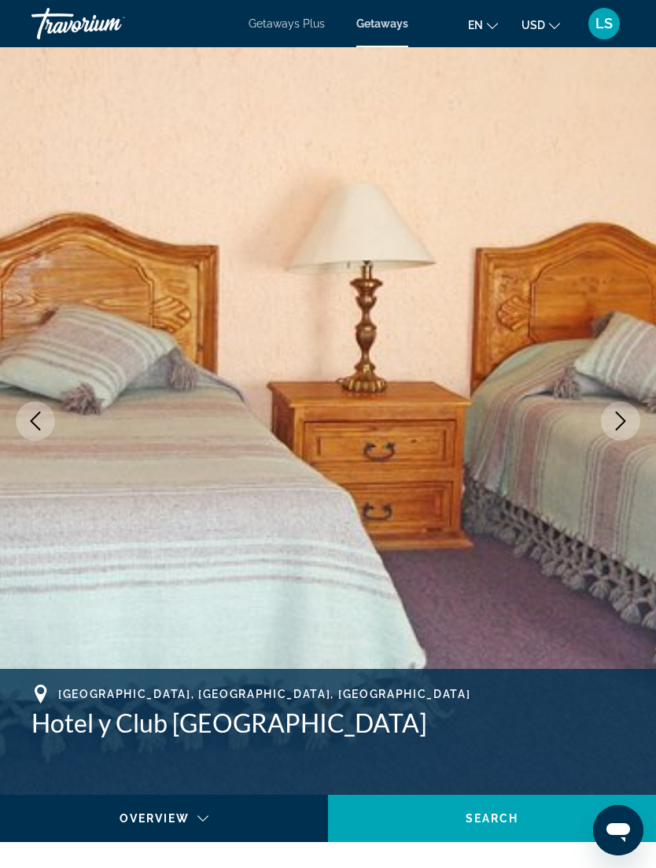
click at [620, 427] on icon "Next image" at bounding box center [621, 421] width 19 height 19
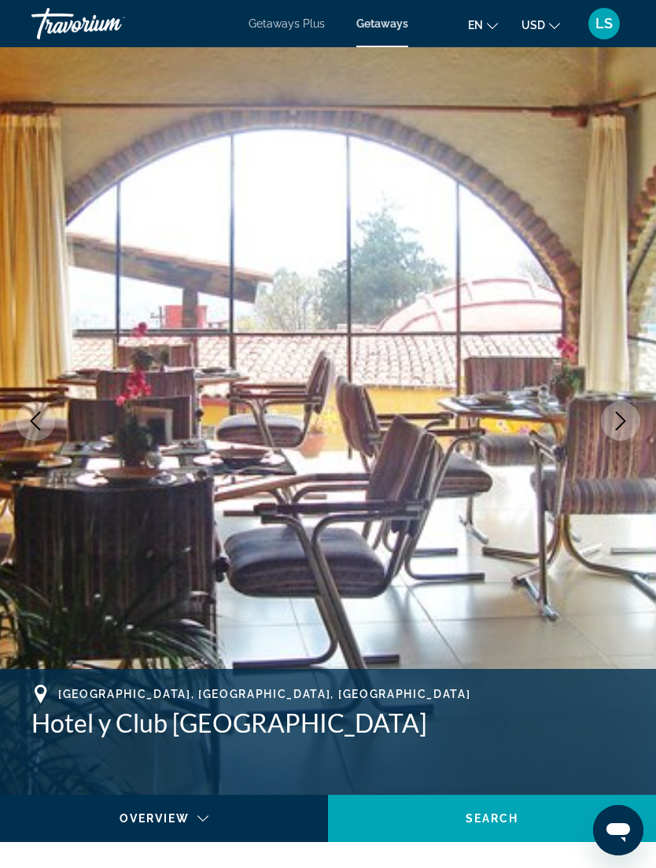
click at [599, 409] on img "Main content" at bounding box center [328, 421] width 656 height 748
click at [629, 431] on button "Next image" at bounding box center [620, 420] width 39 height 39
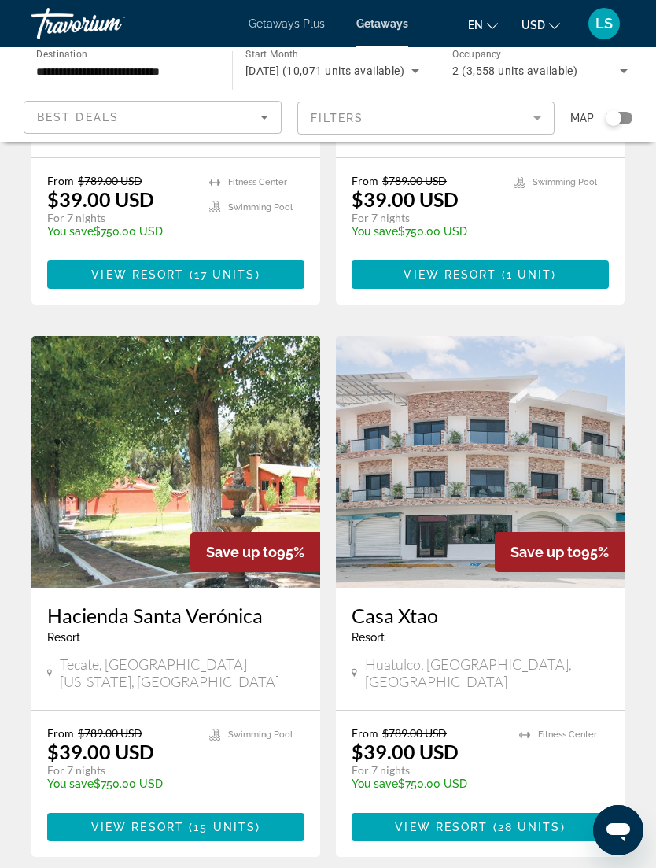
scroll to position [2923, 0]
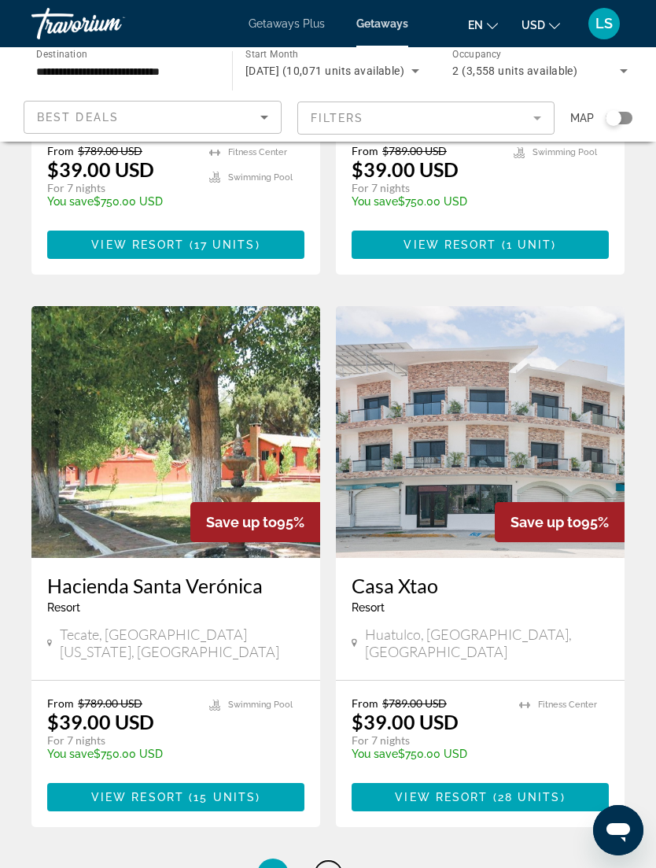
click at [327, 861] on link "page 4" at bounding box center [329, 875] width 28 height 28
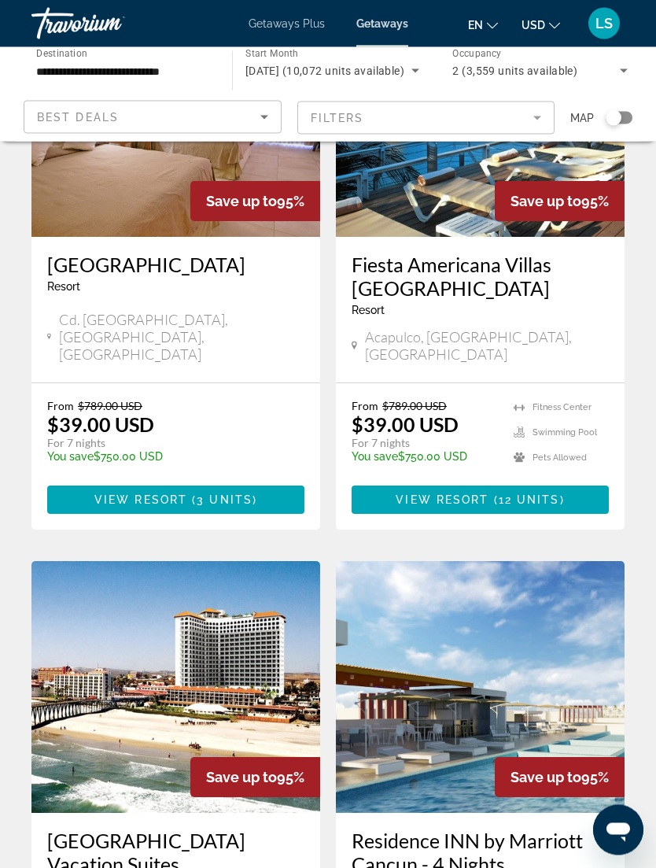
scroll to position [2575, 0]
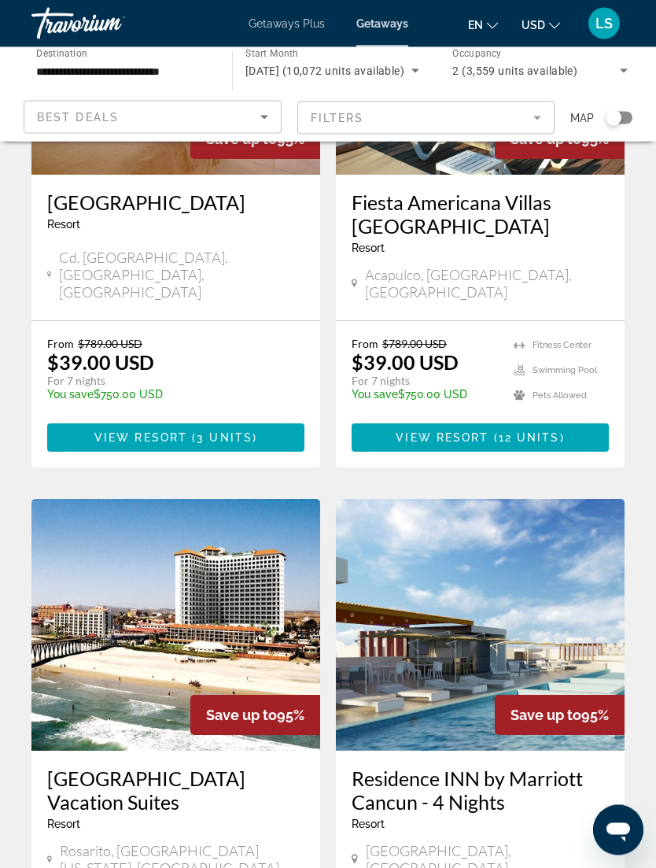
click at [593, 500] on img "Main content" at bounding box center [480, 626] width 289 height 252
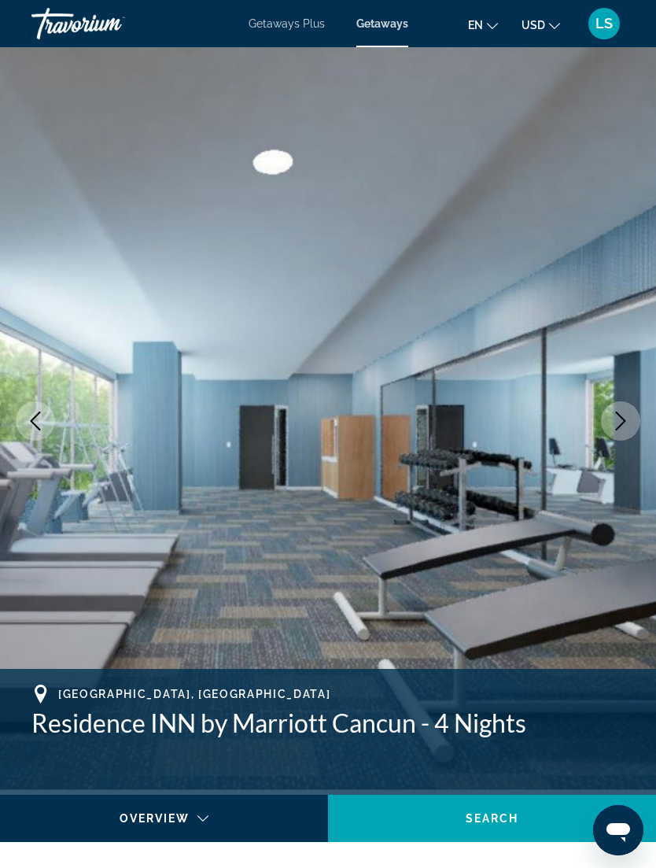
click at [623, 426] on icon "Next image" at bounding box center [621, 421] width 19 height 19
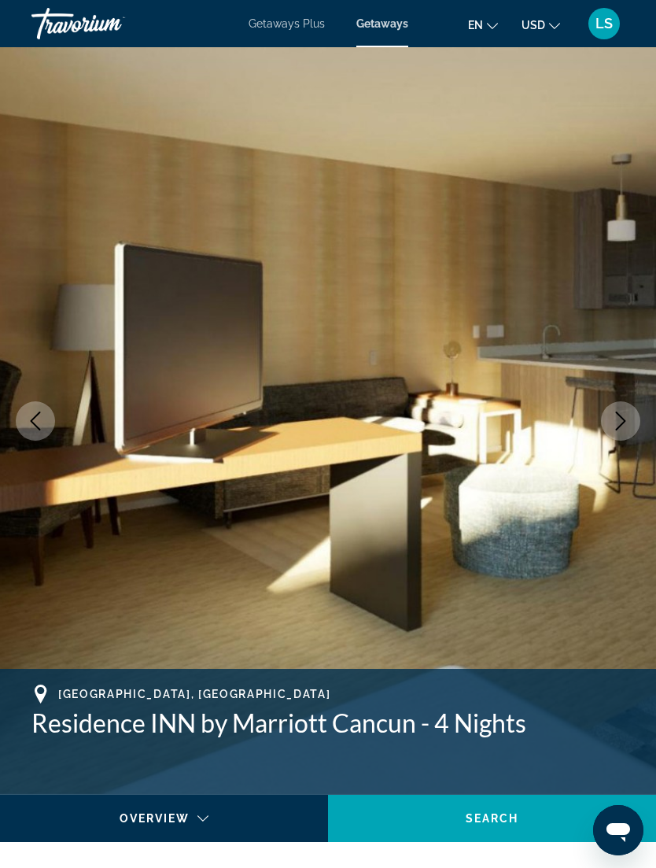
click at [629, 420] on icon "Next image" at bounding box center [621, 421] width 19 height 19
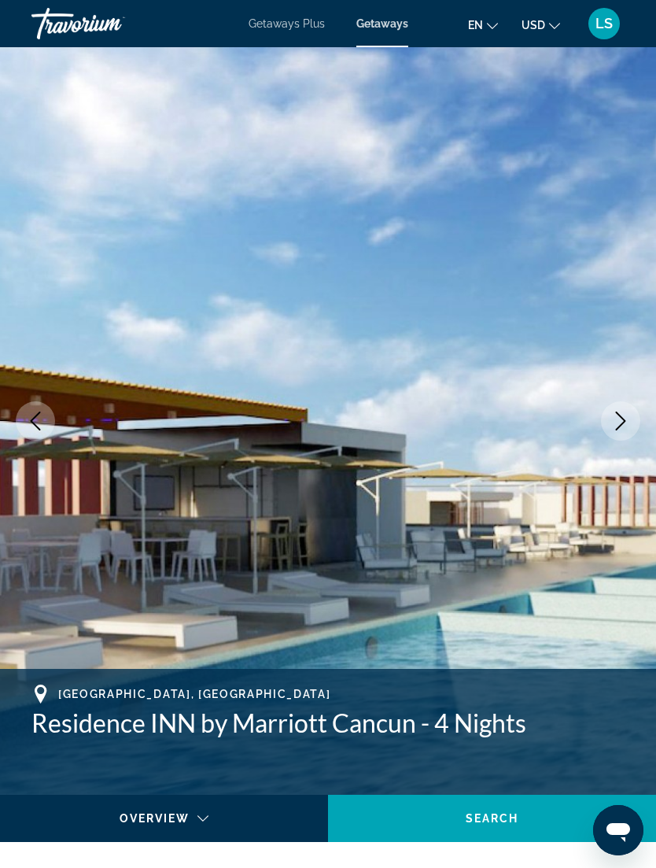
click at [634, 425] on button "Next image" at bounding box center [620, 420] width 39 height 39
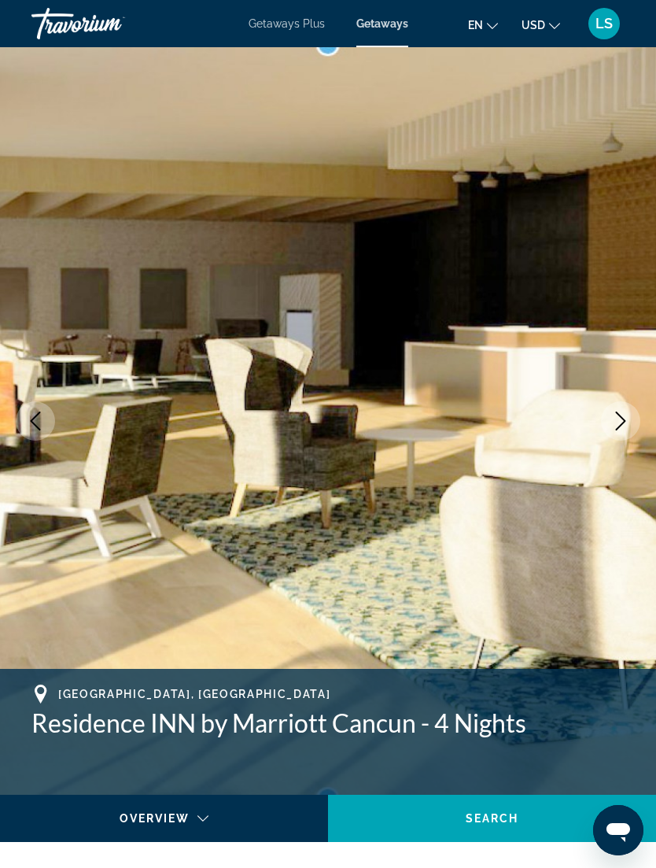
click at [623, 430] on icon "Next image" at bounding box center [621, 421] width 19 height 19
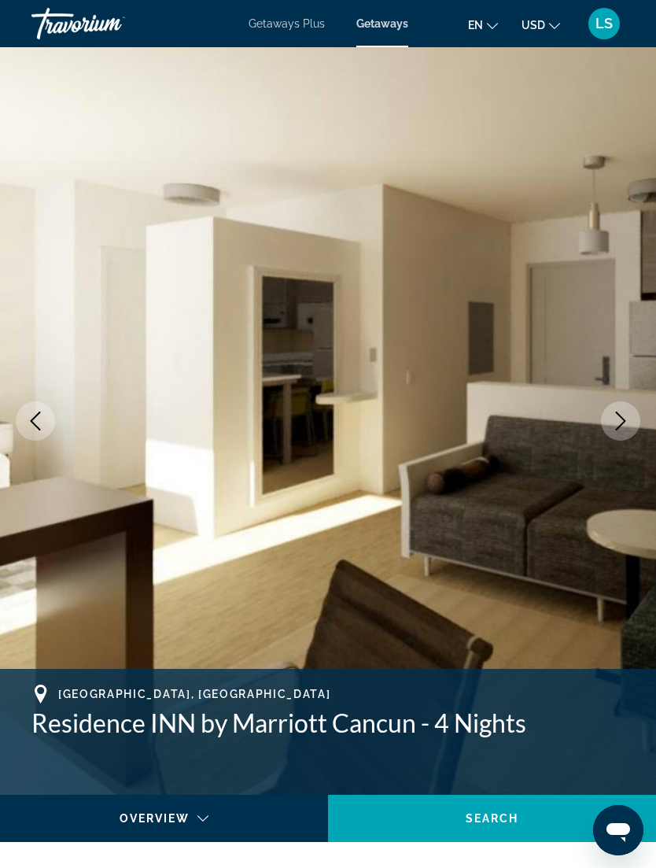
click at [629, 425] on icon "Next image" at bounding box center [621, 421] width 19 height 19
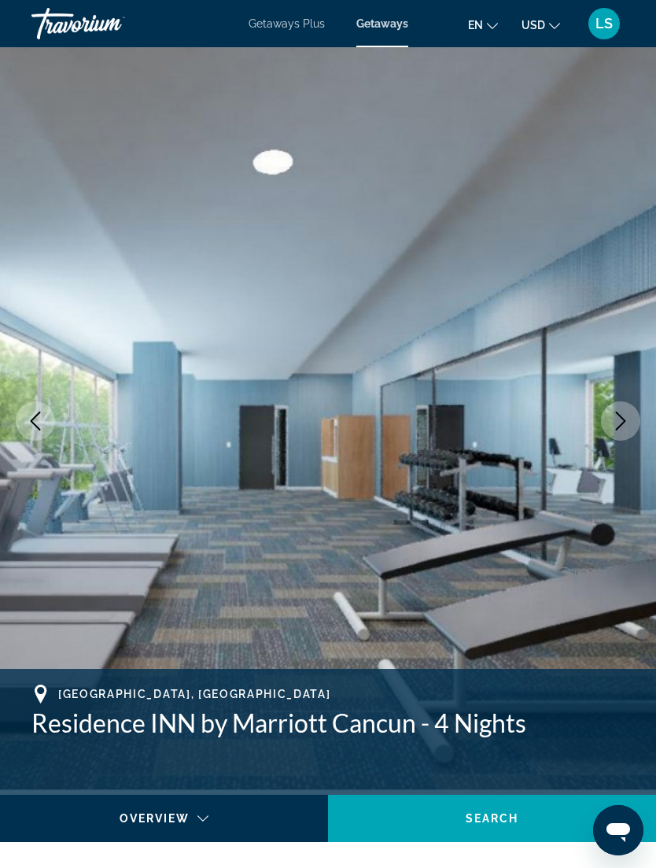
click at [28, 424] on icon "Previous image" at bounding box center [35, 421] width 19 height 19
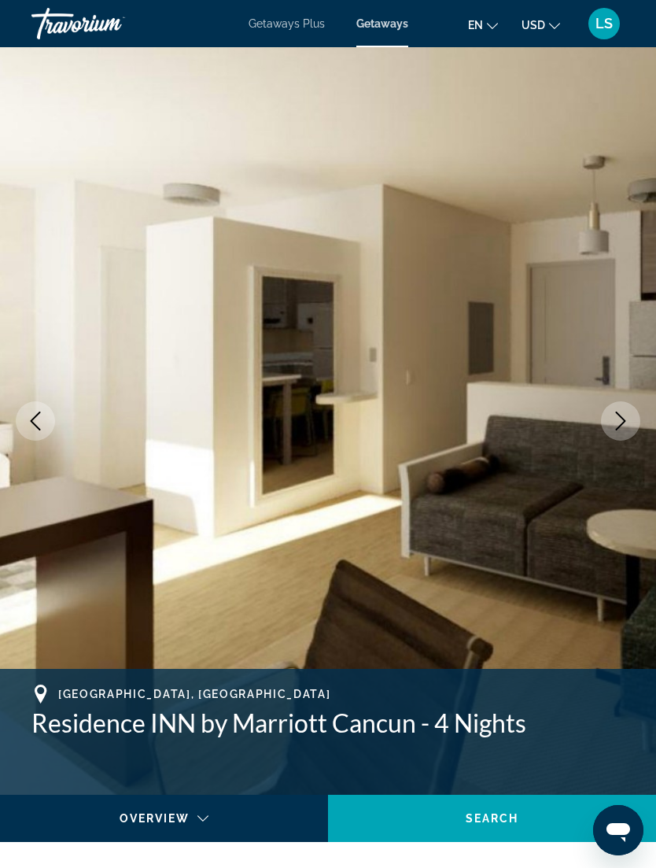
click at [623, 423] on icon "Next image" at bounding box center [621, 421] width 10 height 19
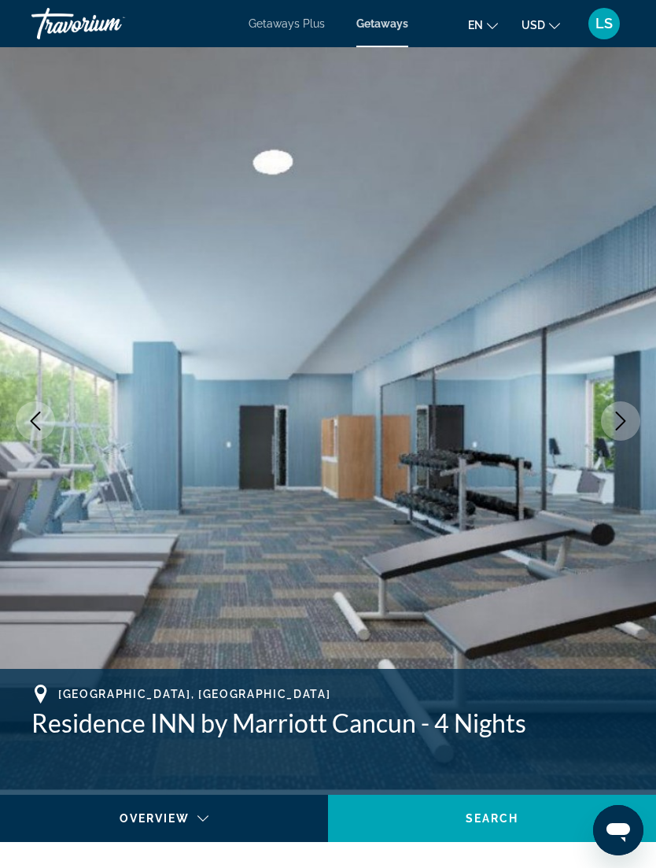
click at [627, 421] on icon "Next image" at bounding box center [621, 421] width 19 height 19
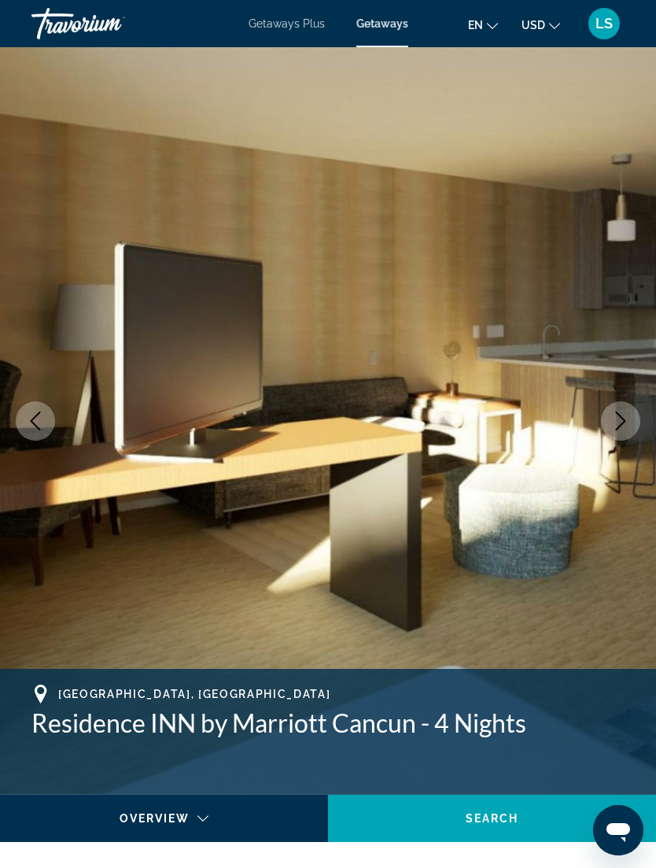
click at [628, 420] on icon "Next image" at bounding box center [621, 421] width 19 height 19
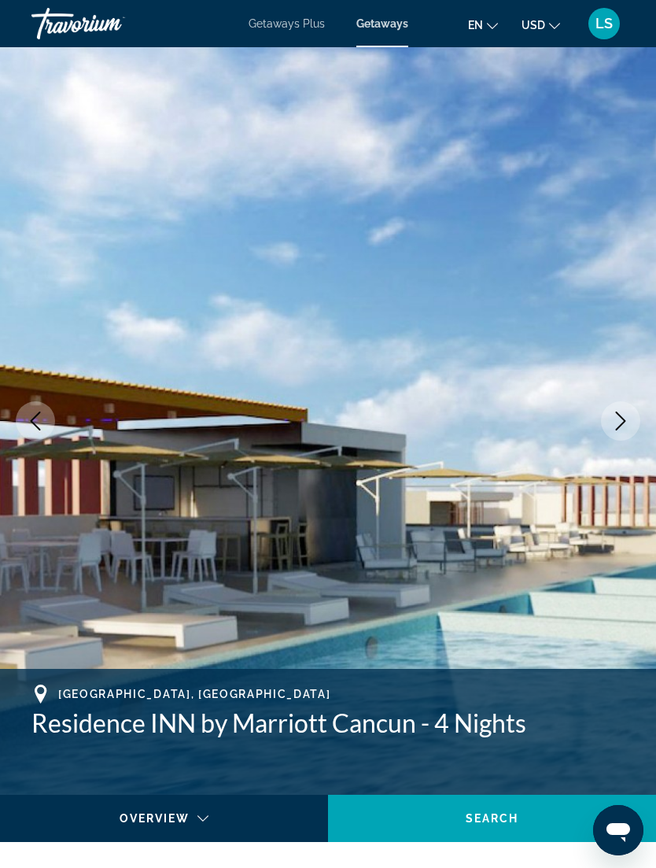
click at [632, 423] on button "Next image" at bounding box center [620, 420] width 39 height 39
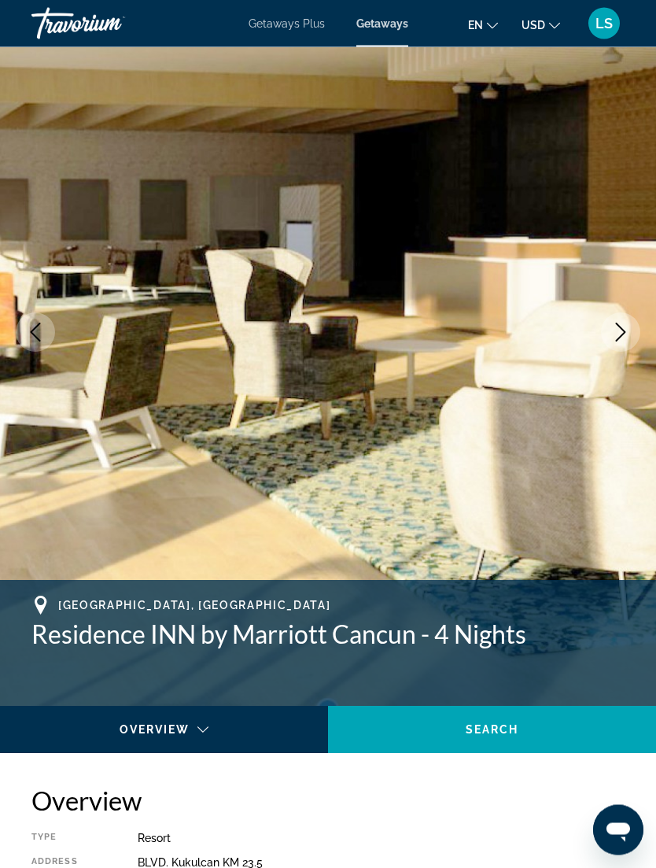
scroll to position [91, 0]
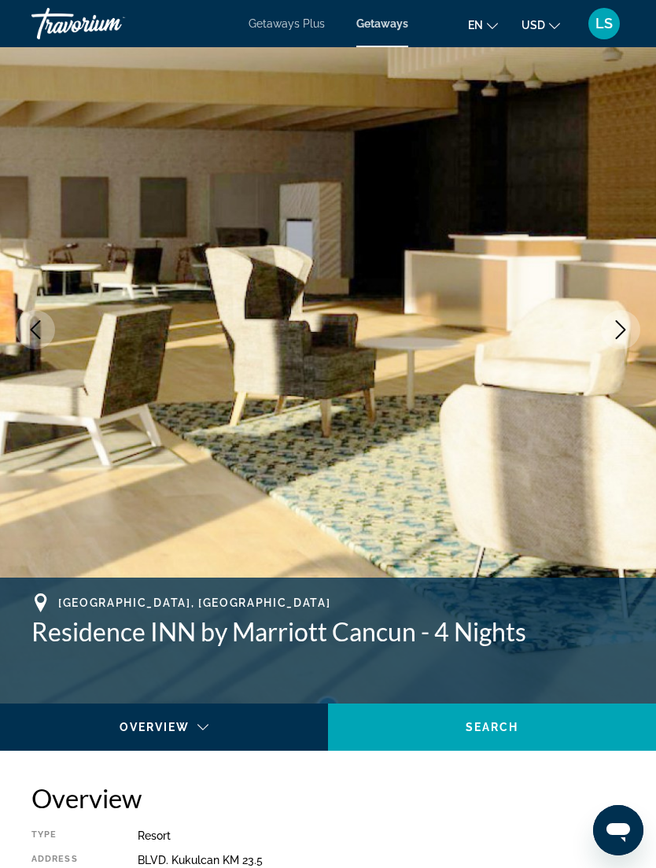
click at [37, 612] on div "[GEOGRAPHIC_DATA], [DEMOGRAPHIC_DATA] Residence INN by Marriott Cancun - 4 Nigh…" at bounding box center [327, 620] width 593 height 54
click at [101, 608] on span "[GEOGRAPHIC_DATA], [GEOGRAPHIC_DATA]" at bounding box center [194, 603] width 272 height 13
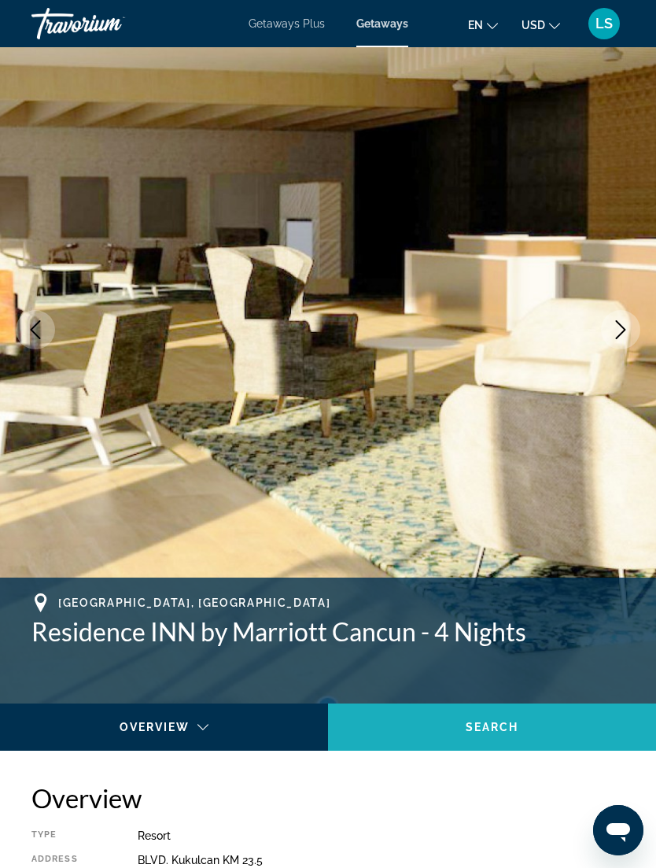
click at [532, 730] on span "Main content" at bounding box center [492, 727] width 328 height 38
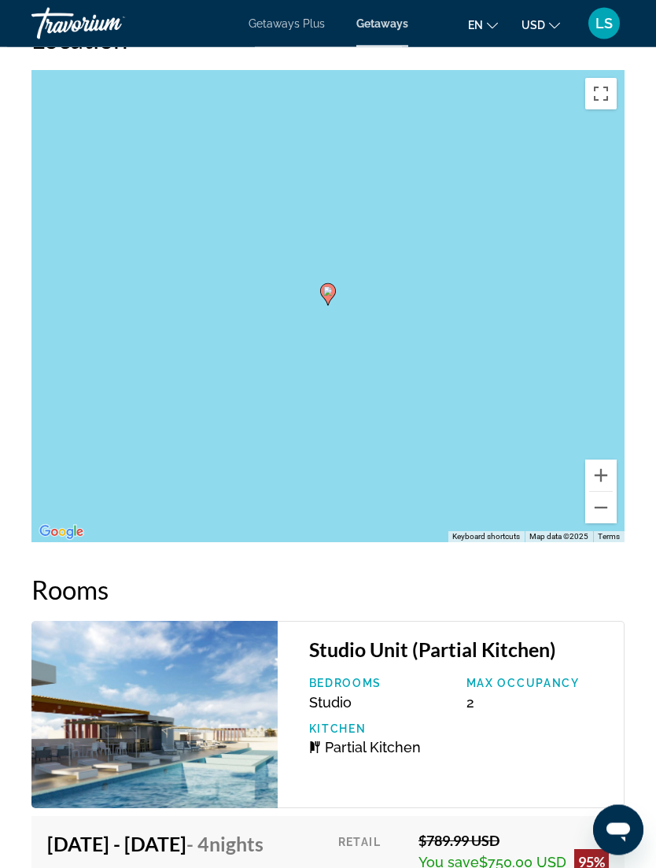
scroll to position [2919, 0]
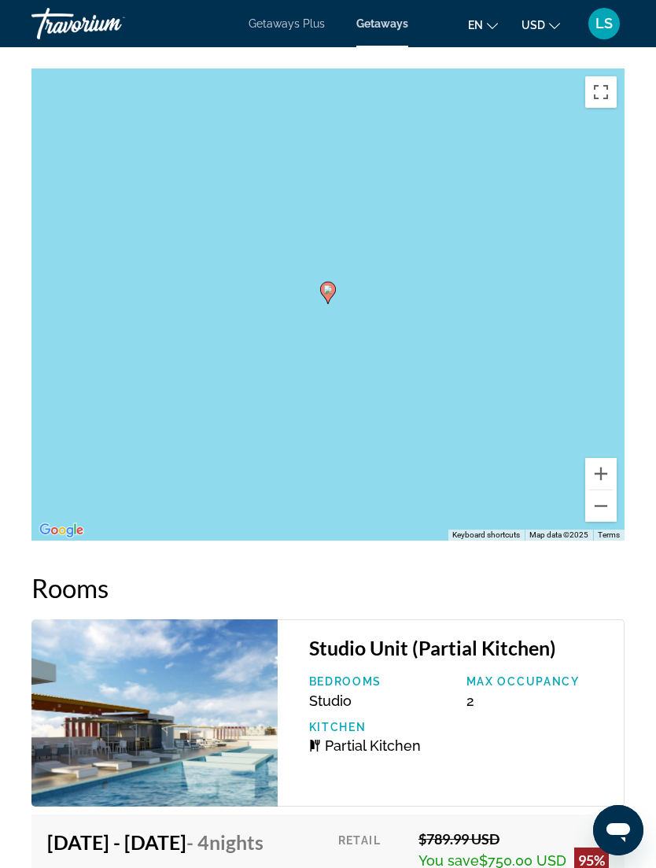
click at [608, 497] on button "Zoom out" at bounding box center [601, 505] width 31 height 31
click at [607, 494] on button "Zoom out" at bounding box center [601, 505] width 31 height 31
click at [609, 490] on button "Zoom out" at bounding box center [601, 505] width 31 height 31
click at [611, 491] on button "Zoom out" at bounding box center [601, 505] width 31 height 31
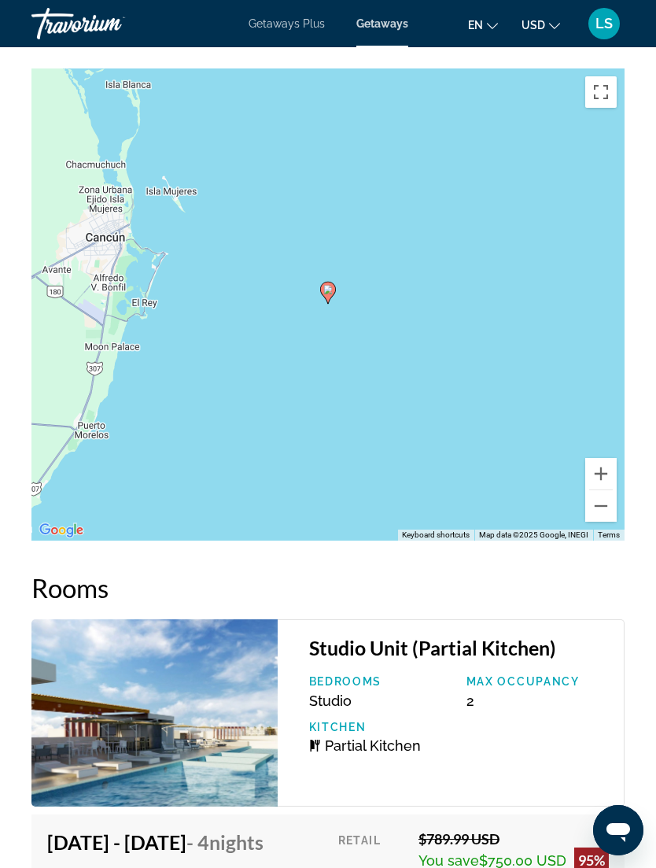
click at [602, 501] on button "Zoom out" at bounding box center [601, 505] width 31 height 31
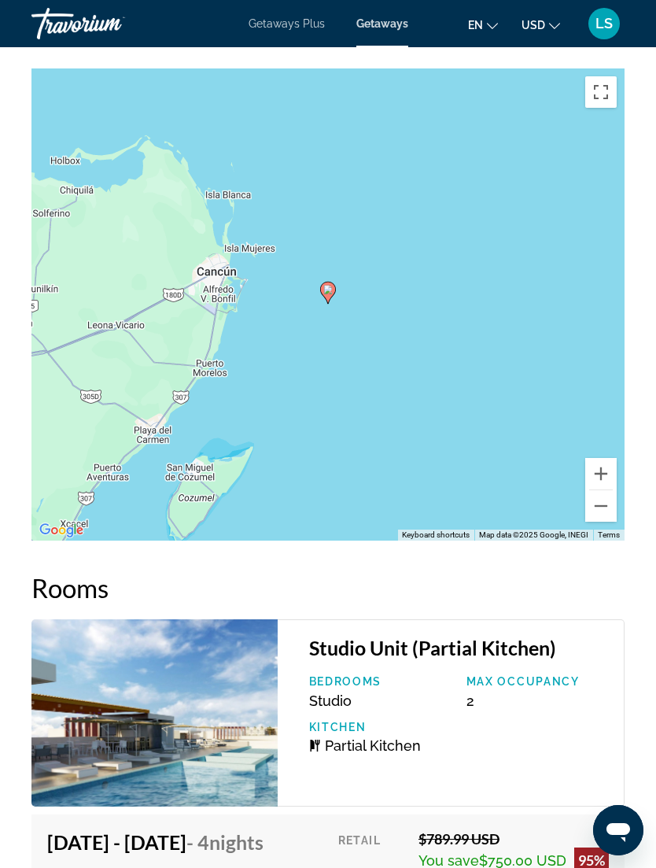
click at [603, 491] on button "Zoom out" at bounding box center [601, 505] width 31 height 31
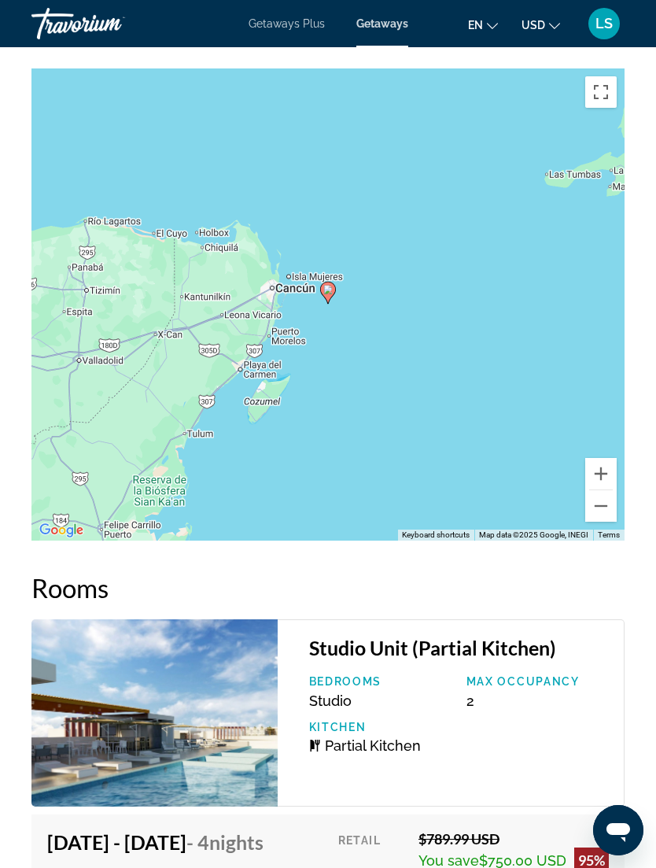
click at [611, 491] on button "Zoom out" at bounding box center [601, 505] width 31 height 31
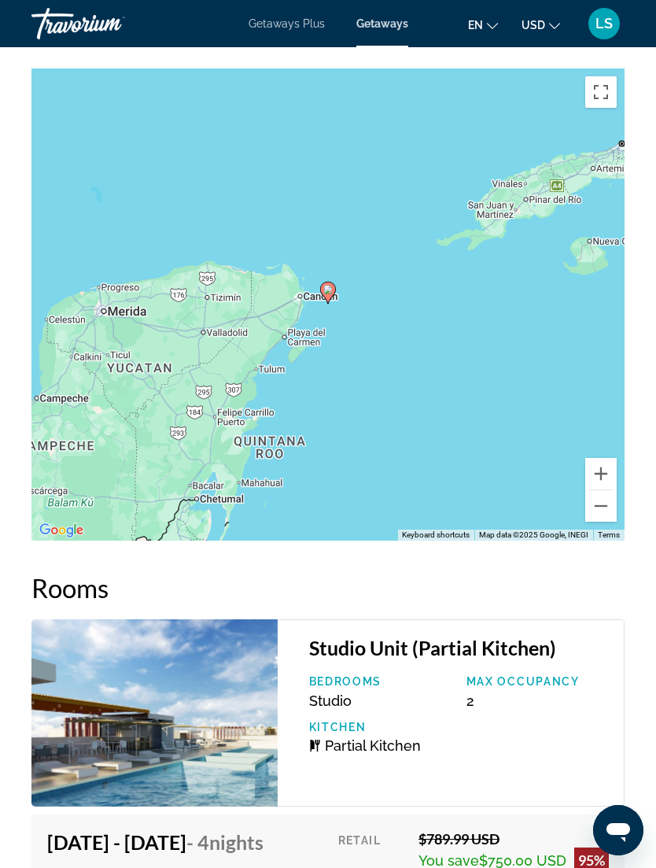
click at [604, 497] on button "Zoom out" at bounding box center [601, 505] width 31 height 31
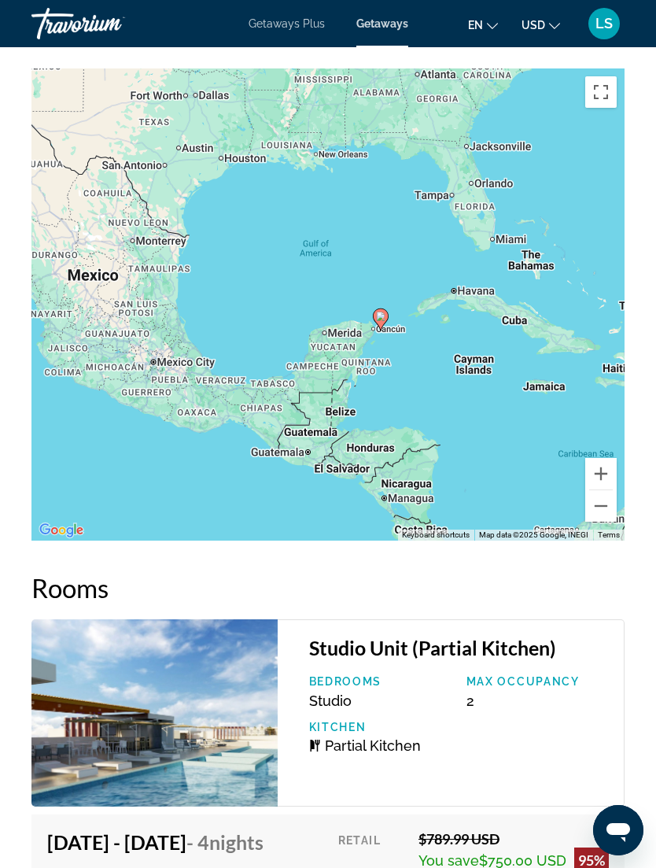
scroll to position [2938, 0]
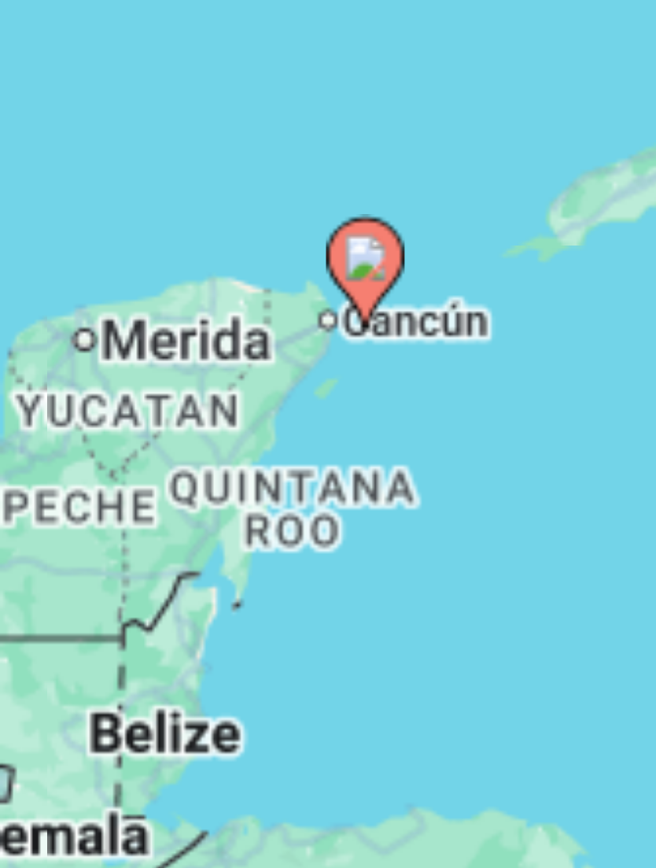
click at [336, 221] on image "Main content" at bounding box center [340, 225] width 9 height 9
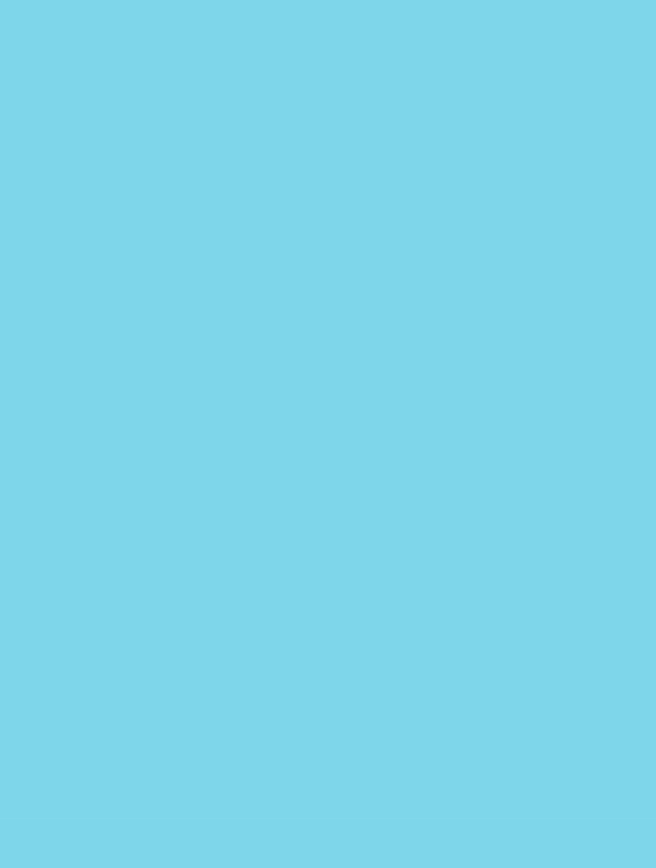
click at [31, 50] on div "To activate drag with keyboard, press Alt + Enter. Once in keyboard drag state,…" at bounding box center [327, 286] width 593 height 472
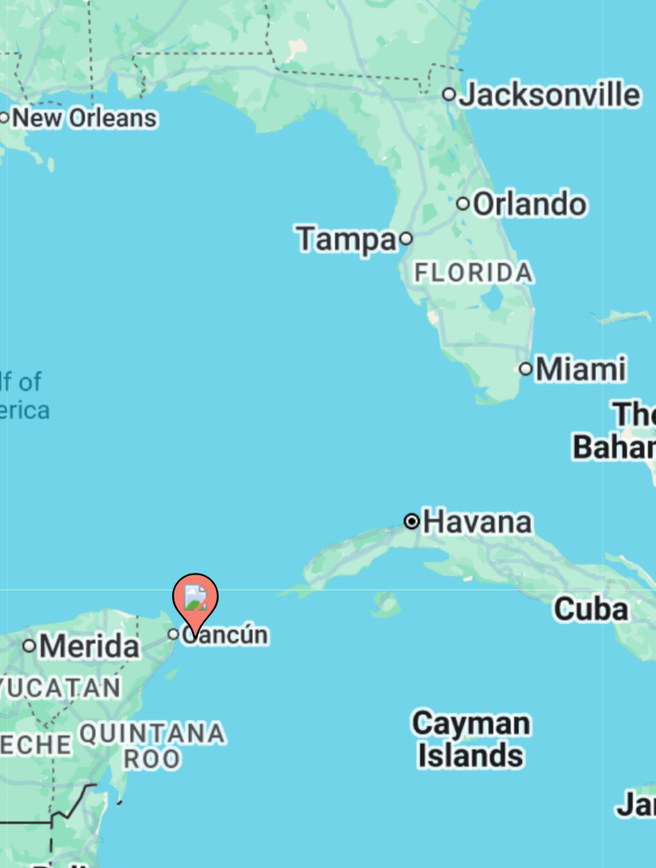
click at [92, 50] on div "To activate drag with keyboard, press Alt + Enter. Once in keyboard drag state,…" at bounding box center [327, 286] width 593 height 472
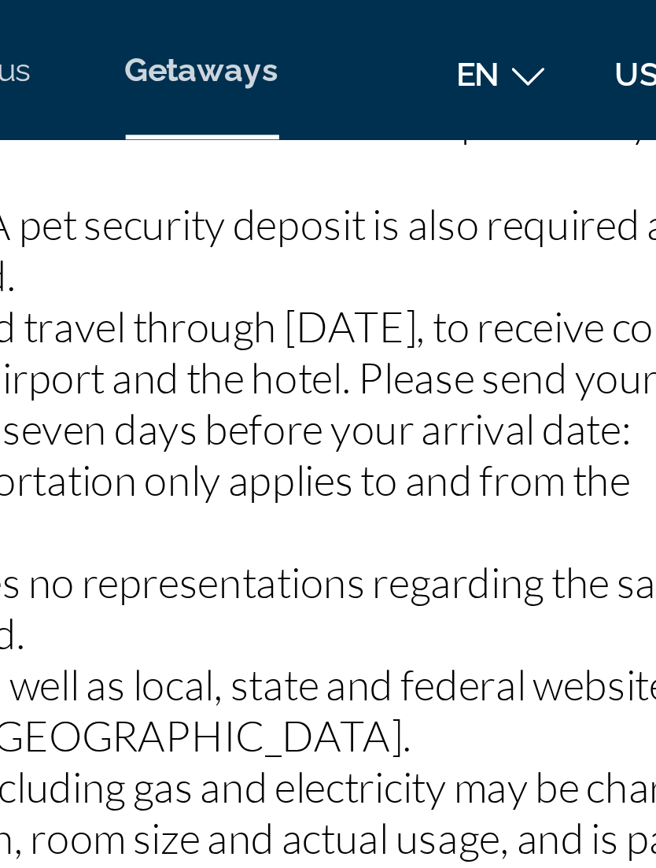
scroll to position [50, 0]
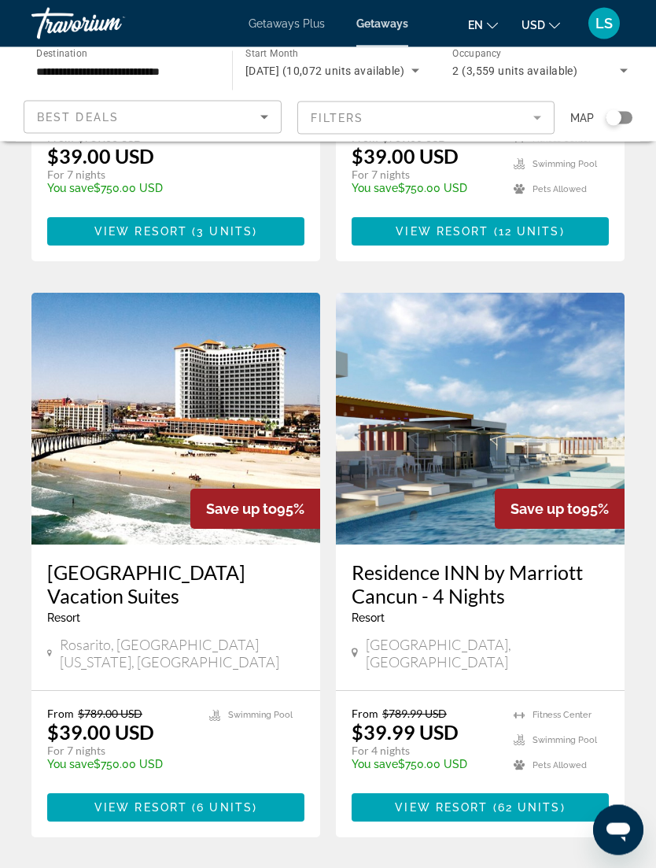
scroll to position [2864, 0]
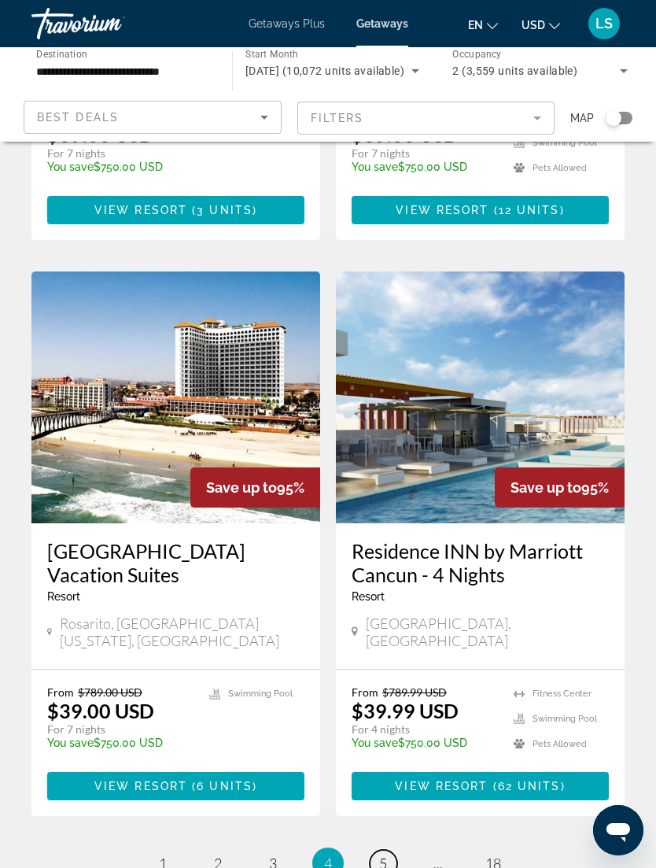
click at [386, 855] on span "5" at bounding box center [383, 863] width 8 height 17
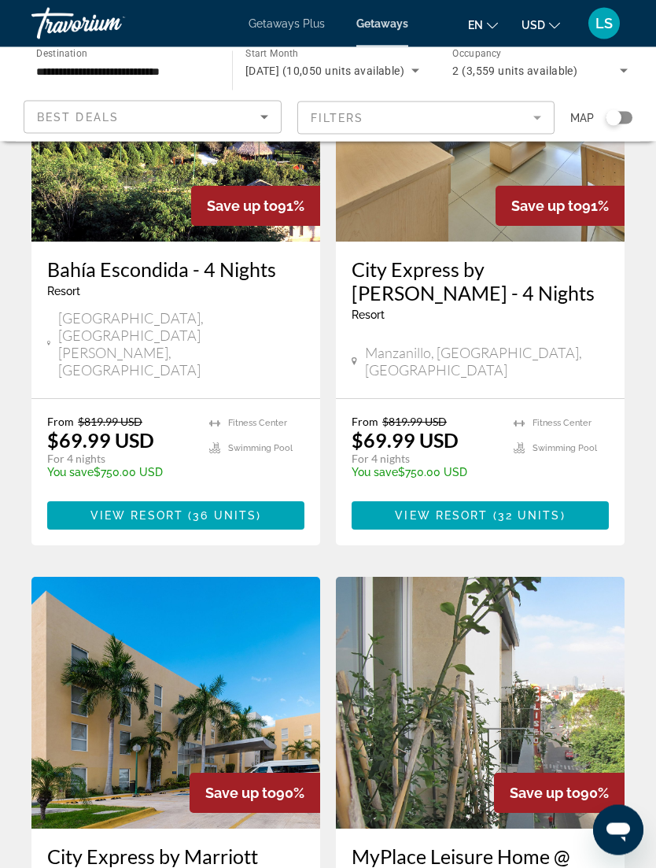
scroll to position [2600, 0]
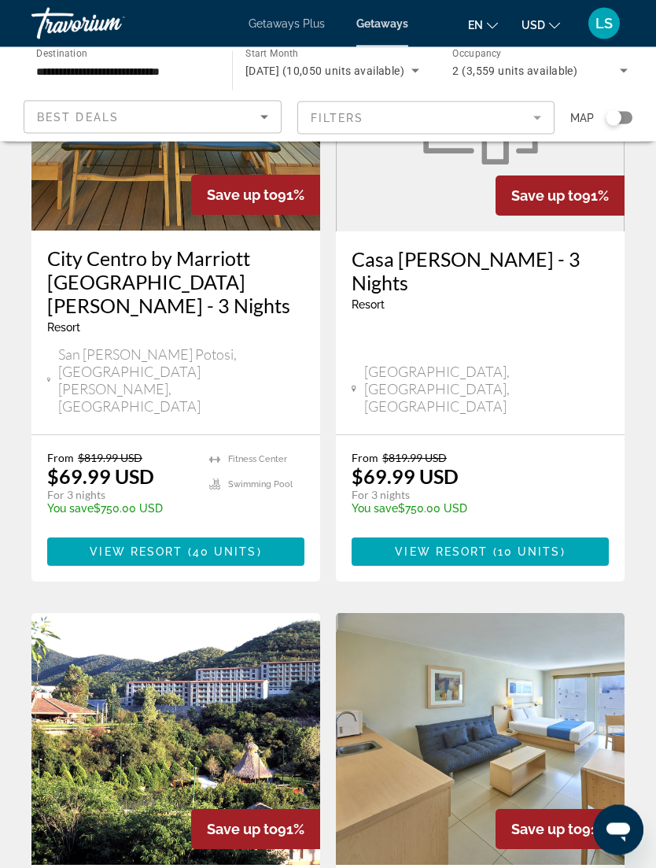
click at [615, 115] on div "Search widget" at bounding box center [614, 118] width 16 height 16
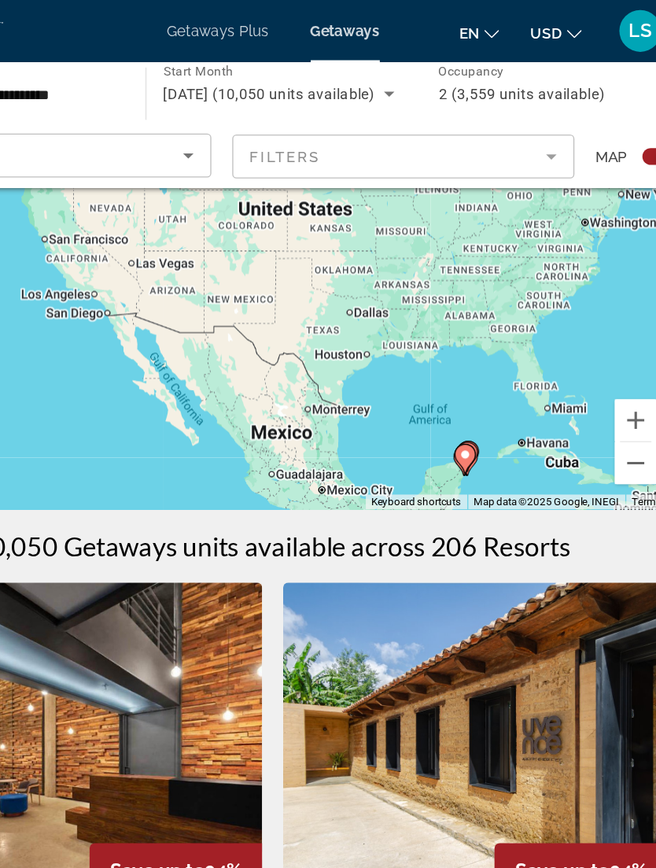
scroll to position [86, 0]
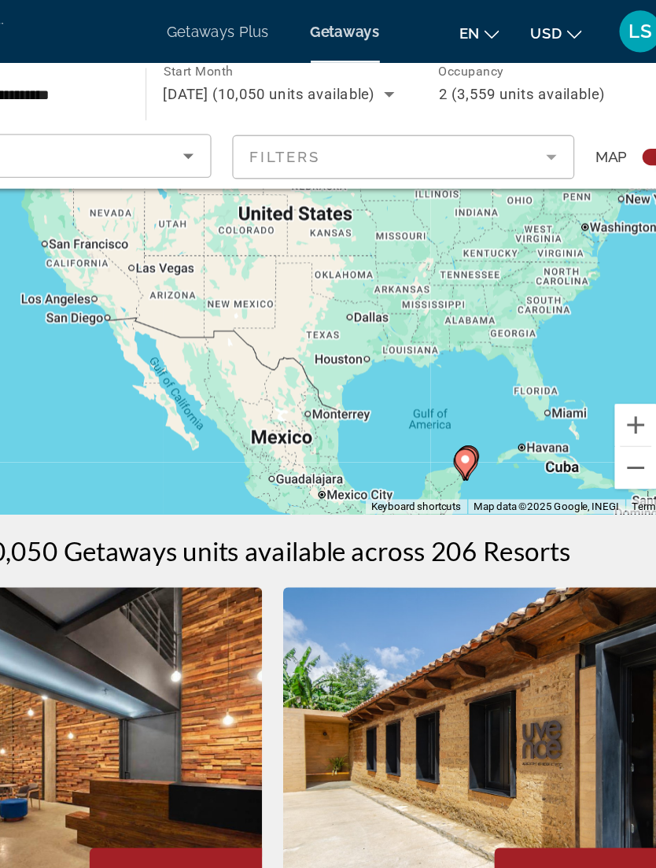
click at [586, 351] on button "Zoom out" at bounding box center [601, 351] width 31 height 31
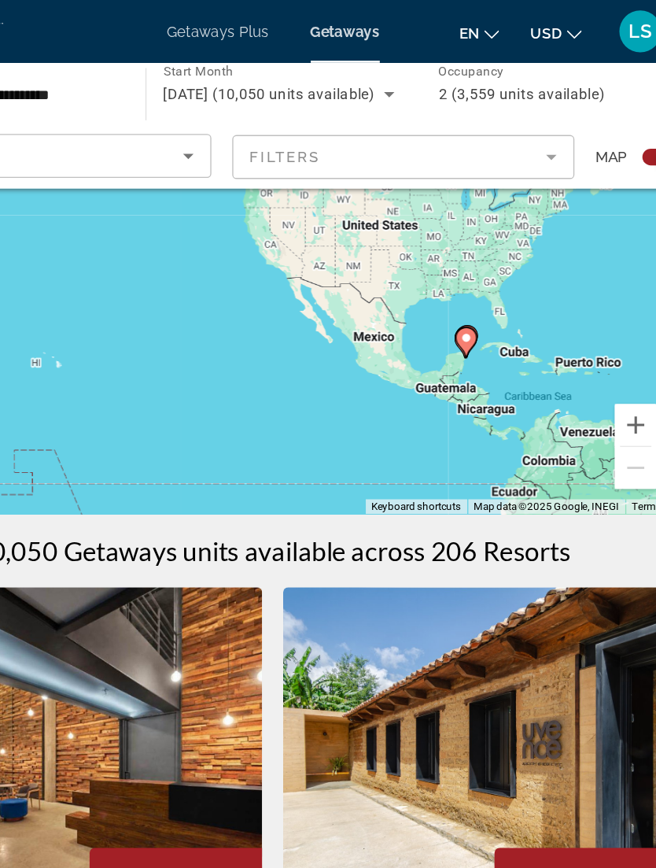
type input "**********"
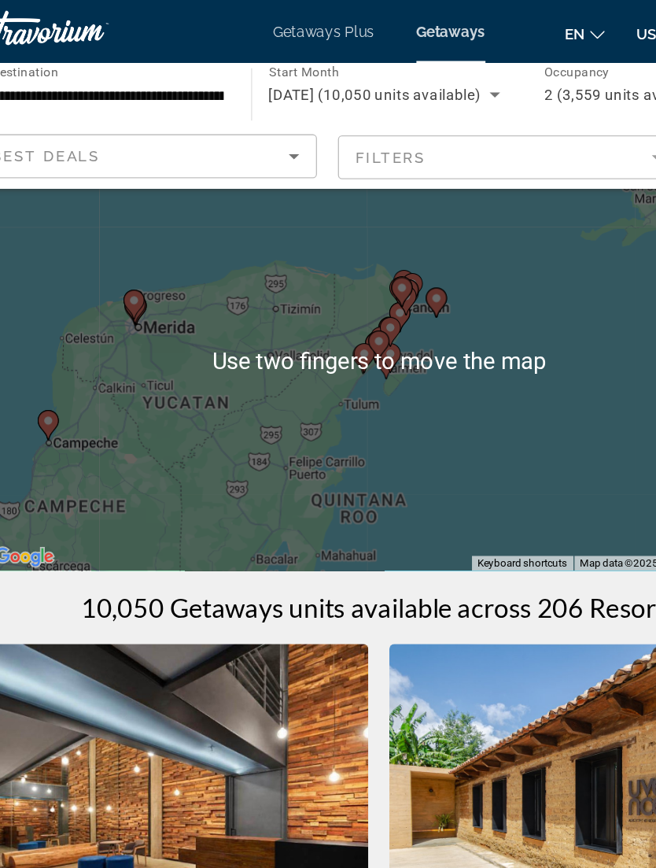
scroll to position [38, 0]
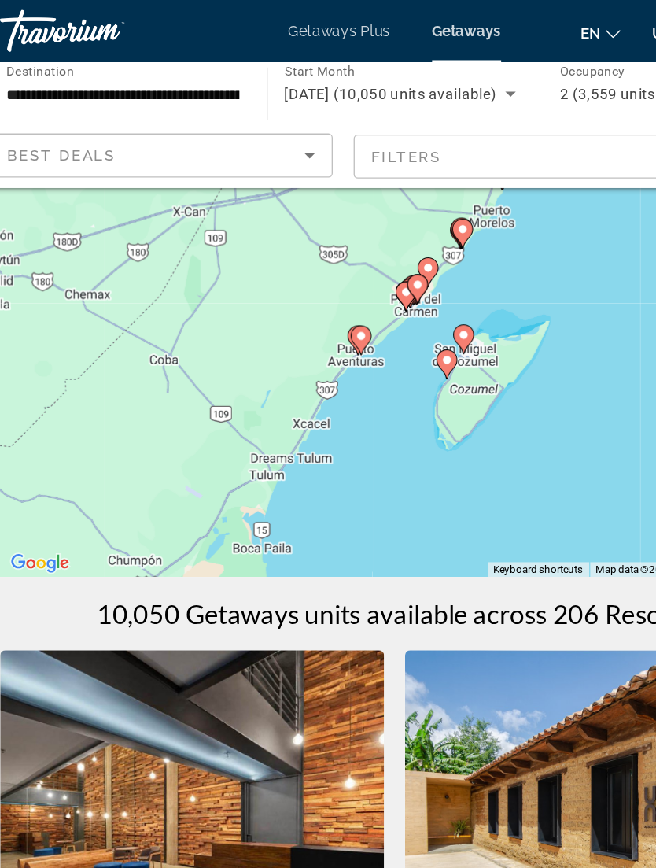
click at [375, 251] on image "Main content" at bounding box center [379, 252] width 9 height 9
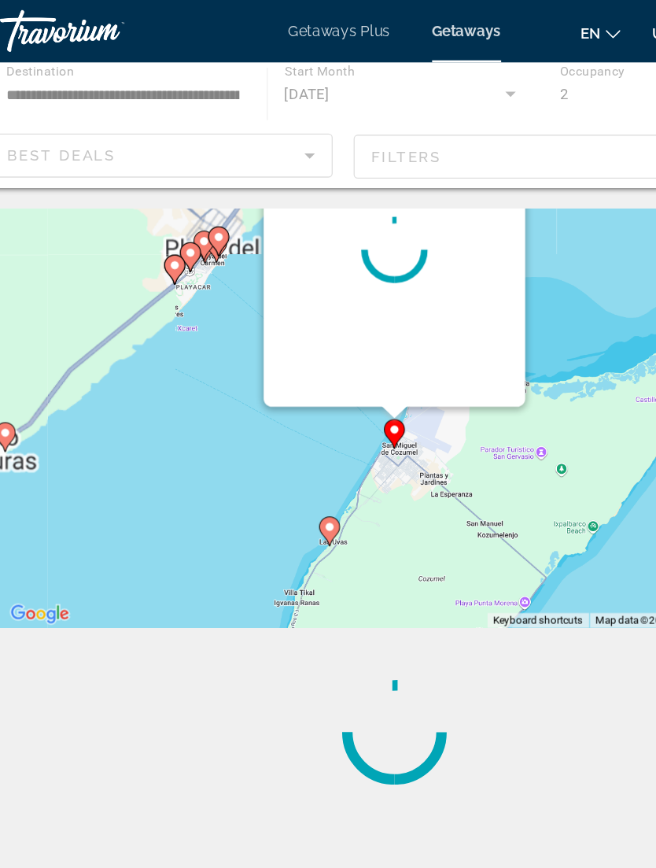
scroll to position [0, 0]
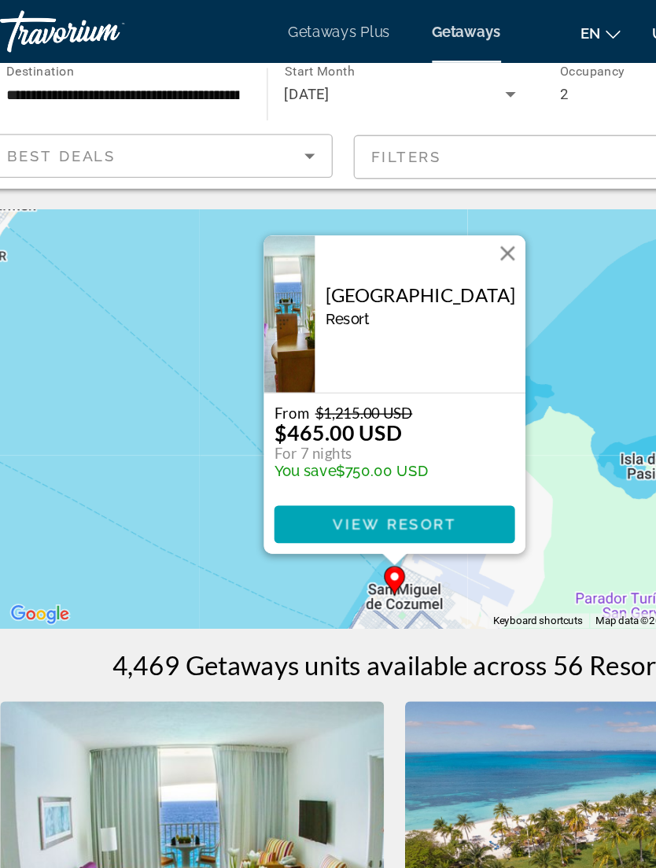
click at [354, 395] on span "Main content" at bounding box center [328, 394] width 181 height 38
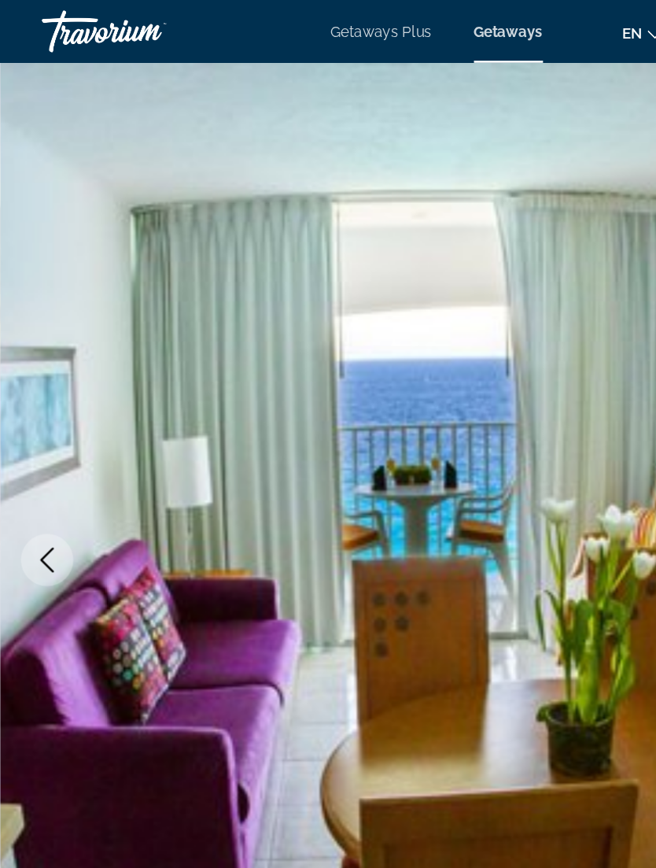
click at [40, 423] on icon "Previous image" at bounding box center [35, 421] width 19 height 19
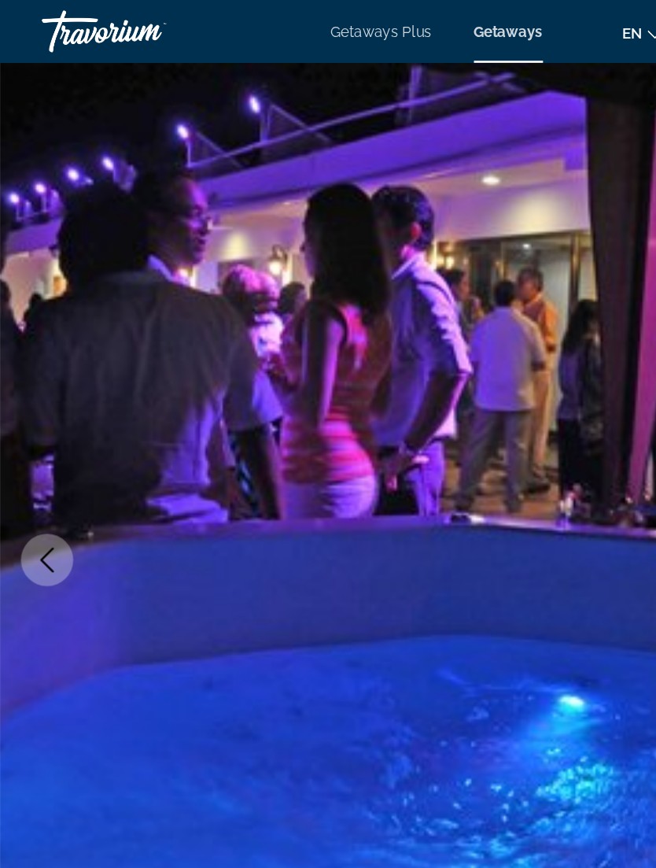
click at [35, 420] on icon "Previous image" at bounding box center [35, 421] width 19 height 19
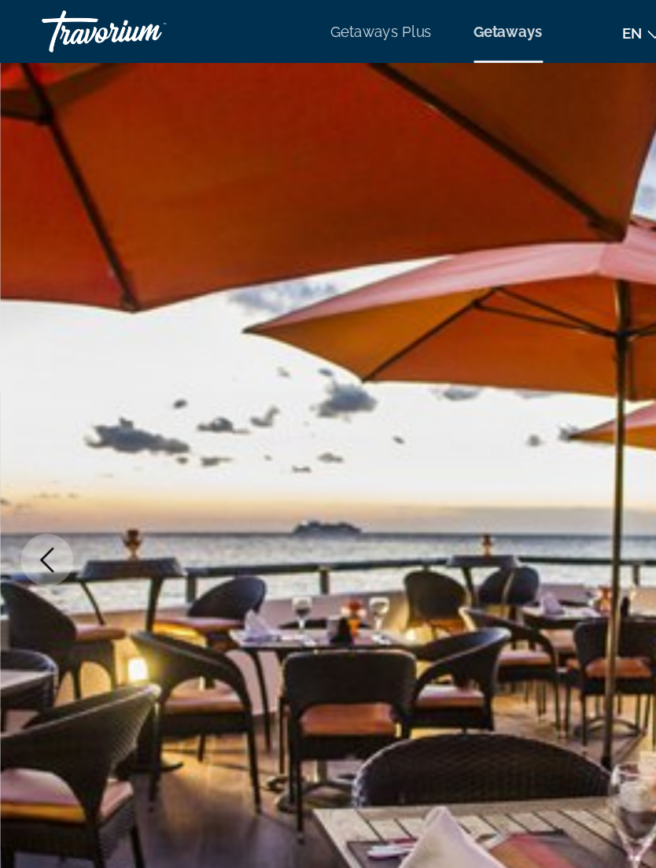
click at [30, 423] on icon "Previous image" at bounding box center [35, 421] width 19 height 19
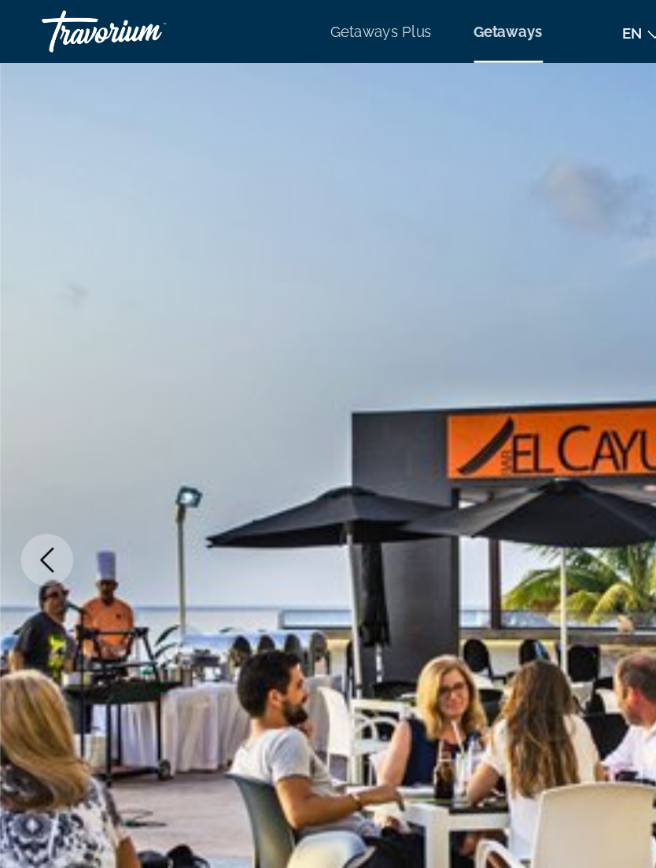
click at [33, 428] on icon "Previous image" at bounding box center [35, 421] width 19 height 19
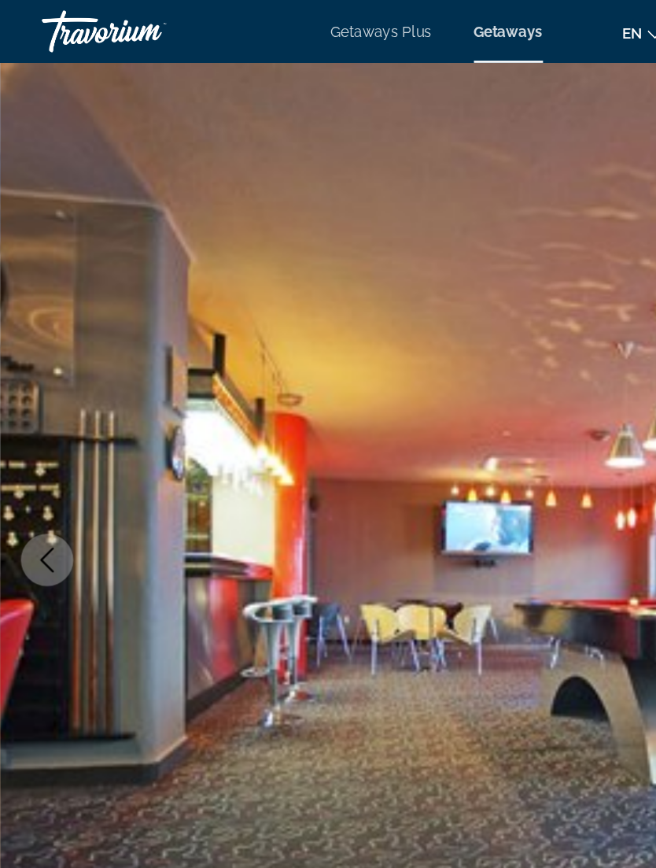
click at [34, 419] on icon "Previous image" at bounding box center [36, 421] width 10 height 19
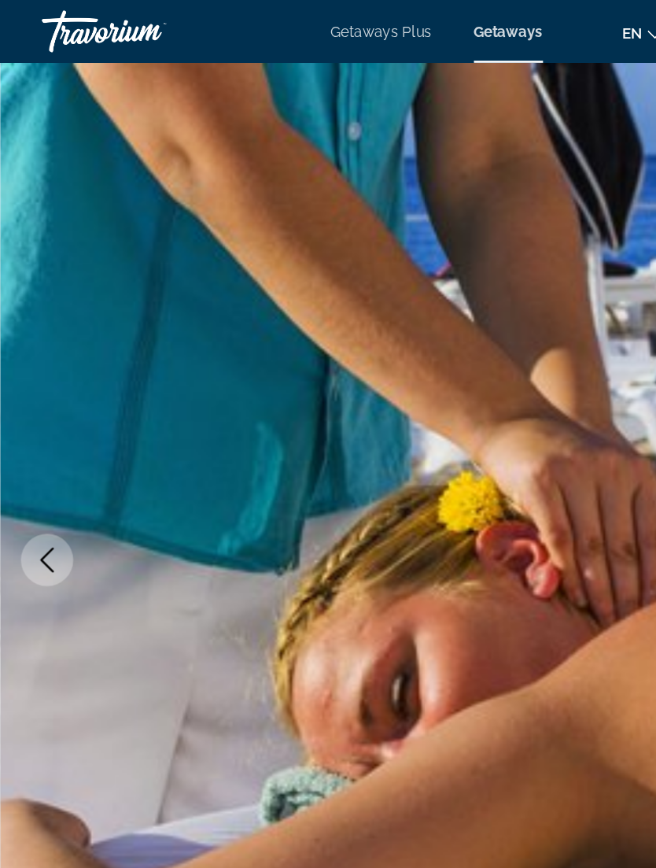
click at [35, 419] on icon "Previous image" at bounding box center [35, 421] width 19 height 19
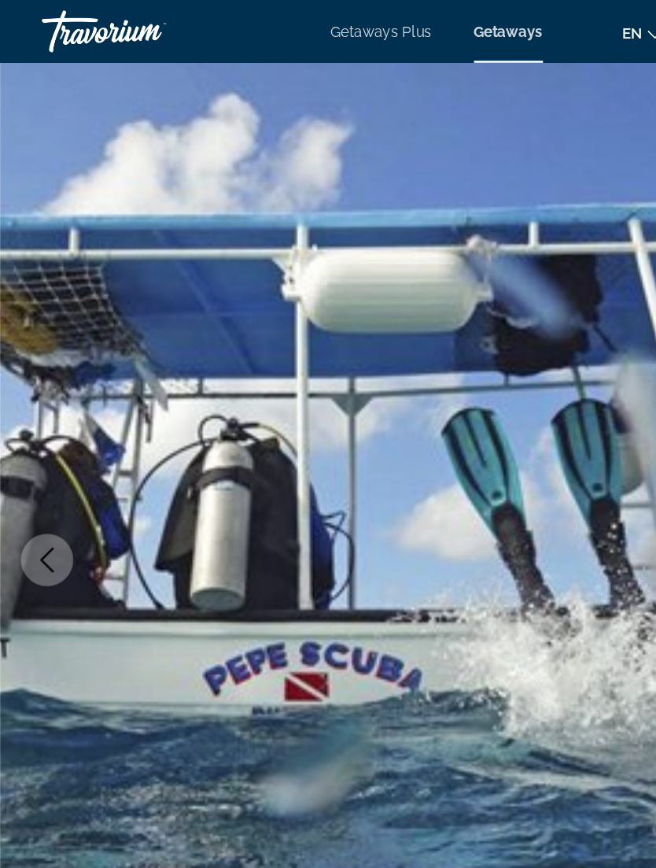
click at [33, 422] on icon "Previous image" at bounding box center [35, 421] width 19 height 19
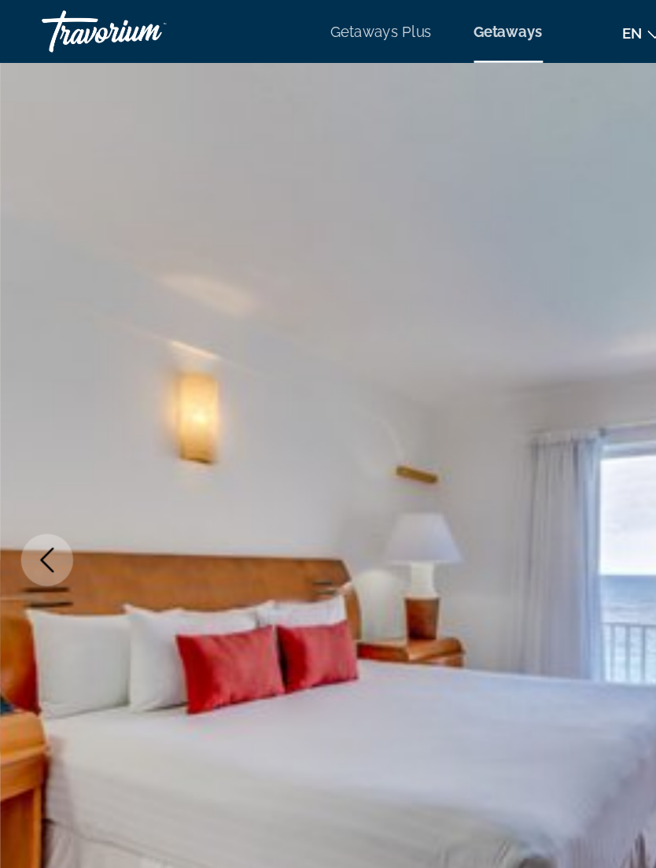
click at [36, 424] on icon "Previous image" at bounding box center [35, 421] width 19 height 19
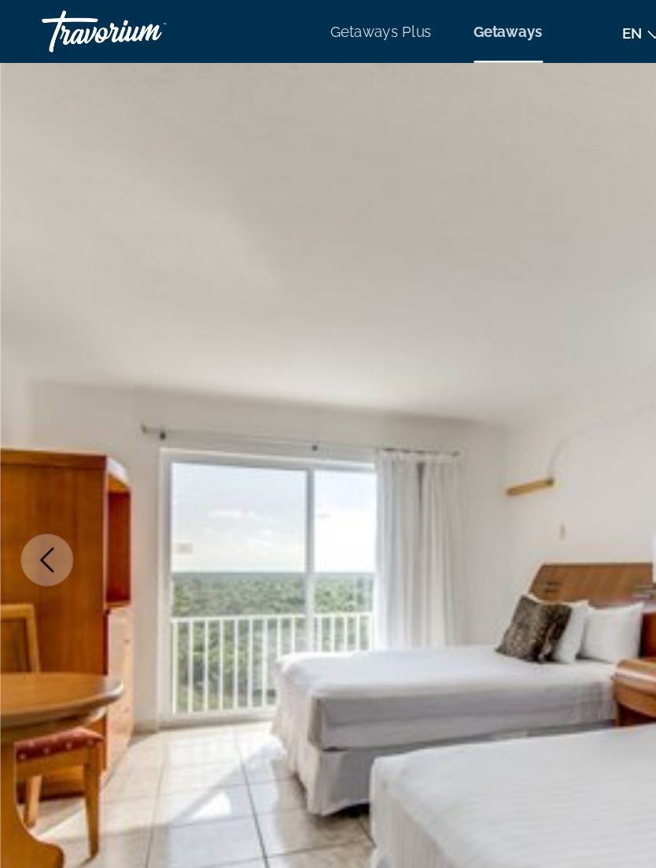
click at [43, 427] on icon "Previous image" at bounding box center [35, 421] width 19 height 19
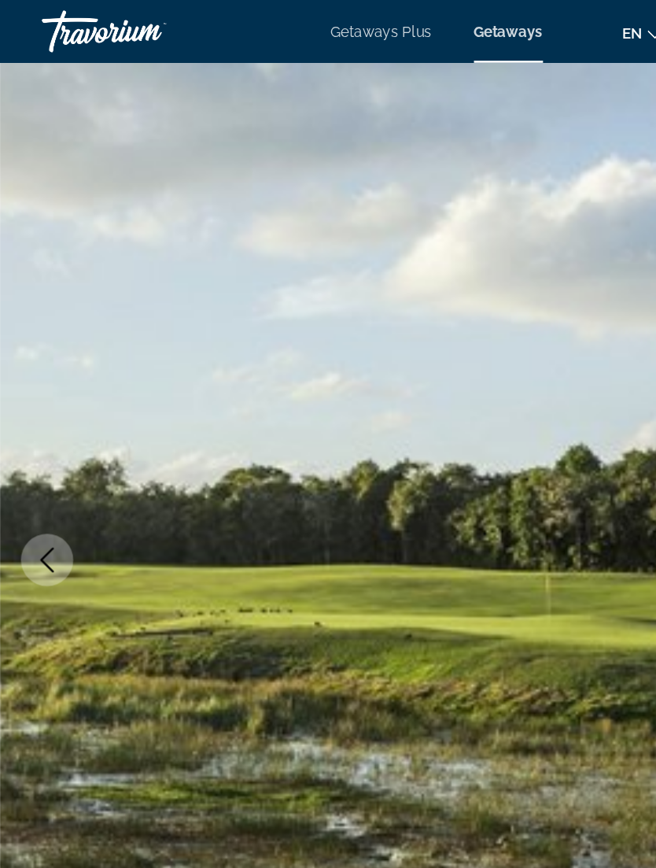
click at [45, 423] on button "Previous image" at bounding box center [35, 420] width 39 height 39
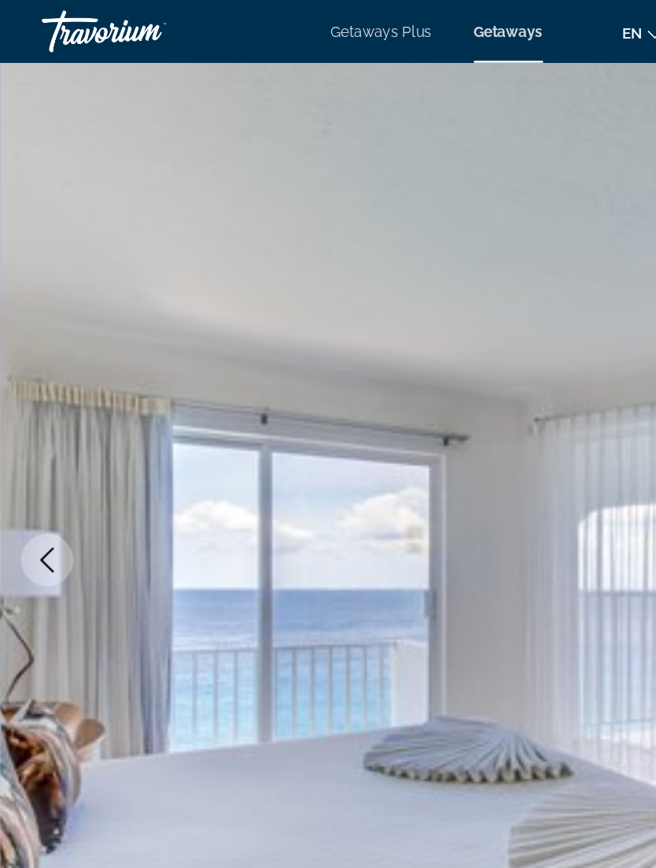
click at [46, 428] on button "Previous image" at bounding box center [35, 420] width 39 height 39
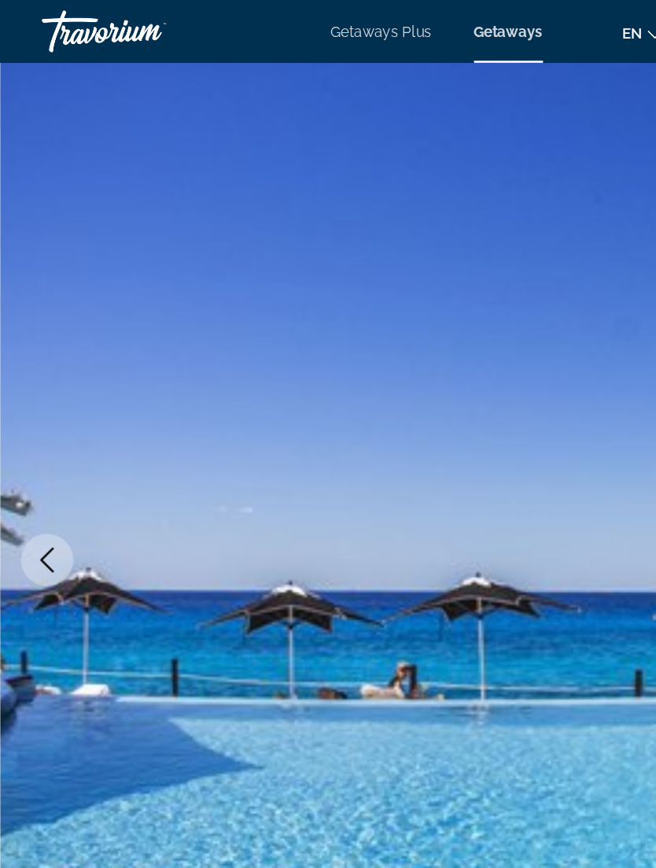
click at [36, 417] on icon "Previous image" at bounding box center [35, 421] width 19 height 19
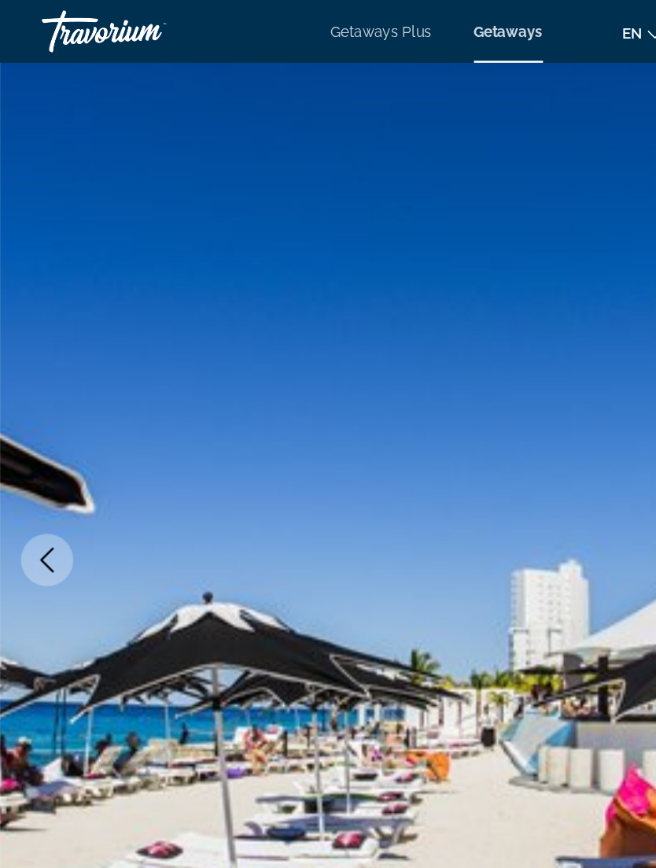
click at [39, 416] on icon "Previous image" at bounding box center [35, 421] width 19 height 19
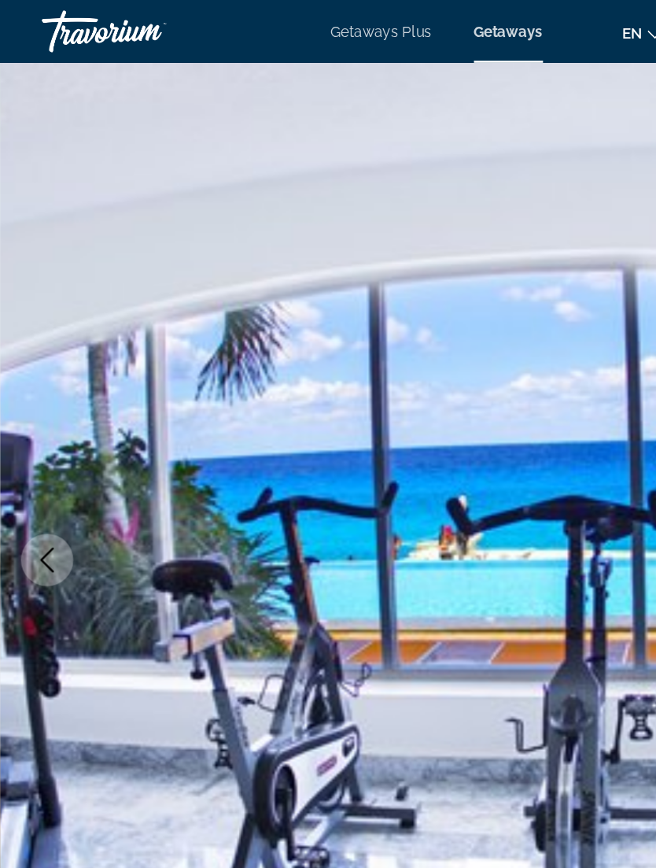
click at [381, 355] on img "Main content" at bounding box center [328, 421] width 656 height 748
click at [50, 416] on button "Previous image" at bounding box center [35, 420] width 39 height 39
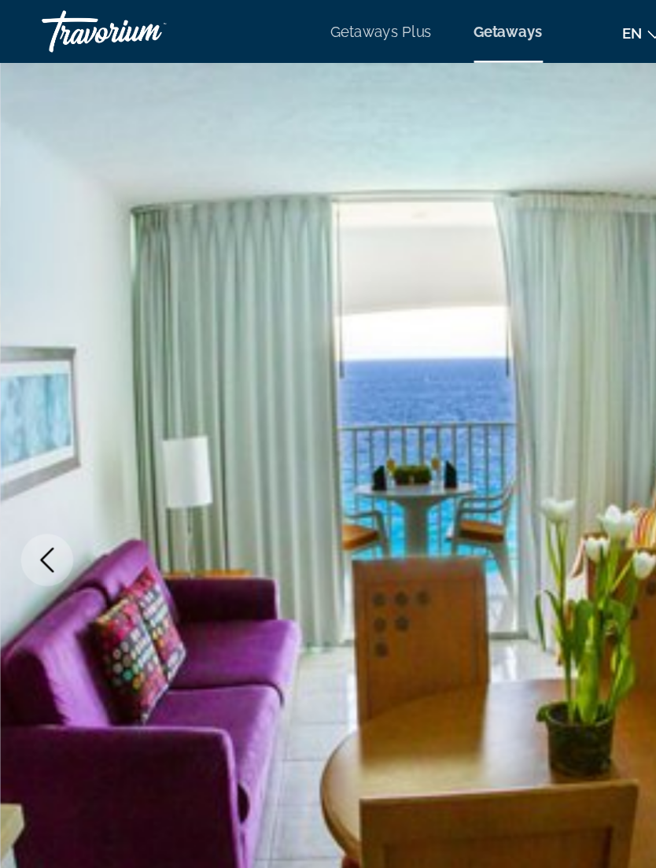
click at [434, 267] on img "Main content" at bounding box center [328, 421] width 656 height 748
click at [420, 331] on img "Main content" at bounding box center [328, 421] width 656 height 748
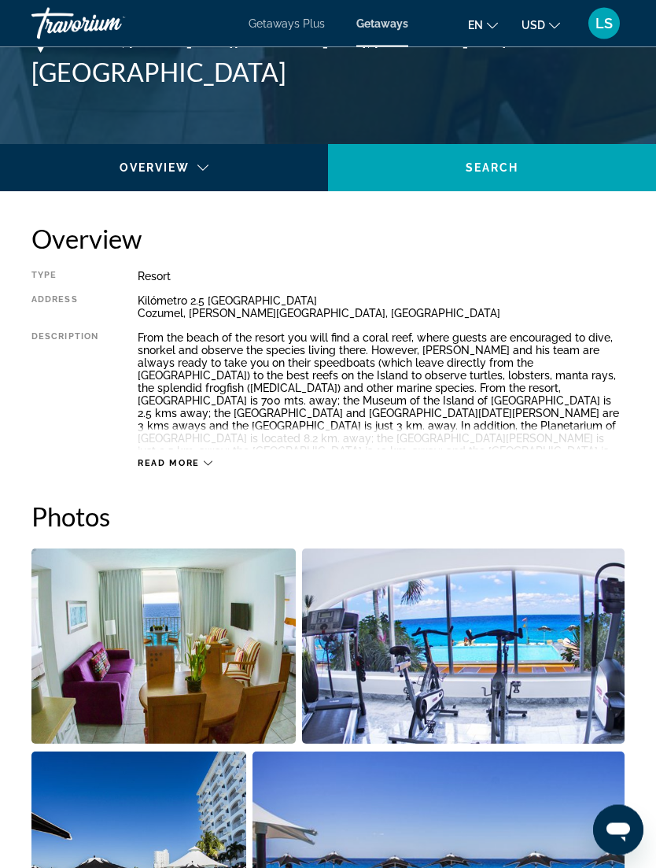
click at [179, 462] on span "Read more" at bounding box center [169, 464] width 62 height 10
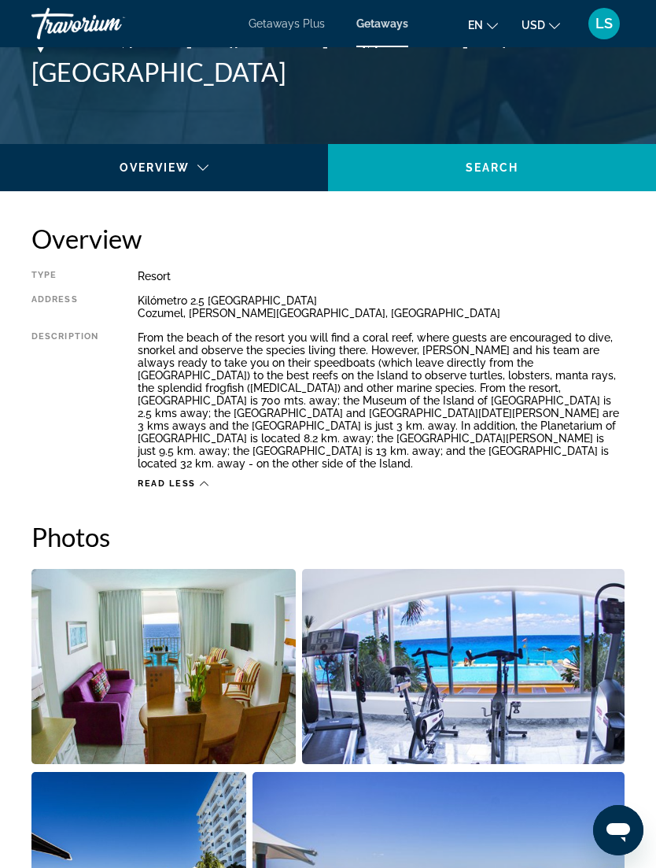
click at [179, 479] on span "Read less" at bounding box center [167, 484] width 58 height 10
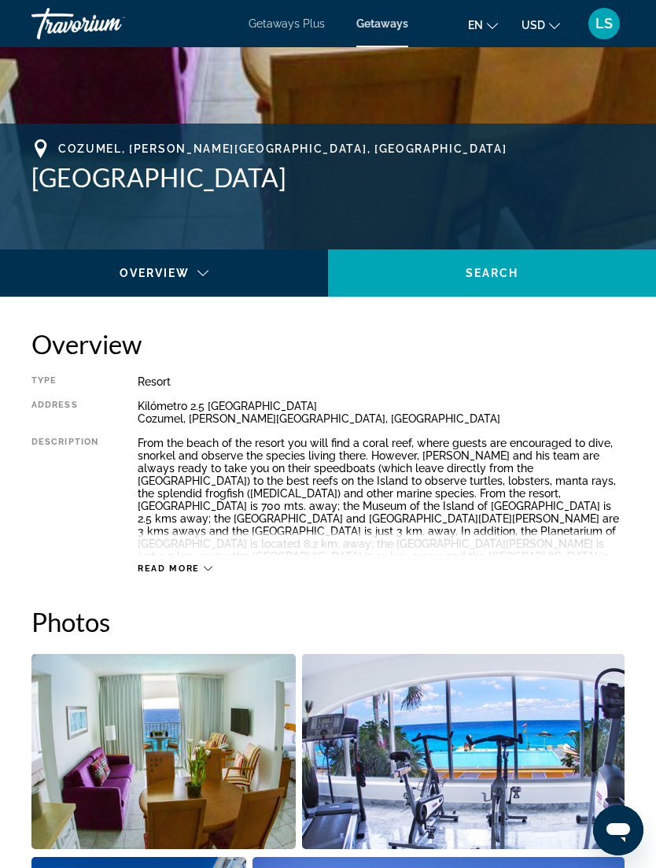
scroll to position [537, 0]
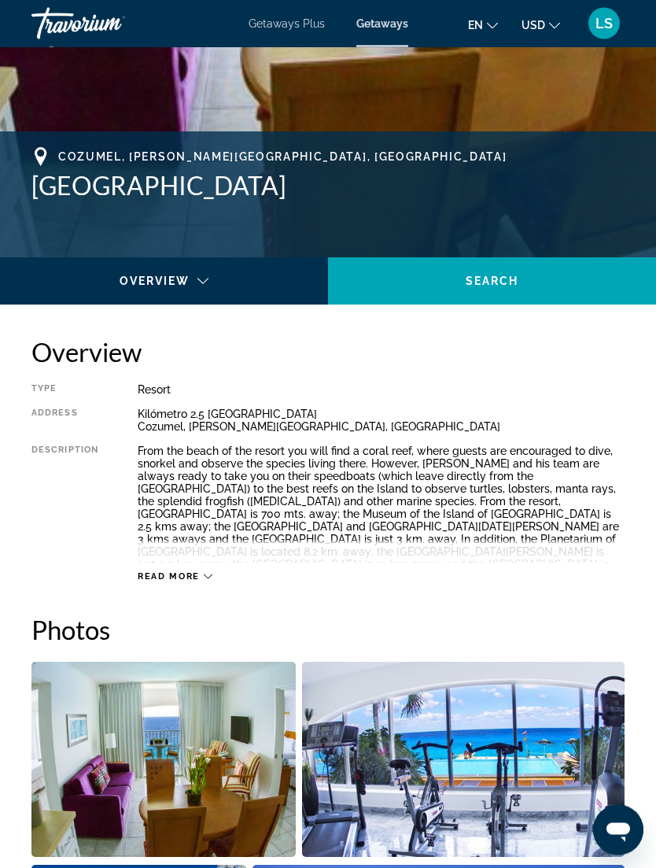
click at [190, 572] on span "Read more" at bounding box center [169, 577] width 62 height 10
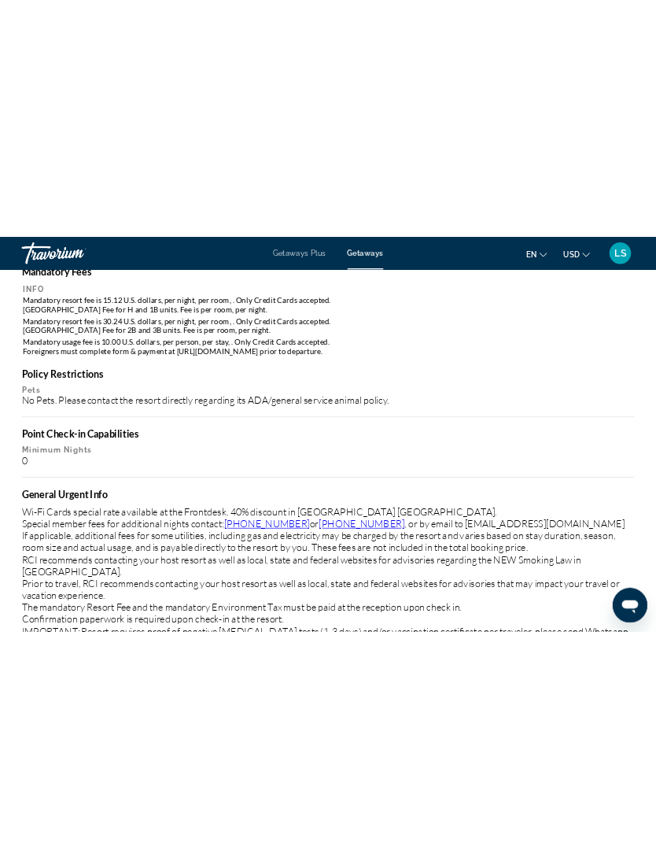
scroll to position [2086, 0]
